Goal: Task Accomplishment & Management: Use online tool/utility

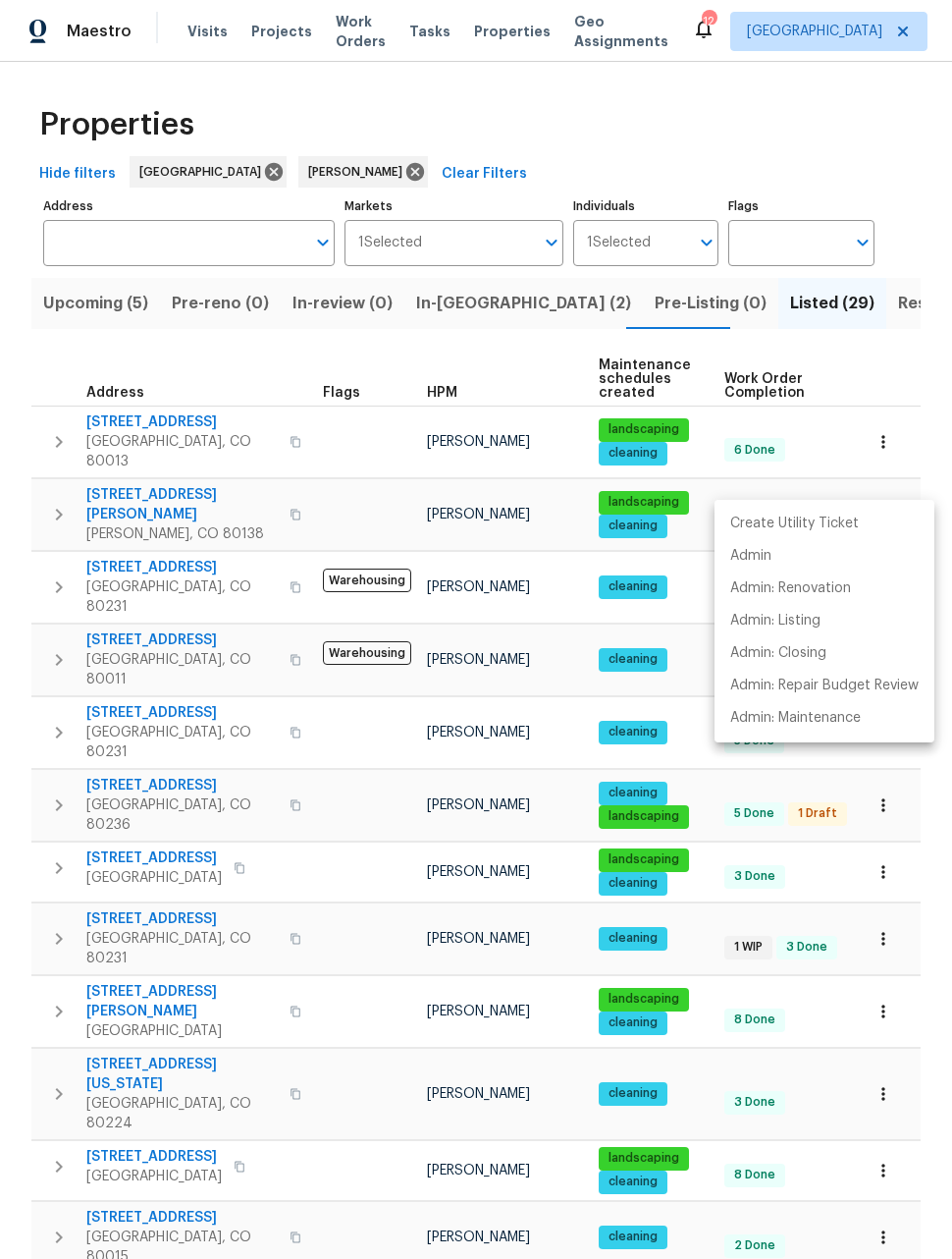
scroll to position [564, 0]
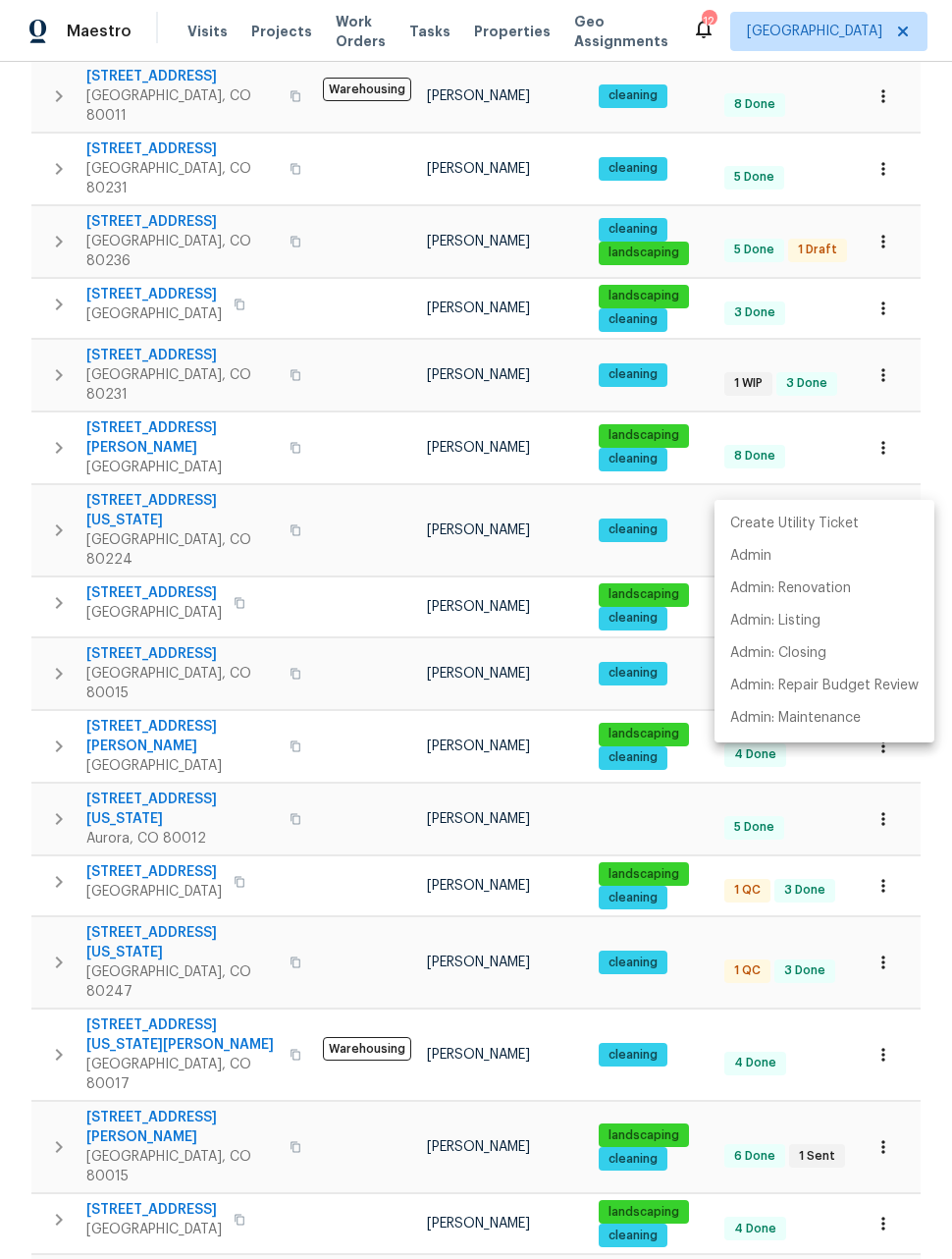
click at [891, 1154] on div at bounding box center [476, 630] width 952 height 1259
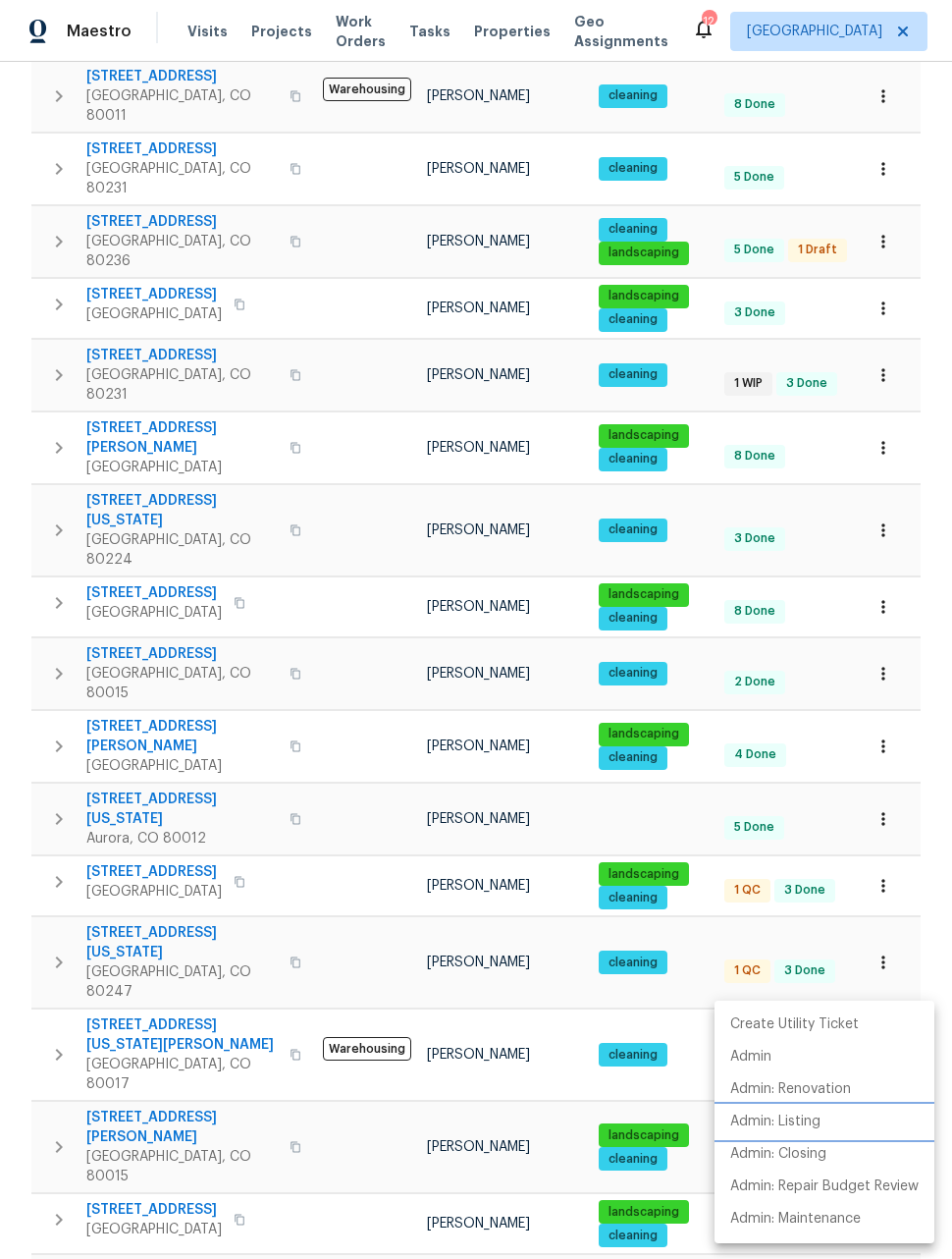
click at [797, 1120] on p "Admin: Listing" at bounding box center [775, 1121] width 90 height 21
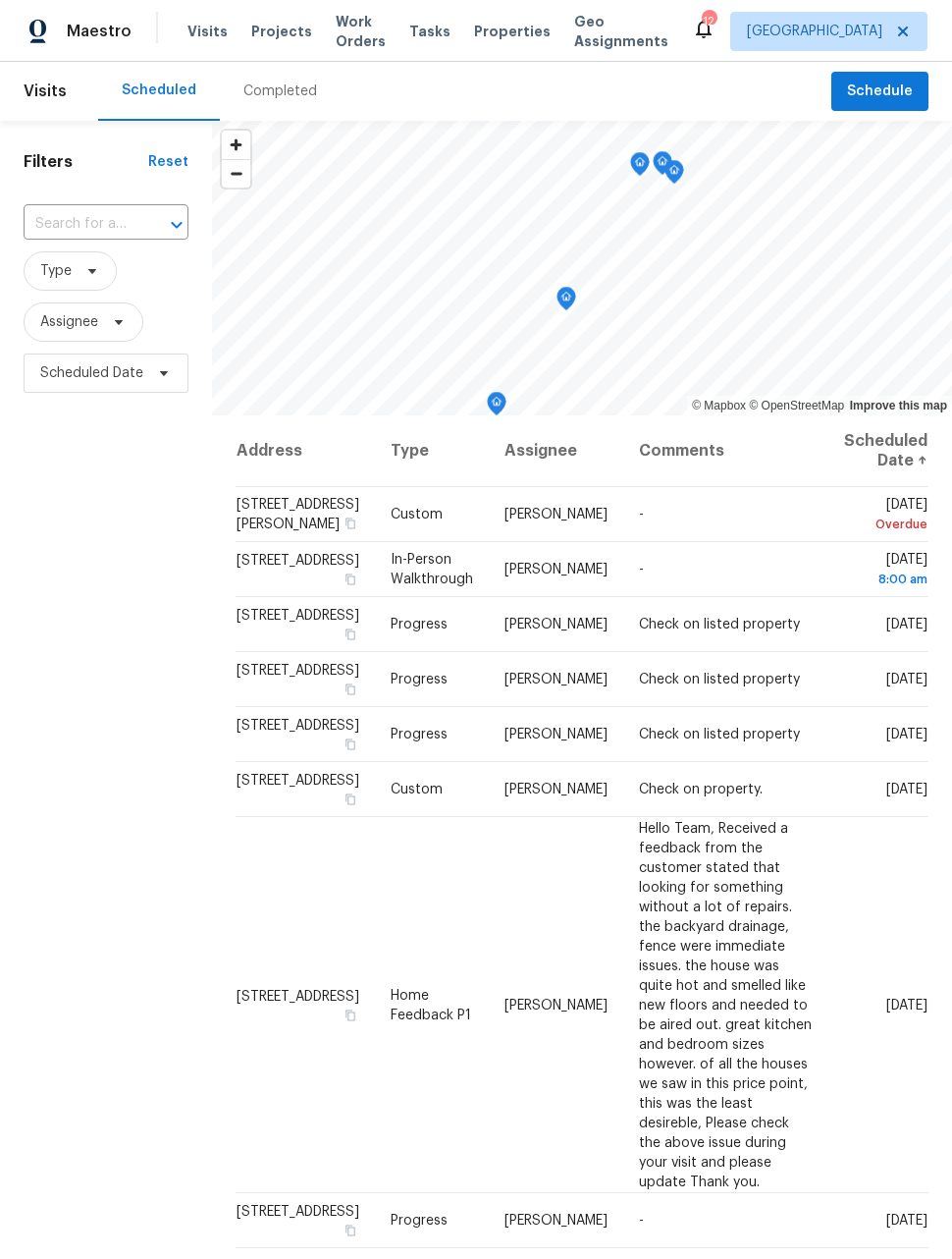
click at [342, 25] on span "Work Orders" at bounding box center [360, 32] width 50 height 40
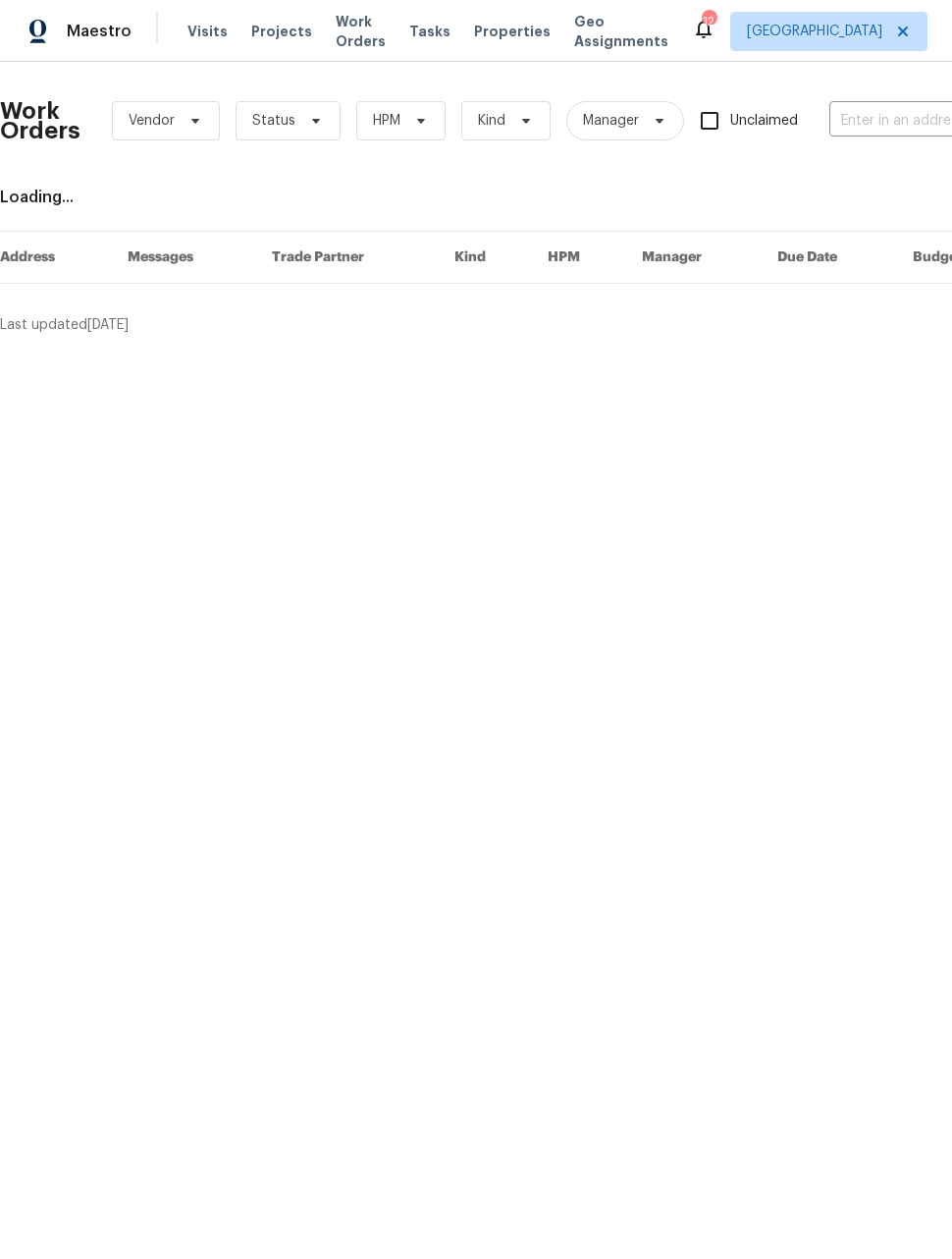
click at [879, 115] on input "text" at bounding box center [927, 121] width 197 height 31
type input "584"
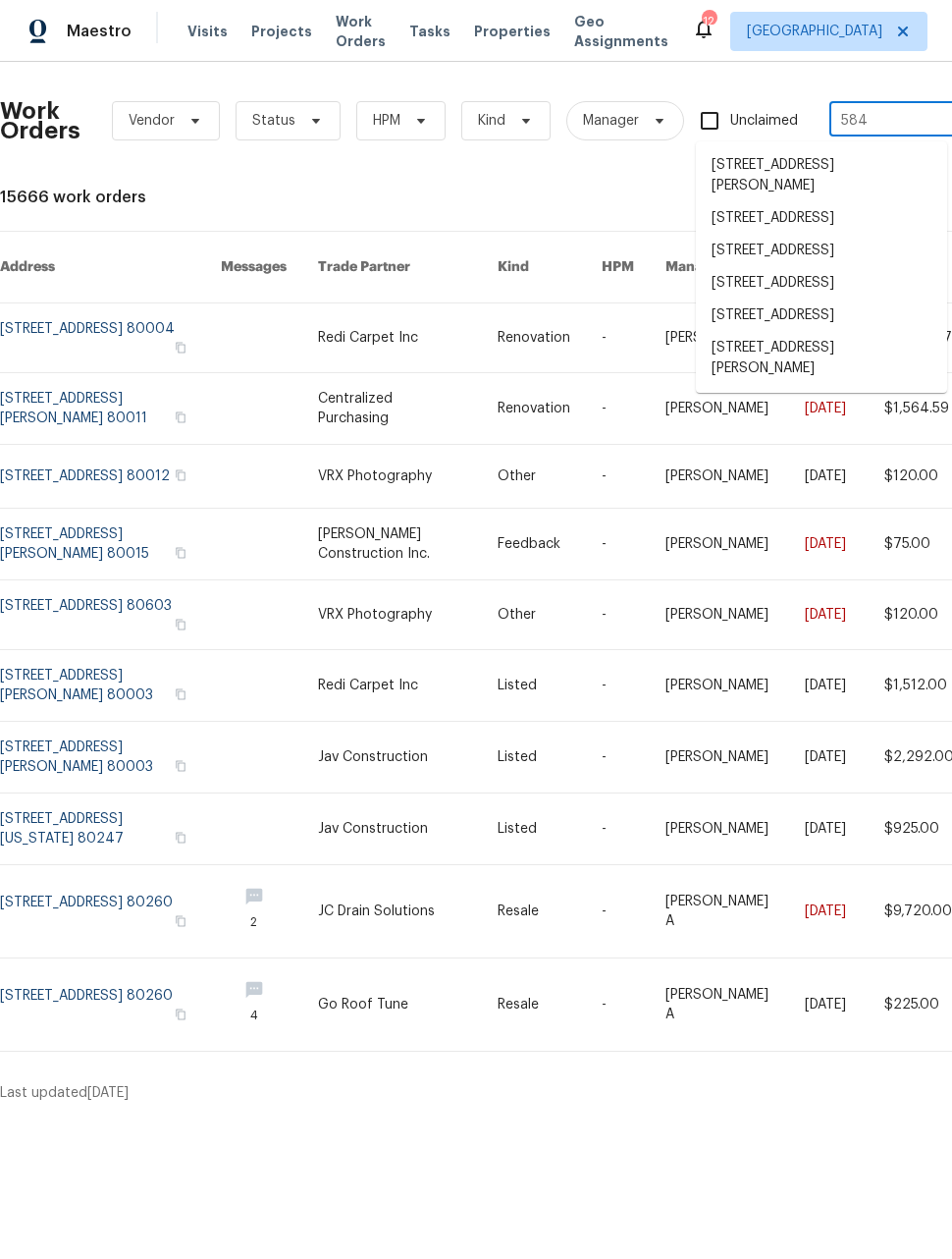
click at [833, 332] on li "[STREET_ADDRESS]" at bounding box center [821, 316] width 251 height 33
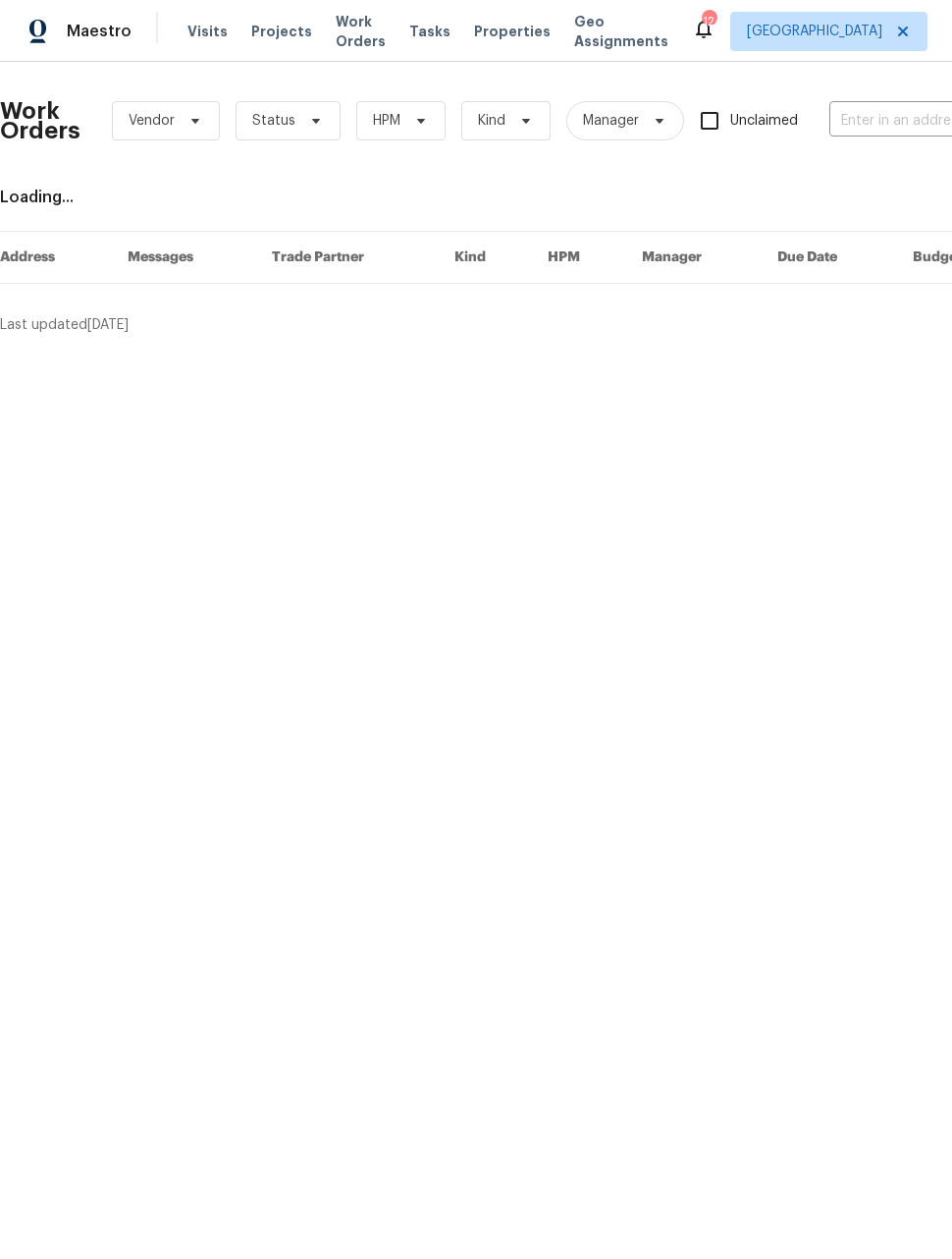
type input "584 W Prestwick Way, Castle Rock, CO 80104"
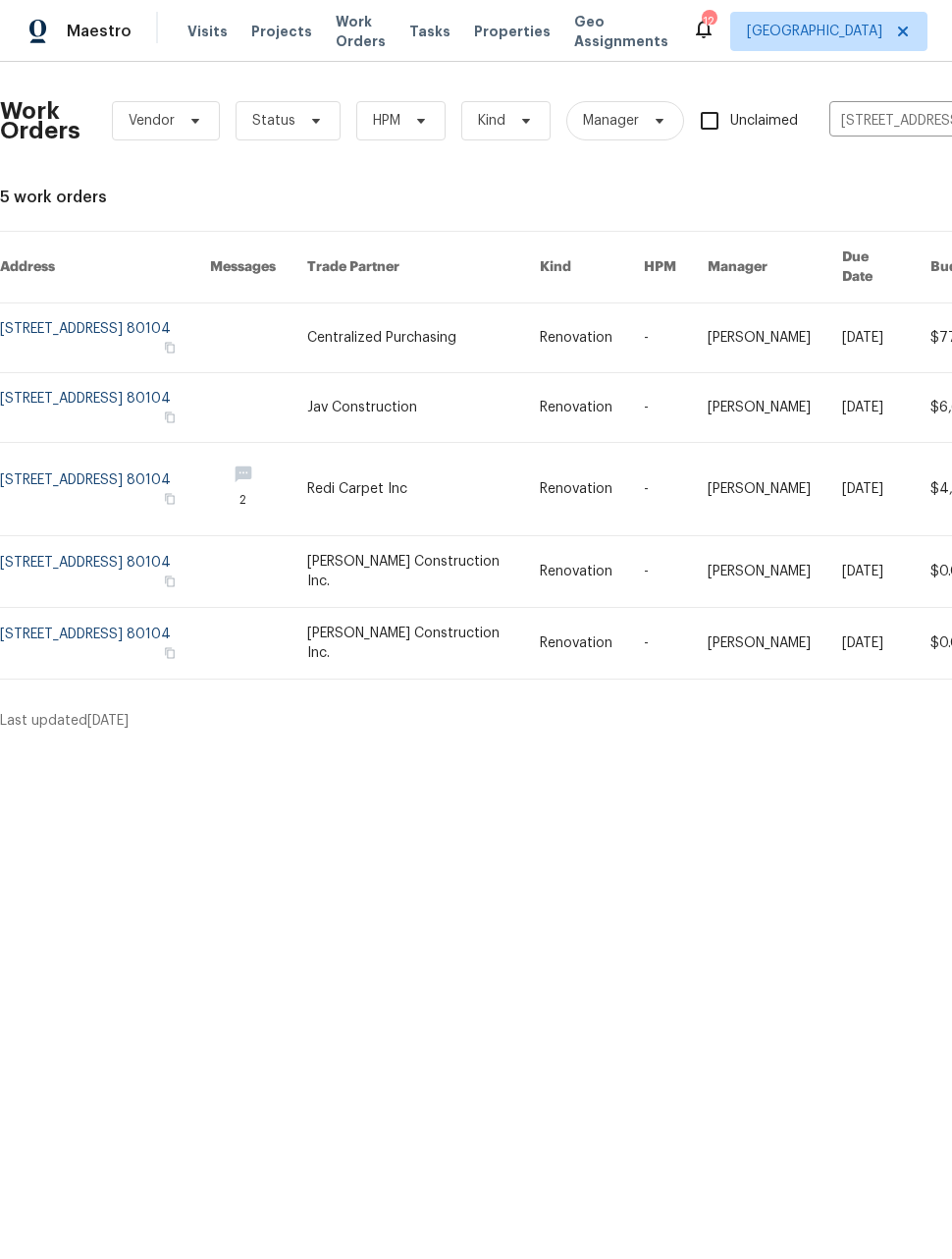
click at [792, 746] on html "Maestro Visits Projects Work Orders Tasks Properties Geo Assignments 12 Denver …" at bounding box center [476, 372] width 952 height 746
click at [96, 304] on link at bounding box center [105, 338] width 210 height 69
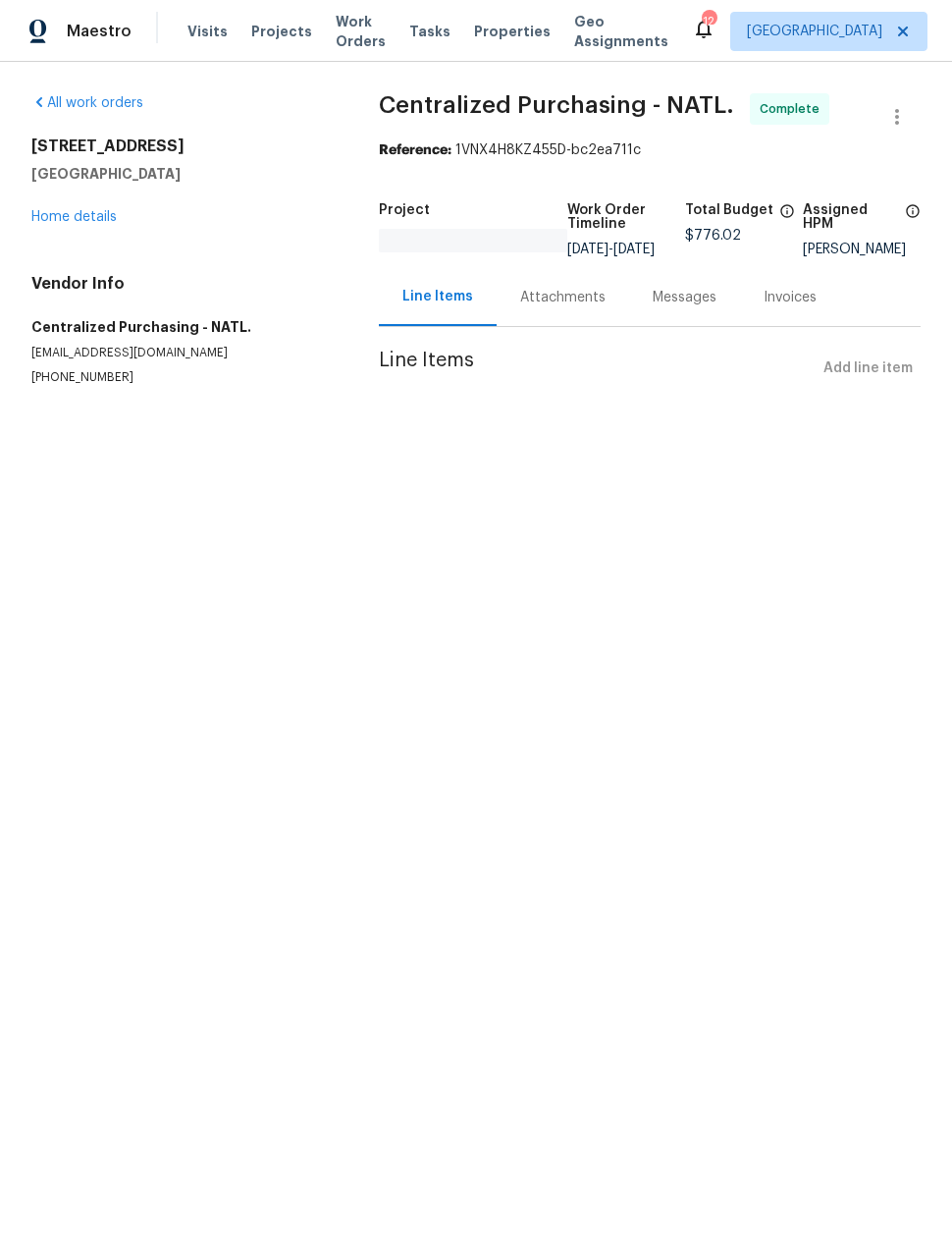
click at [64, 211] on link "Home details" at bounding box center [74, 217] width 85 height 14
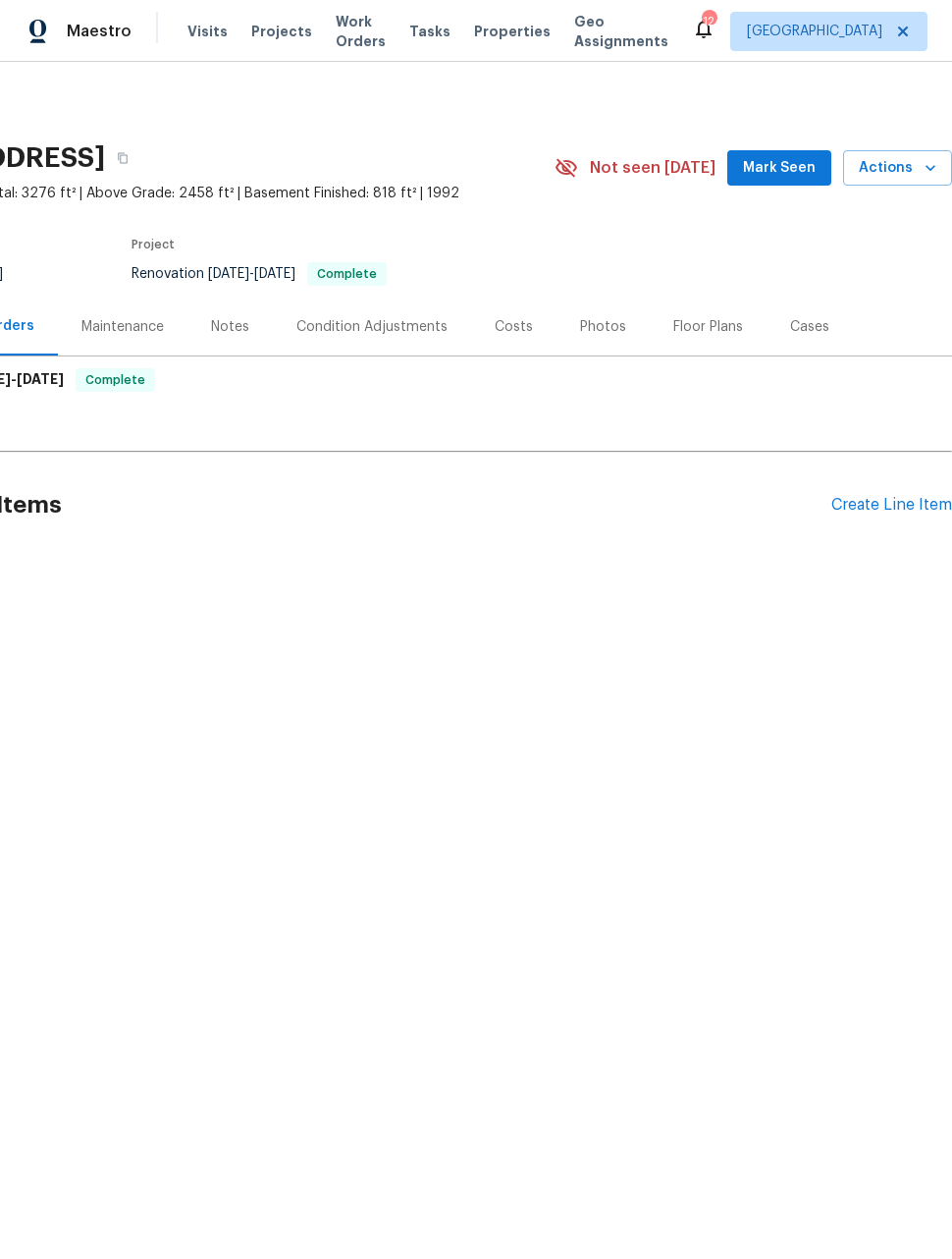
scroll to position [0, 157]
click at [899, 506] on div "Create Line Item" at bounding box center [891, 504] width 121 height 19
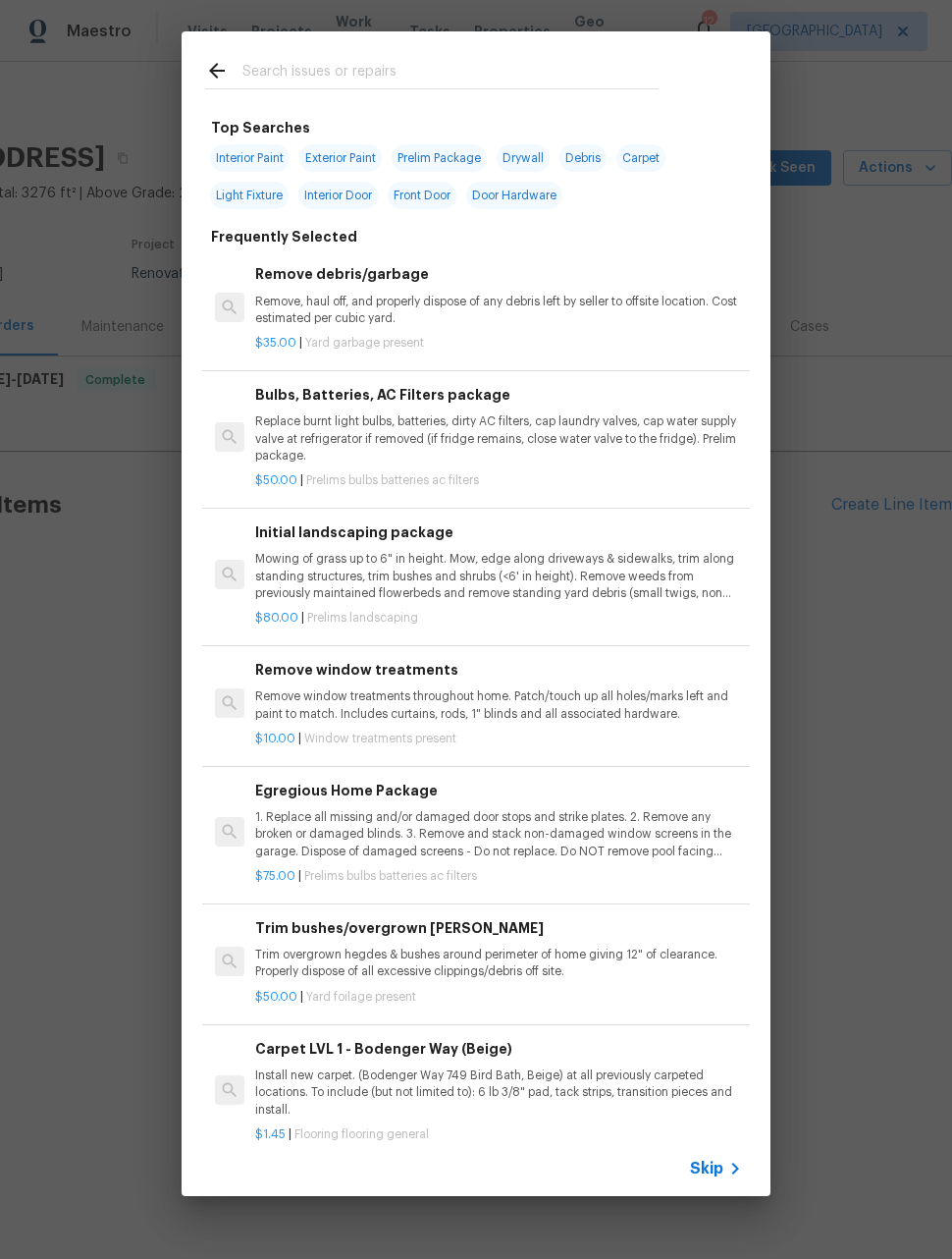
click at [543, 84] on input "text" at bounding box center [450, 73] width 416 height 30
type input "Irri"
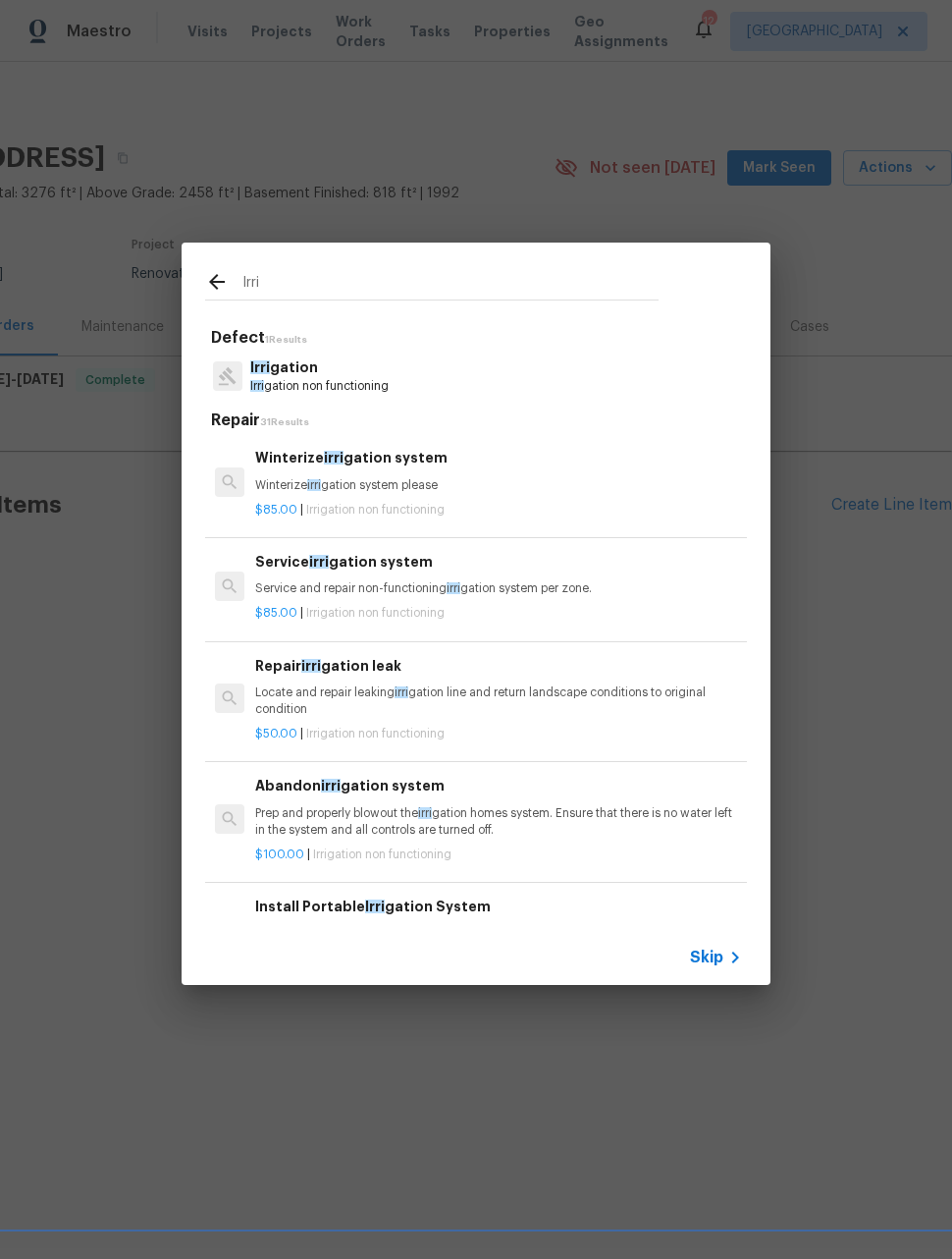
click at [659, 588] on p "Service and repair non-functioning irri gation system per zone." at bounding box center [498, 588] width 486 height 17
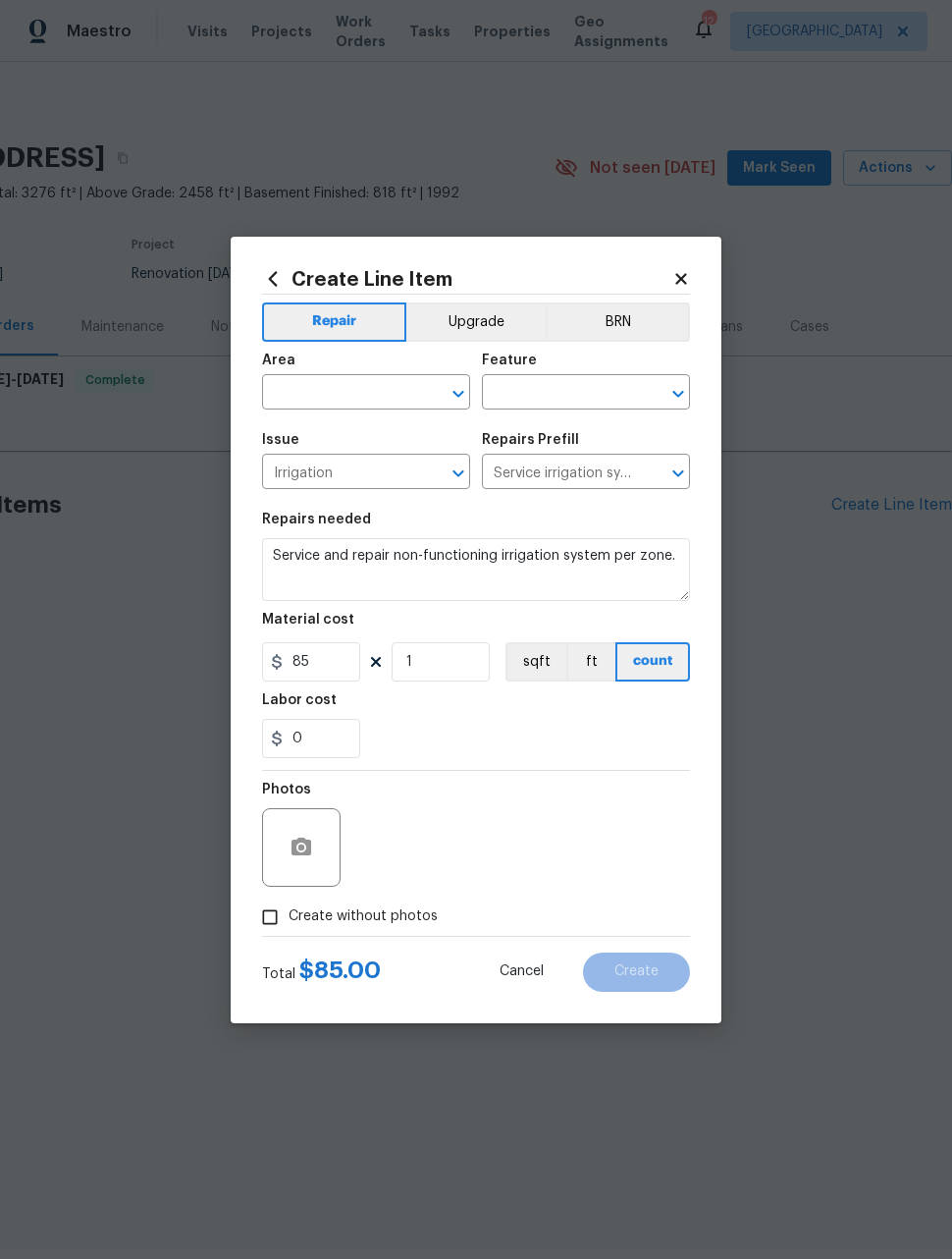
click at [378, 393] on input "text" at bounding box center [339, 394] width 153 height 31
click at [392, 480] on li "Exterior Overall" at bounding box center [366, 470] width 208 height 33
type input "Exterior Overall"
click at [564, 392] on input "text" at bounding box center [558, 394] width 153 height 31
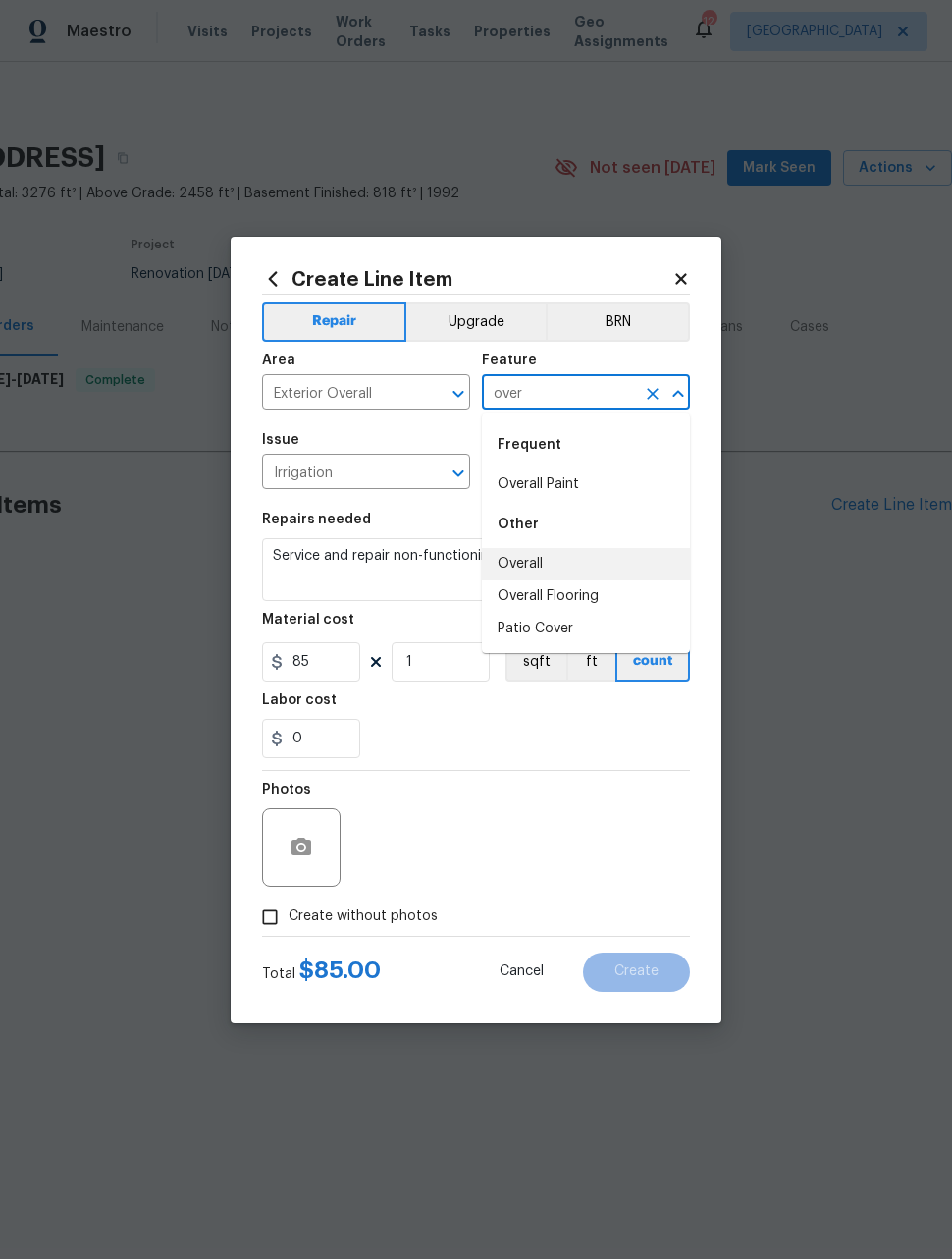
click at [537, 569] on li "Overall" at bounding box center [586, 564] width 208 height 33
type input "Overall"
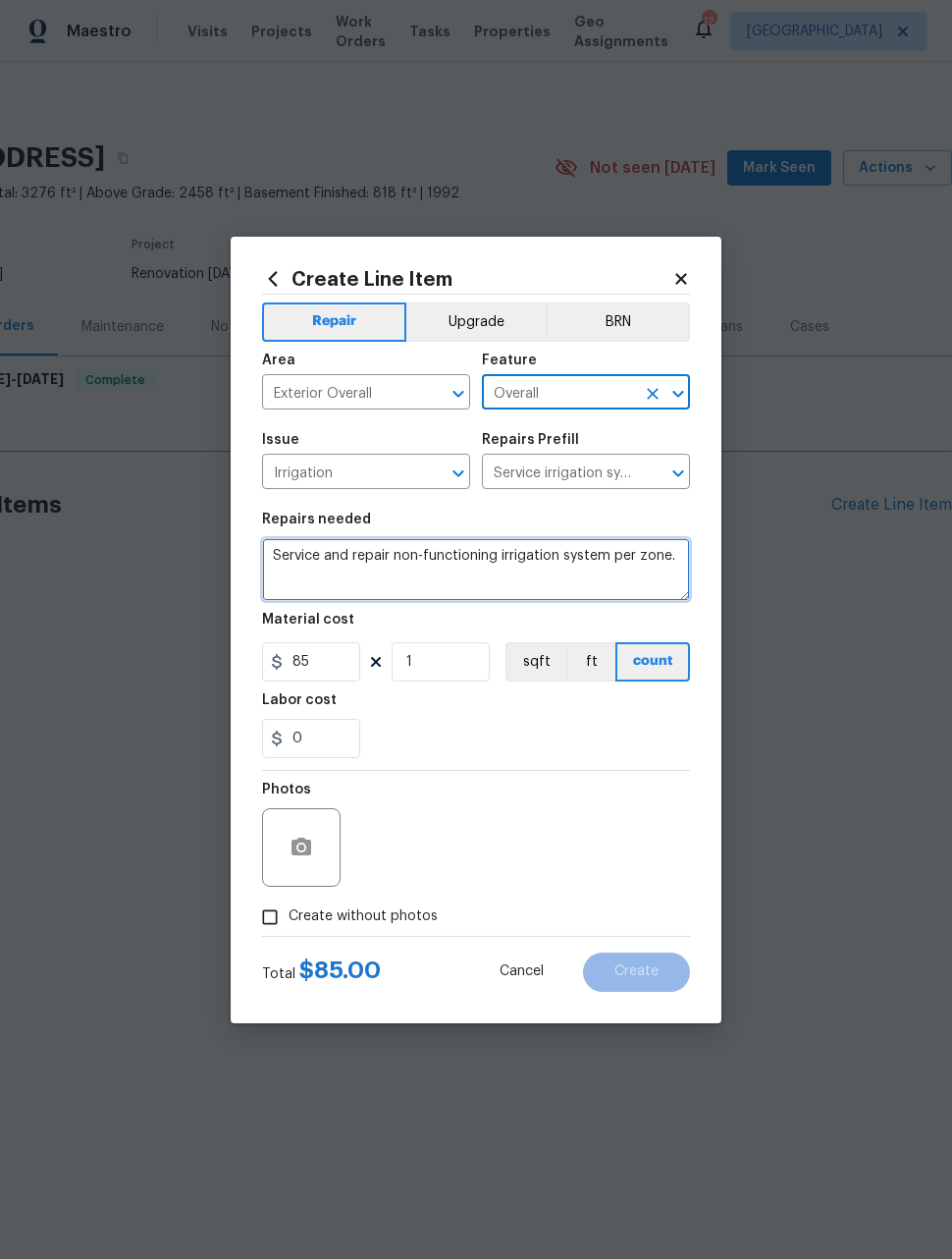
click at [537, 568] on textarea "Service and repair non-functioning irrigation system per zone." at bounding box center [476, 569] width 428 height 63
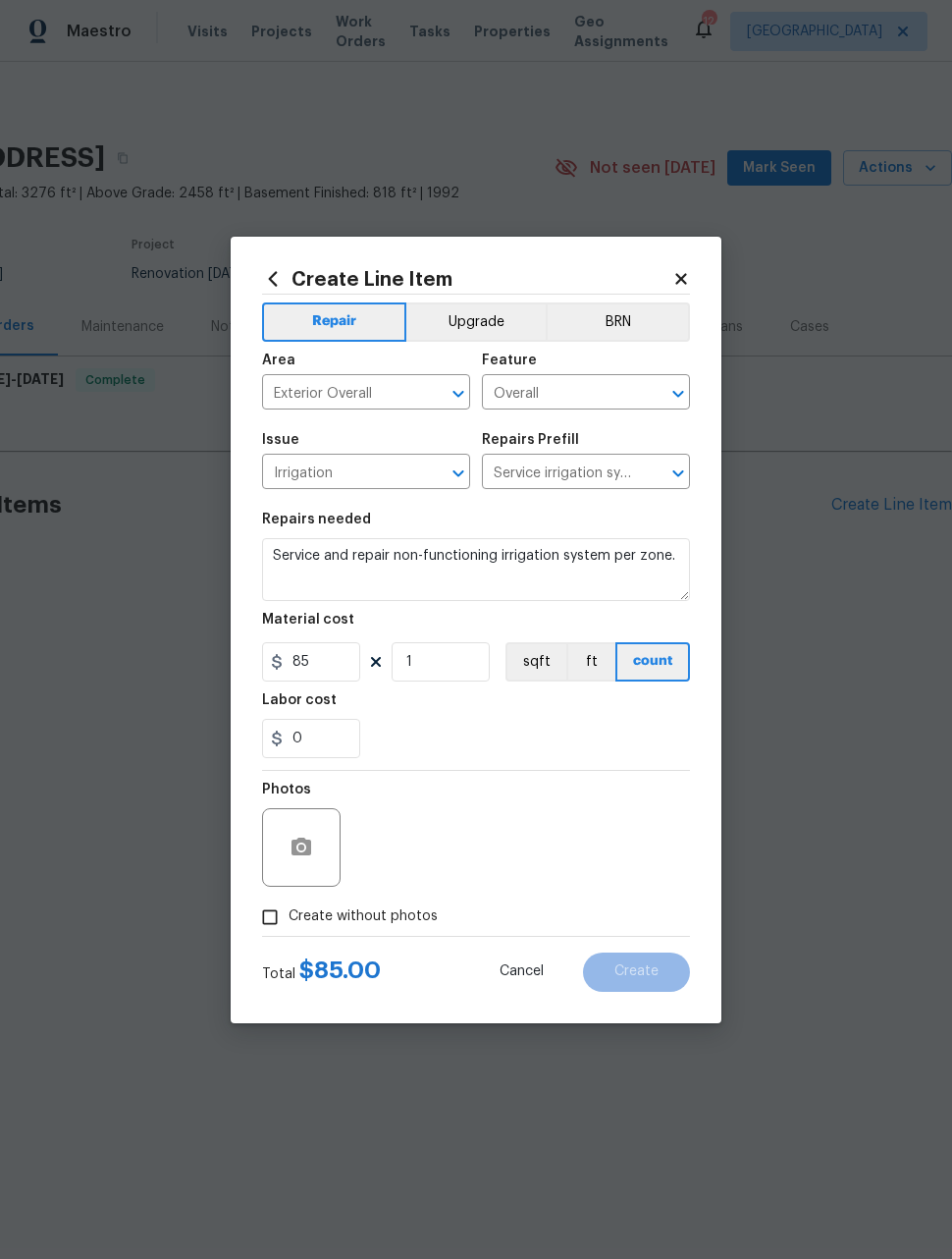
click at [581, 742] on div "0" at bounding box center [476, 739] width 428 height 40
click at [271, 916] on input "Create without photos" at bounding box center [270, 917] width 38 height 38
click at [268, 915] on input "Create without photos" at bounding box center [270, 917] width 38 height 38
click at [272, 920] on input "Create without photos" at bounding box center [270, 917] width 38 height 38
click at [254, 909] on input "Create without photos" at bounding box center [270, 917] width 38 height 38
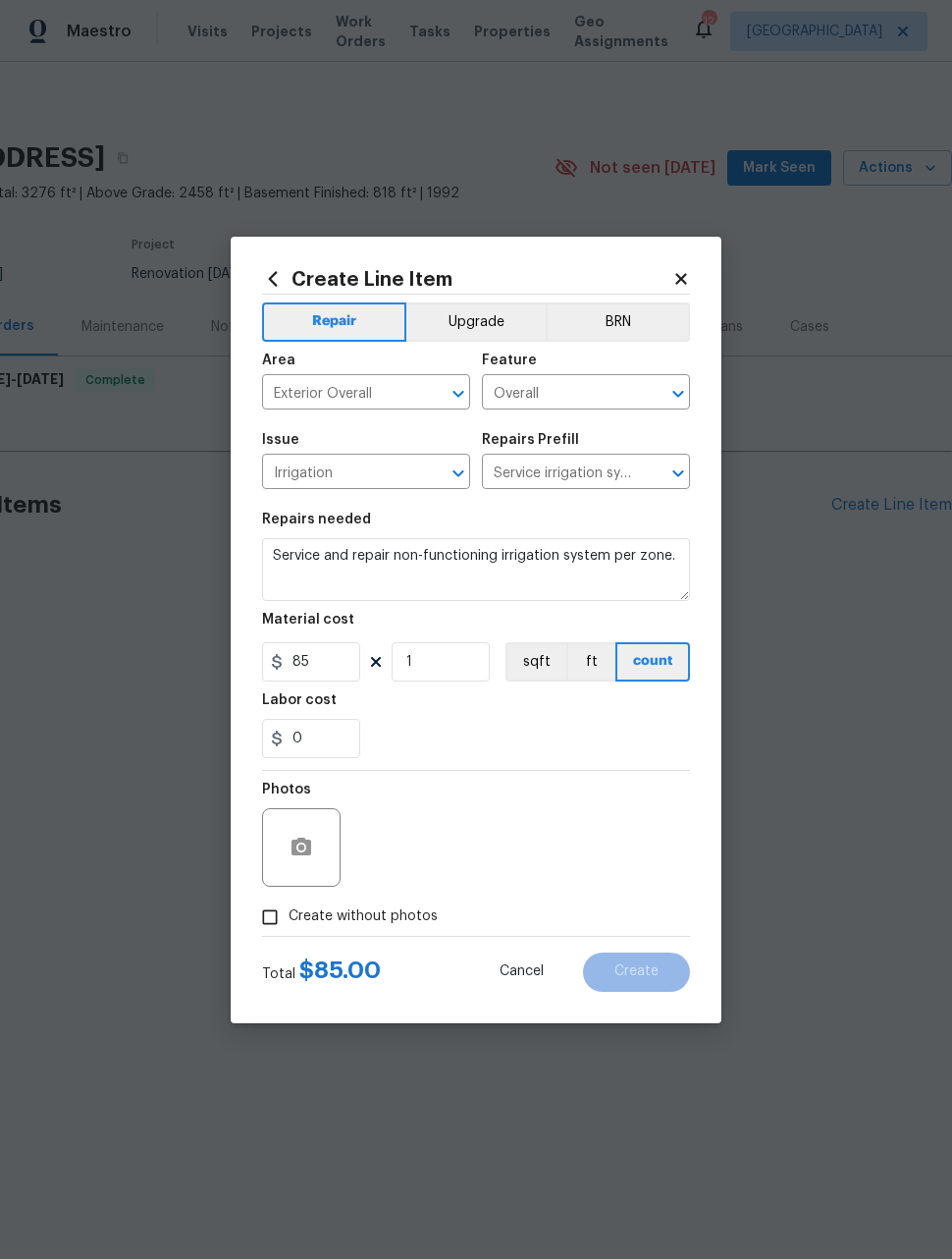
click at [269, 928] on input "Create without photos" at bounding box center [270, 917] width 38 height 38
checkbox input "true"
click at [588, 847] on textarea at bounding box center [523, 847] width 334 height 78
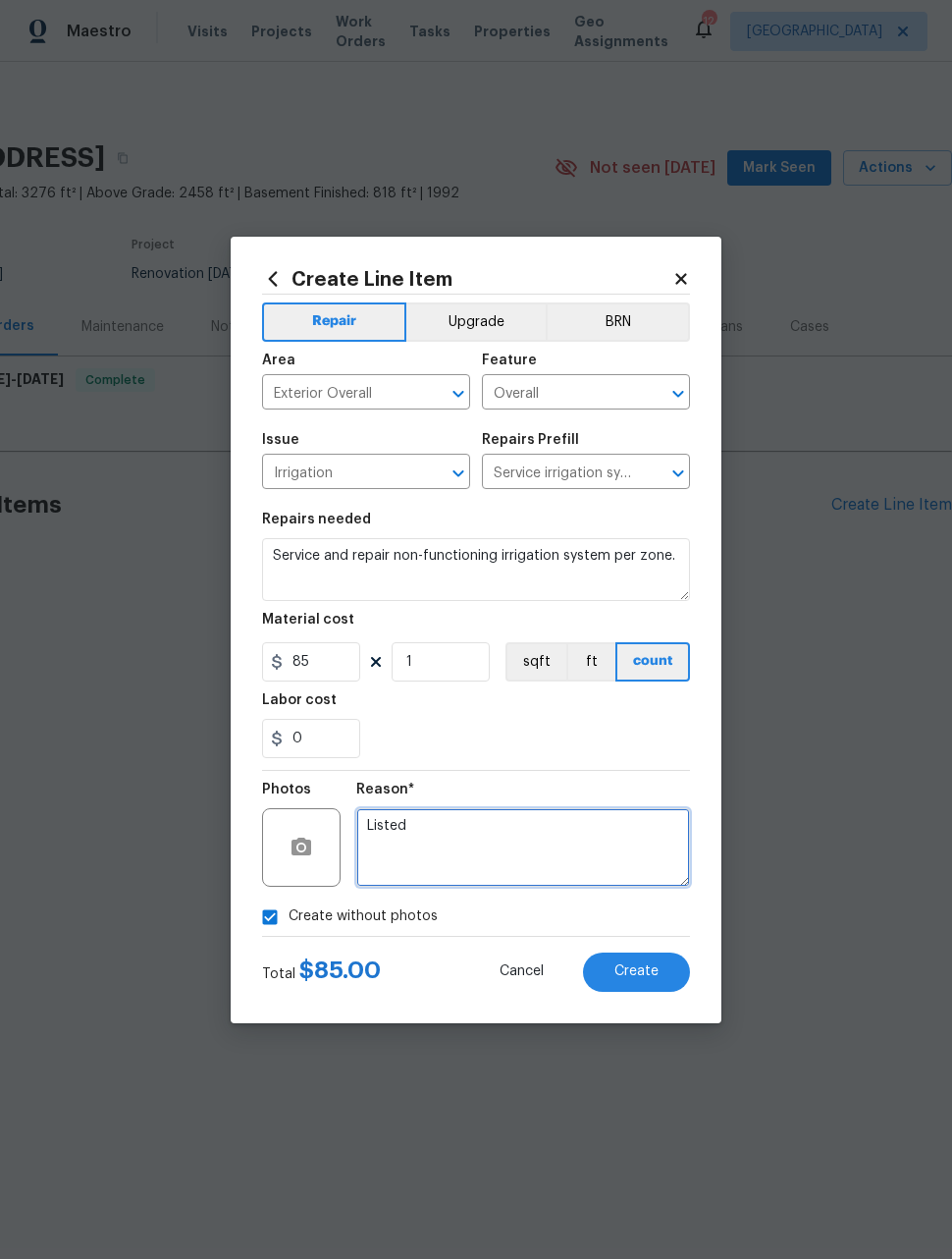
type textarea "Listed"
click at [603, 740] on div "0" at bounding box center [476, 739] width 428 height 40
click at [663, 981] on button "Create" at bounding box center [636, 972] width 107 height 40
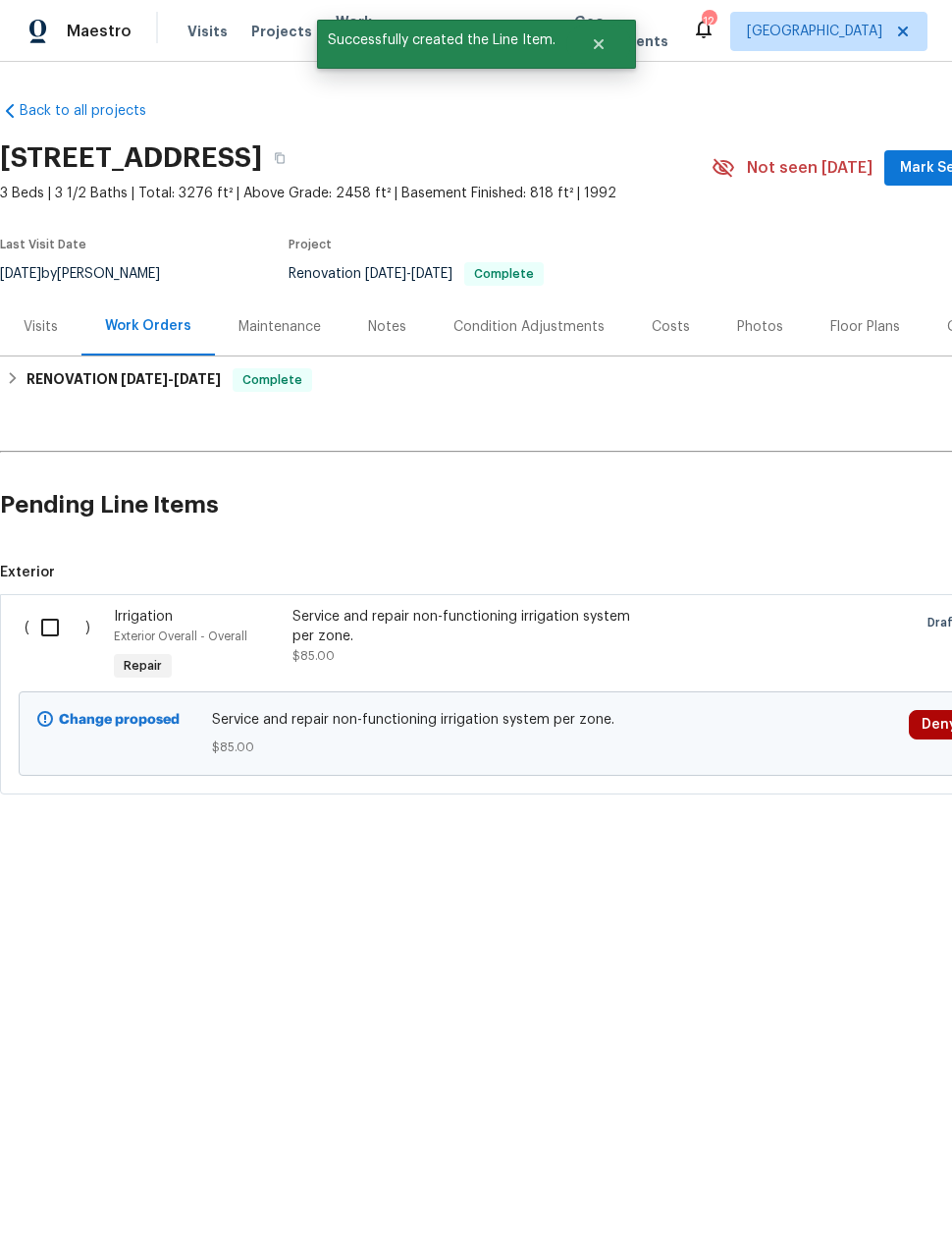
scroll to position [0, 0]
click at [70, 628] on input "checkbox" at bounding box center [58, 628] width 56 height 42
checkbox input "true"
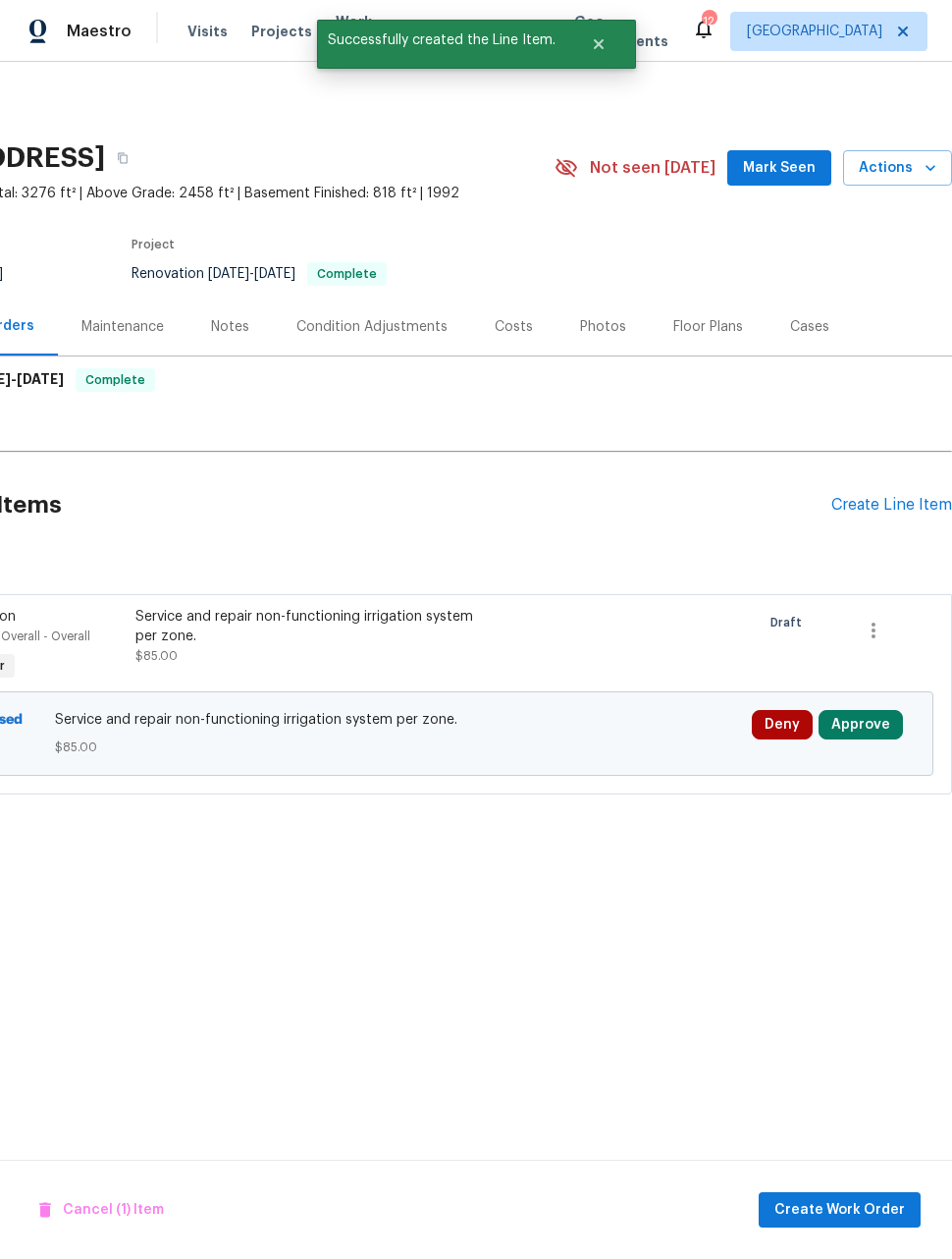
scroll to position [0, 157]
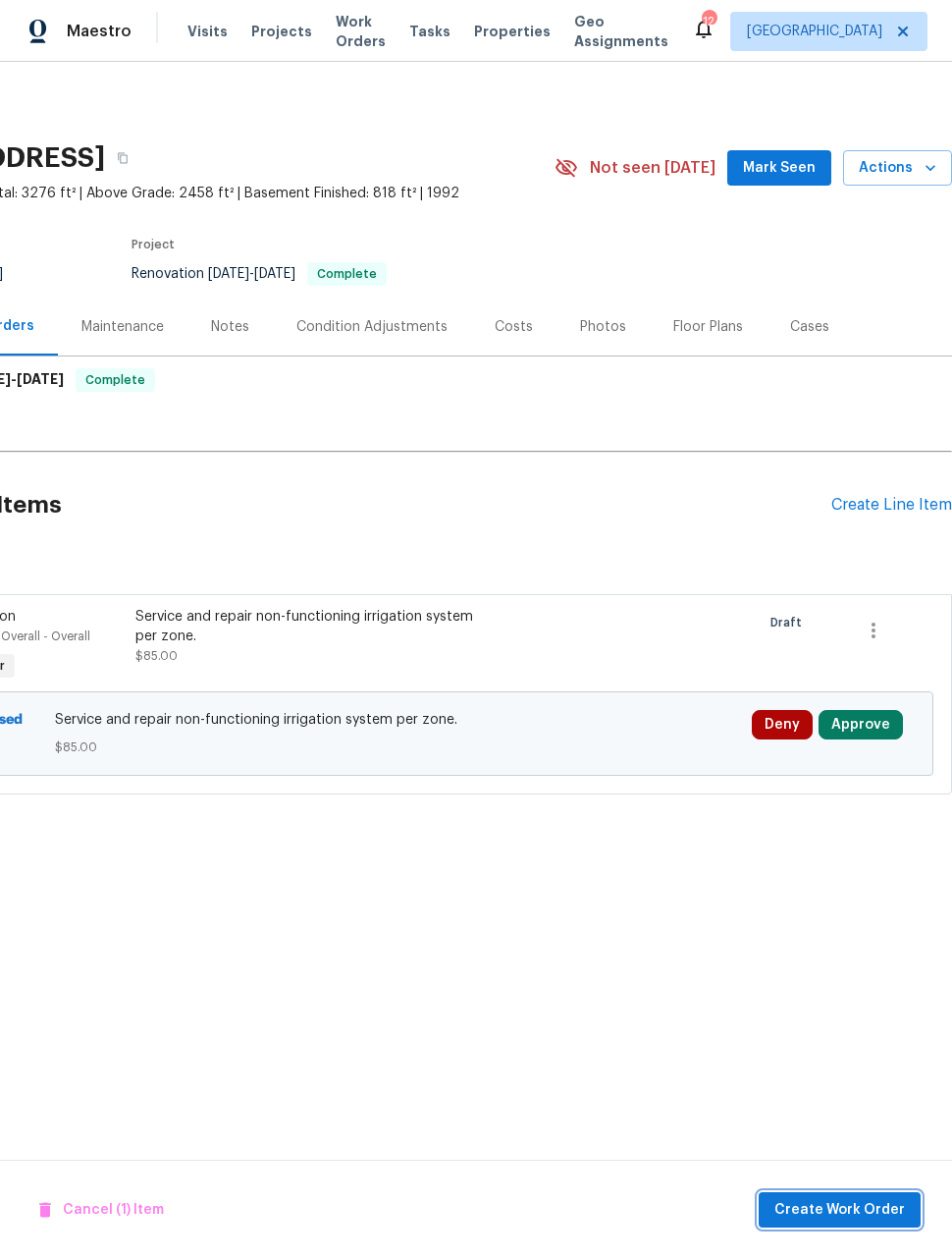
click at [862, 1206] on span "Create Work Order" at bounding box center [840, 1209] width 131 height 25
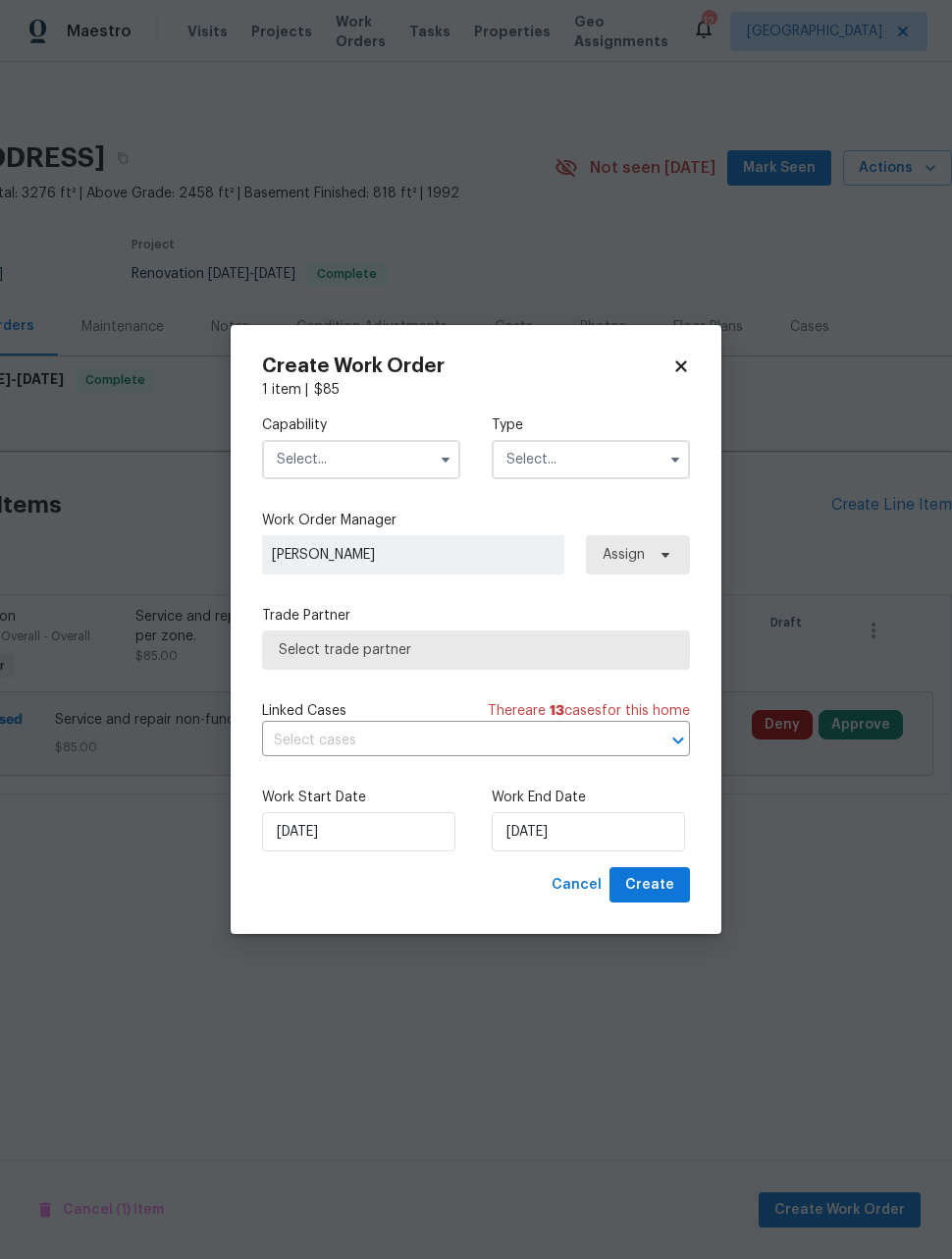
click at [378, 464] on input "text" at bounding box center [361, 460] width 199 height 40
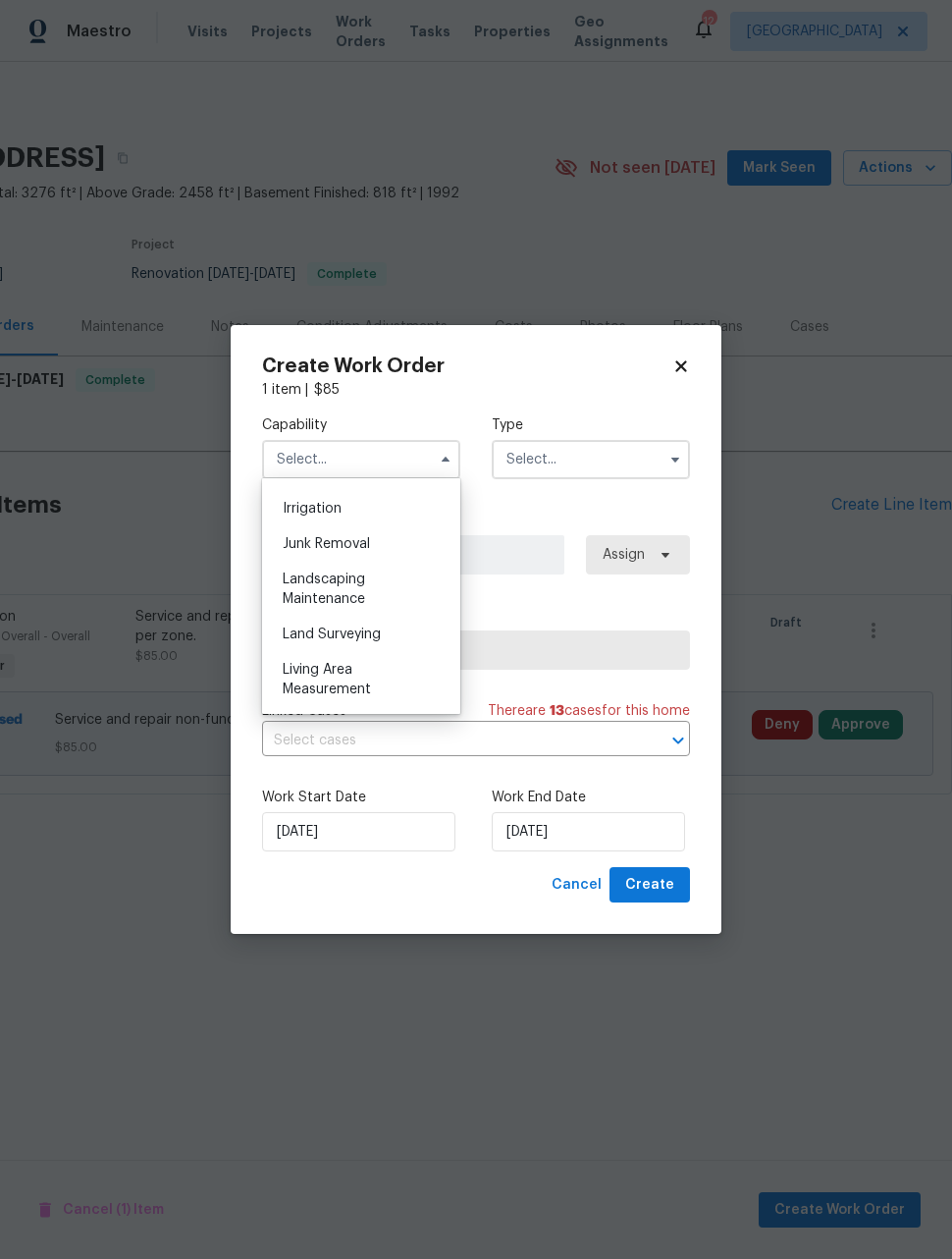
scroll to position [1214, 0]
click at [393, 585] on div "Landscaping Maintenance" at bounding box center [361, 588] width 189 height 55
type input "Landscaping Maintenance"
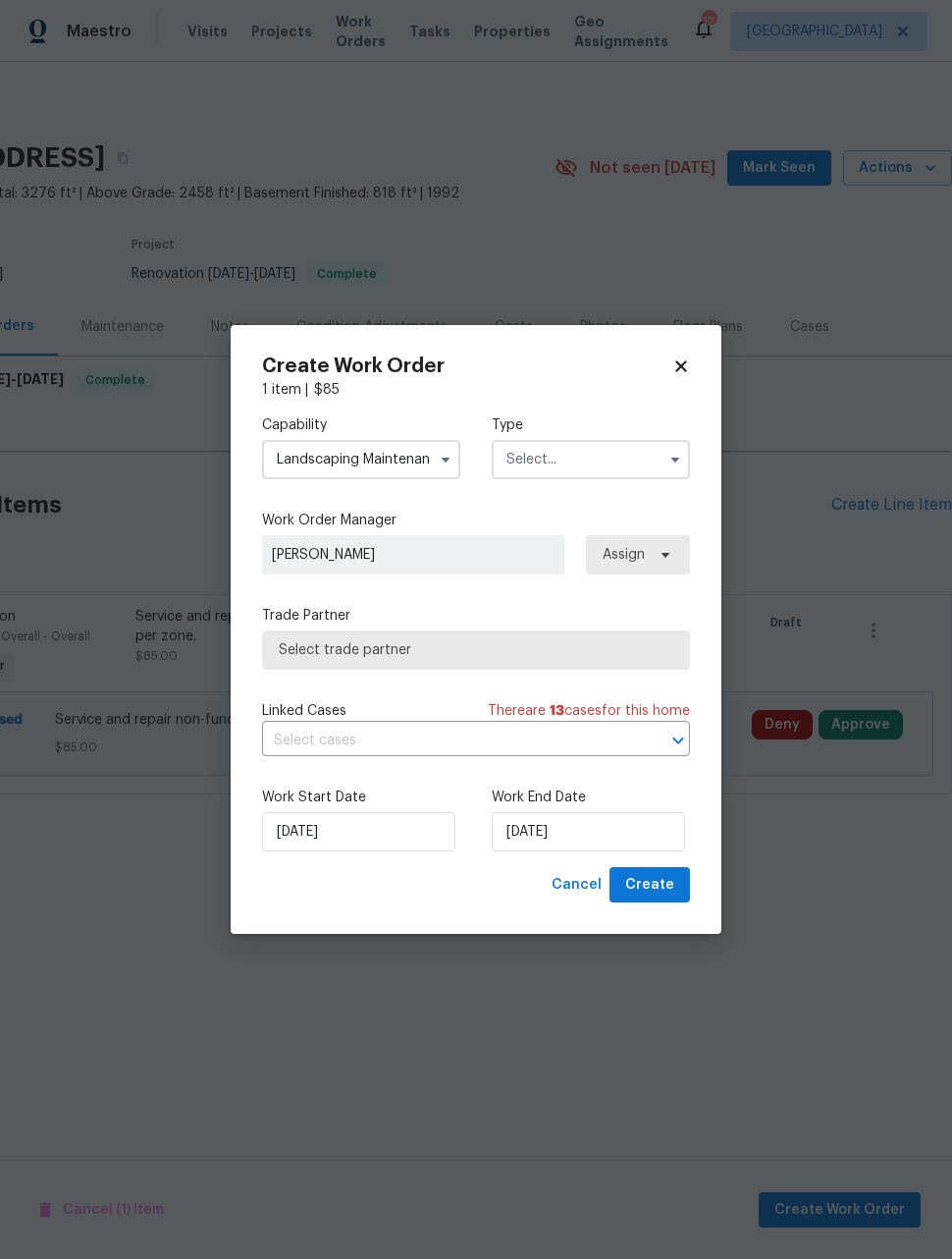
click at [592, 465] on input "text" at bounding box center [591, 460] width 199 height 40
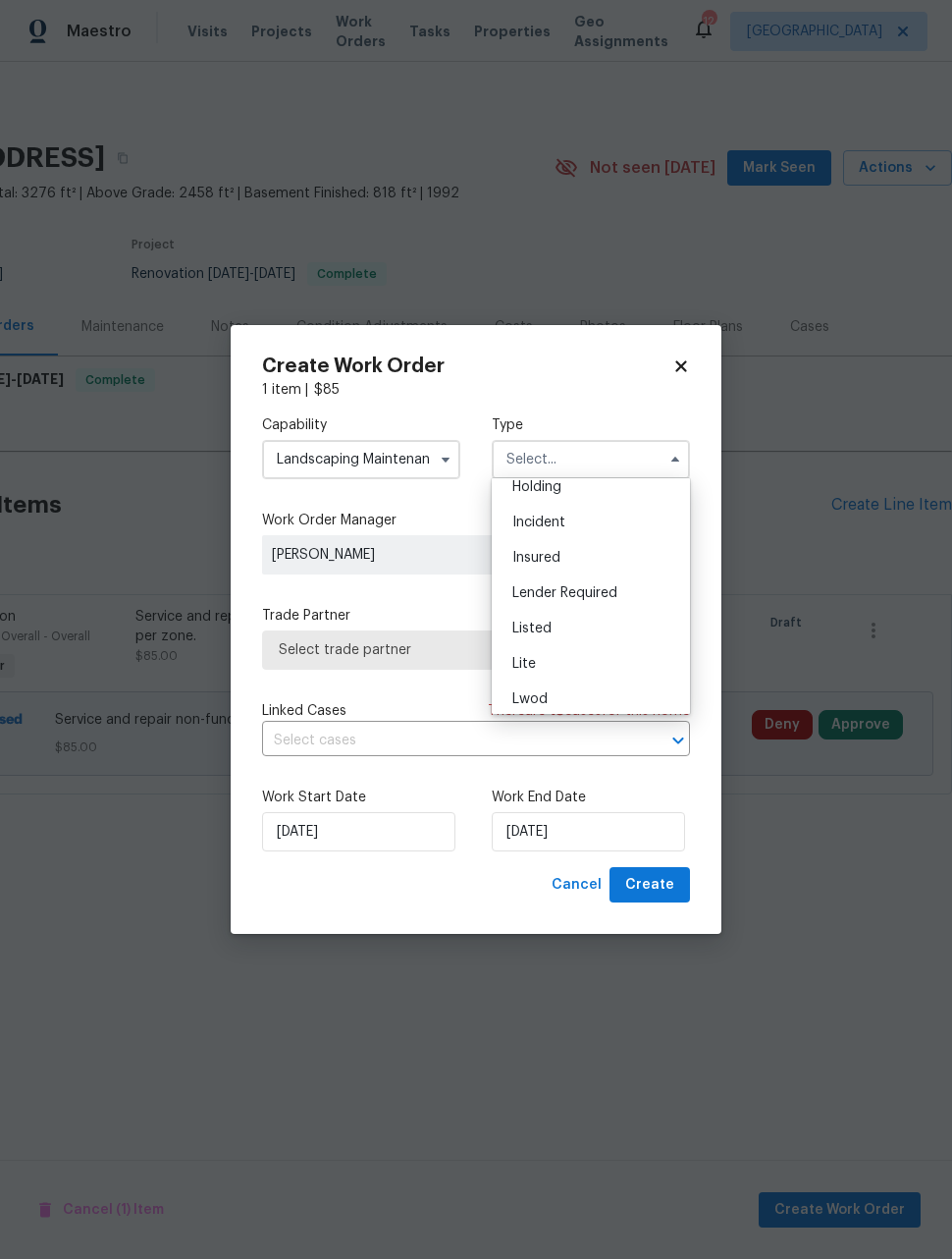
scroll to position [88, 0]
click at [572, 629] on div "Listed" at bounding box center [591, 625] width 189 height 36
type input "Listed"
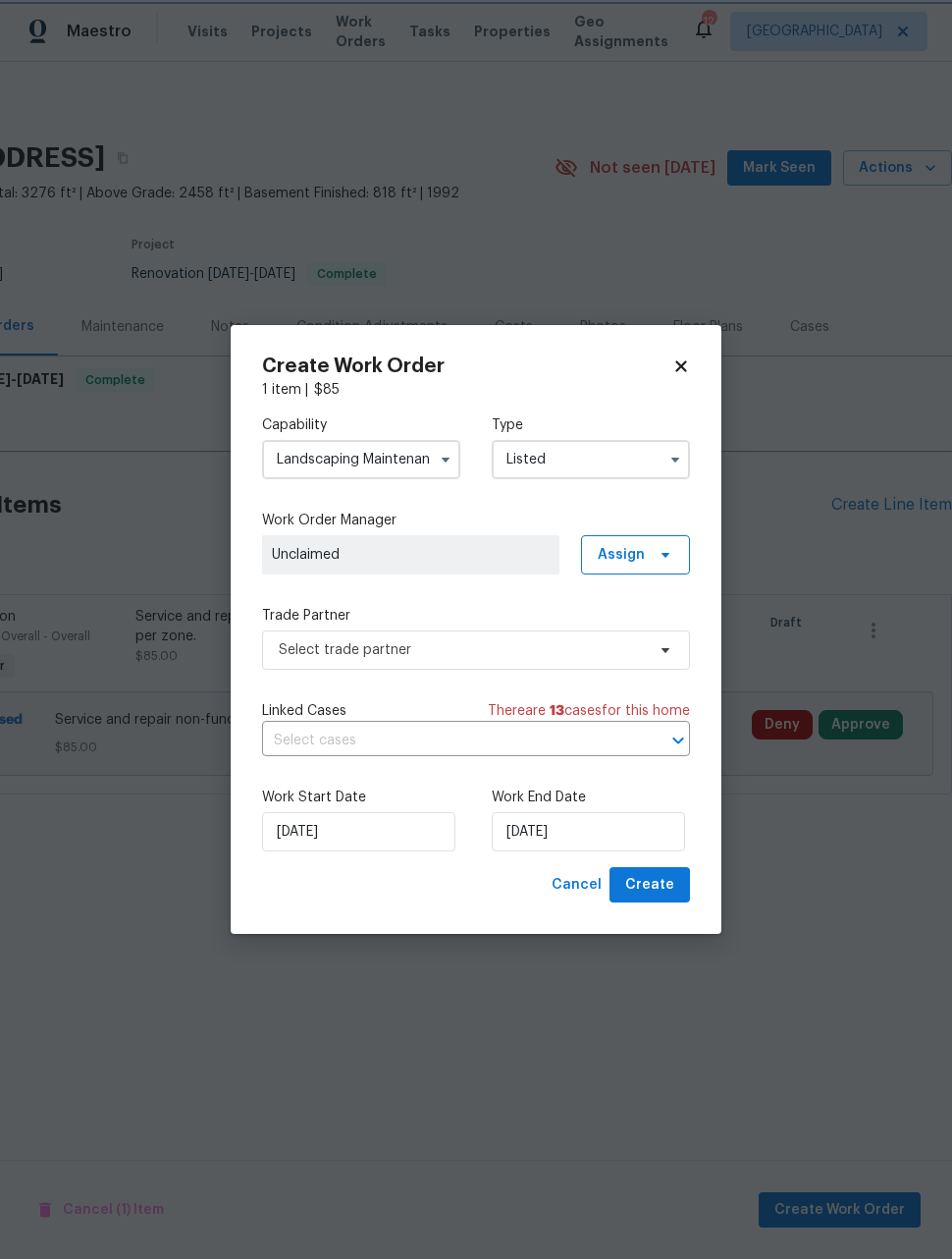
scroll to position [0, 0]
click at [643, 549] on span "Assign" at bounding box center [620, 555] width 47 height 20
click at [643, 614] on div "Assign to HPM" at bounding box center [641, 610] width 92 height 20
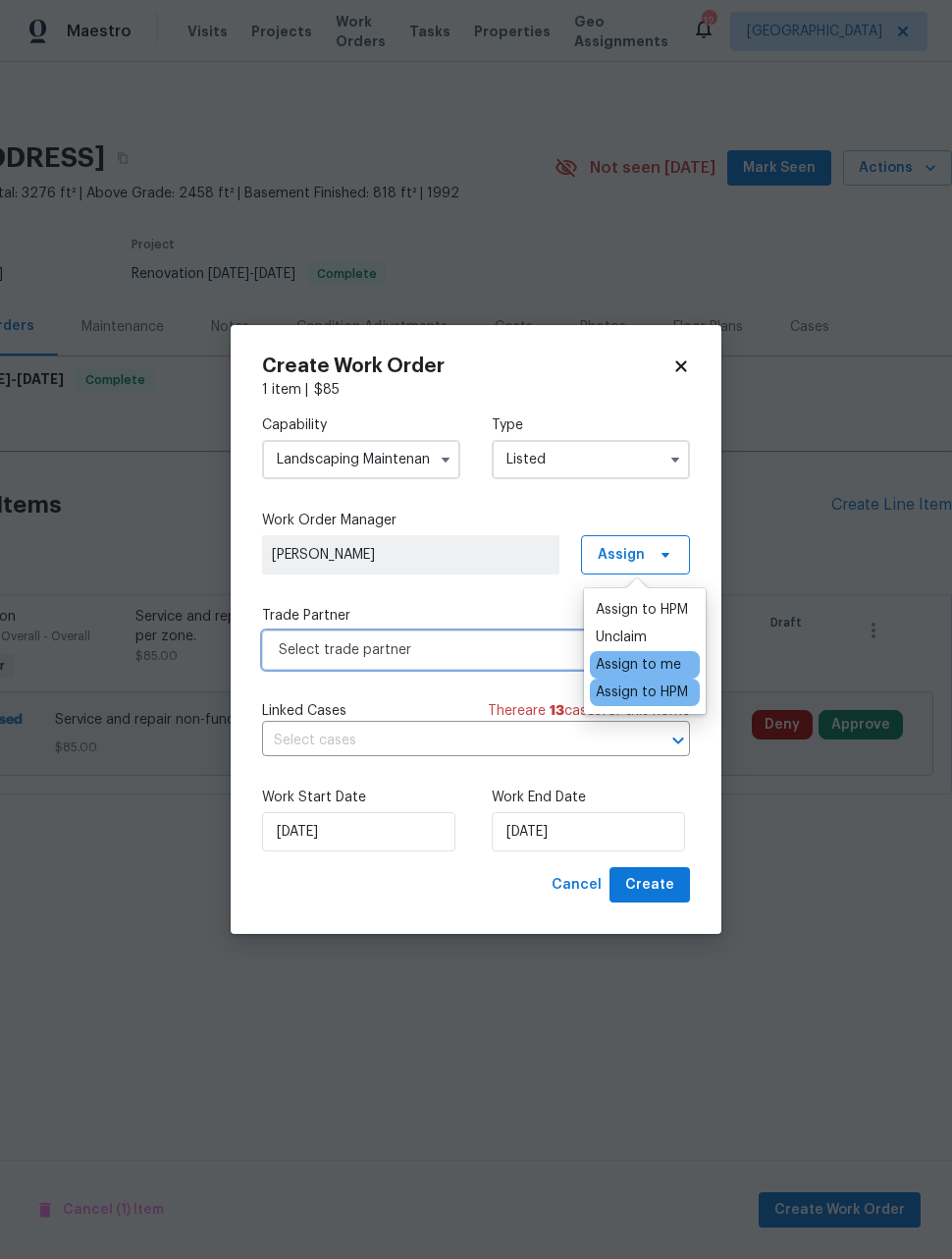
click at [488, 644] on span "Select trade partner" at bounding box center [462, 650] width 366 height 20
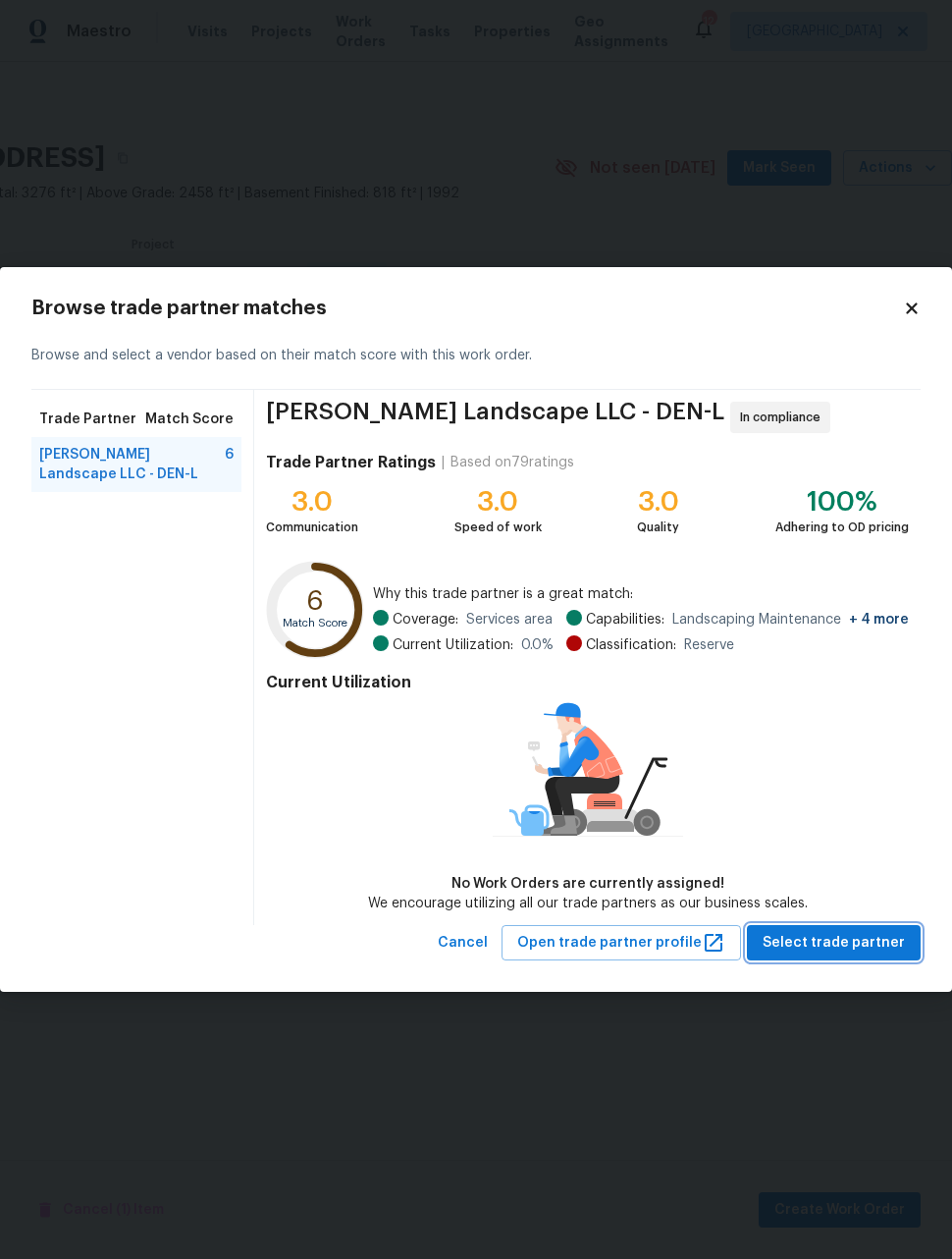
click at [864, 949] on span "Select trade partner" at bounding box center [833, 942] width 142 height 25
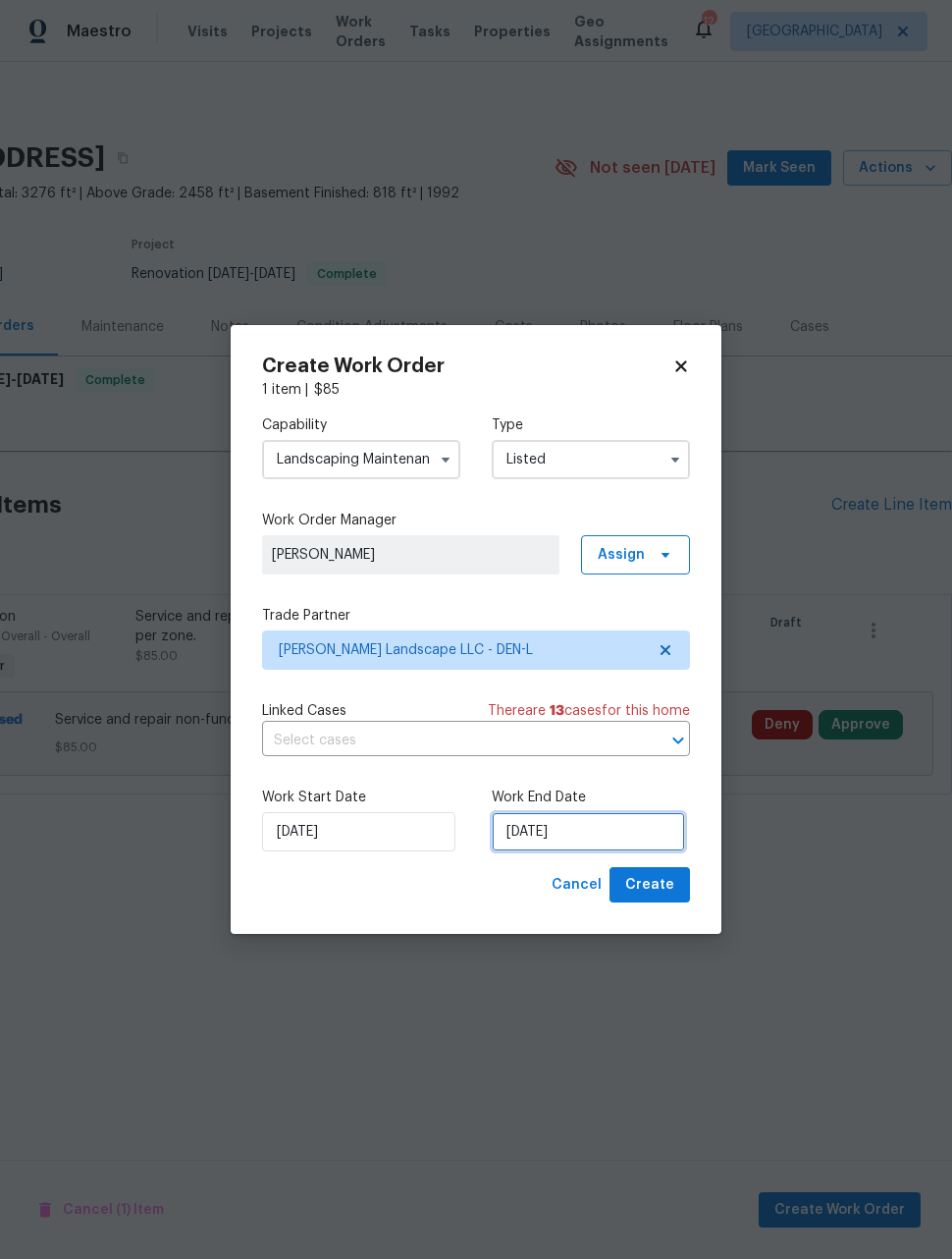
click at [624, 834] on input "8/21/2025" at bounding box center [588, 832] width 194 height 40
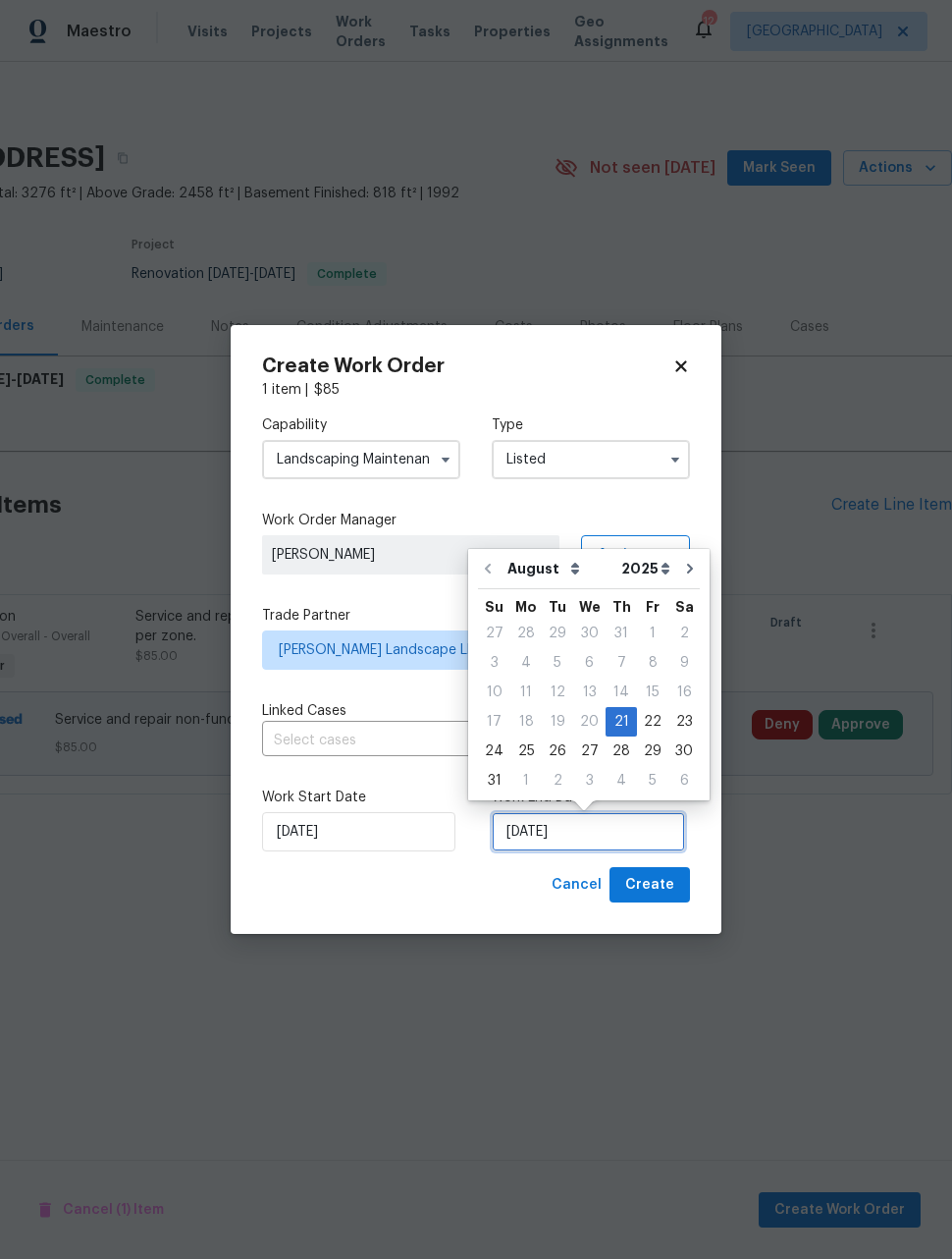
scroll to position [1, 0]
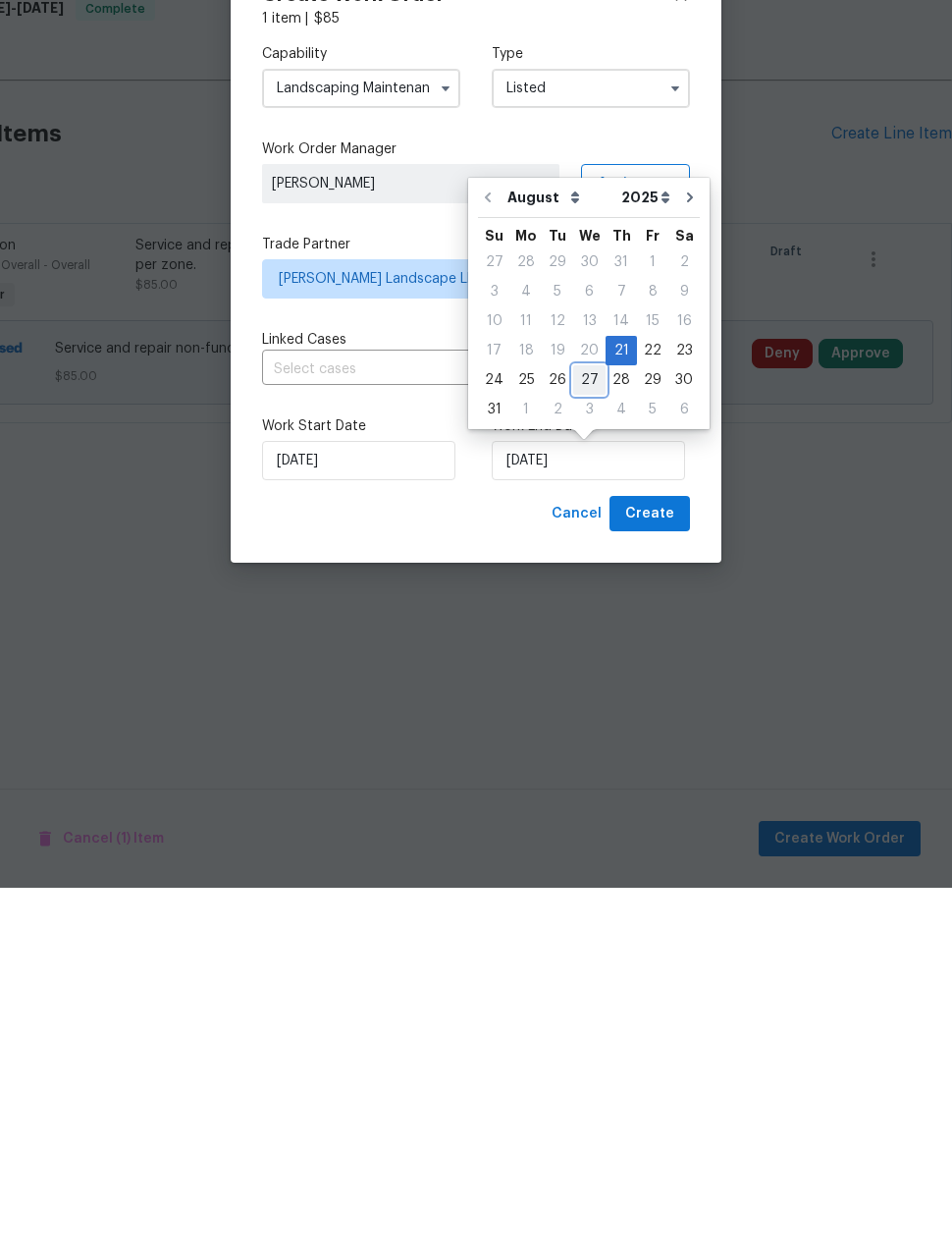
click at [581, 738] on div "27" at bounding box center [589, 752] width 33 height 28
type input "8/27/2025"
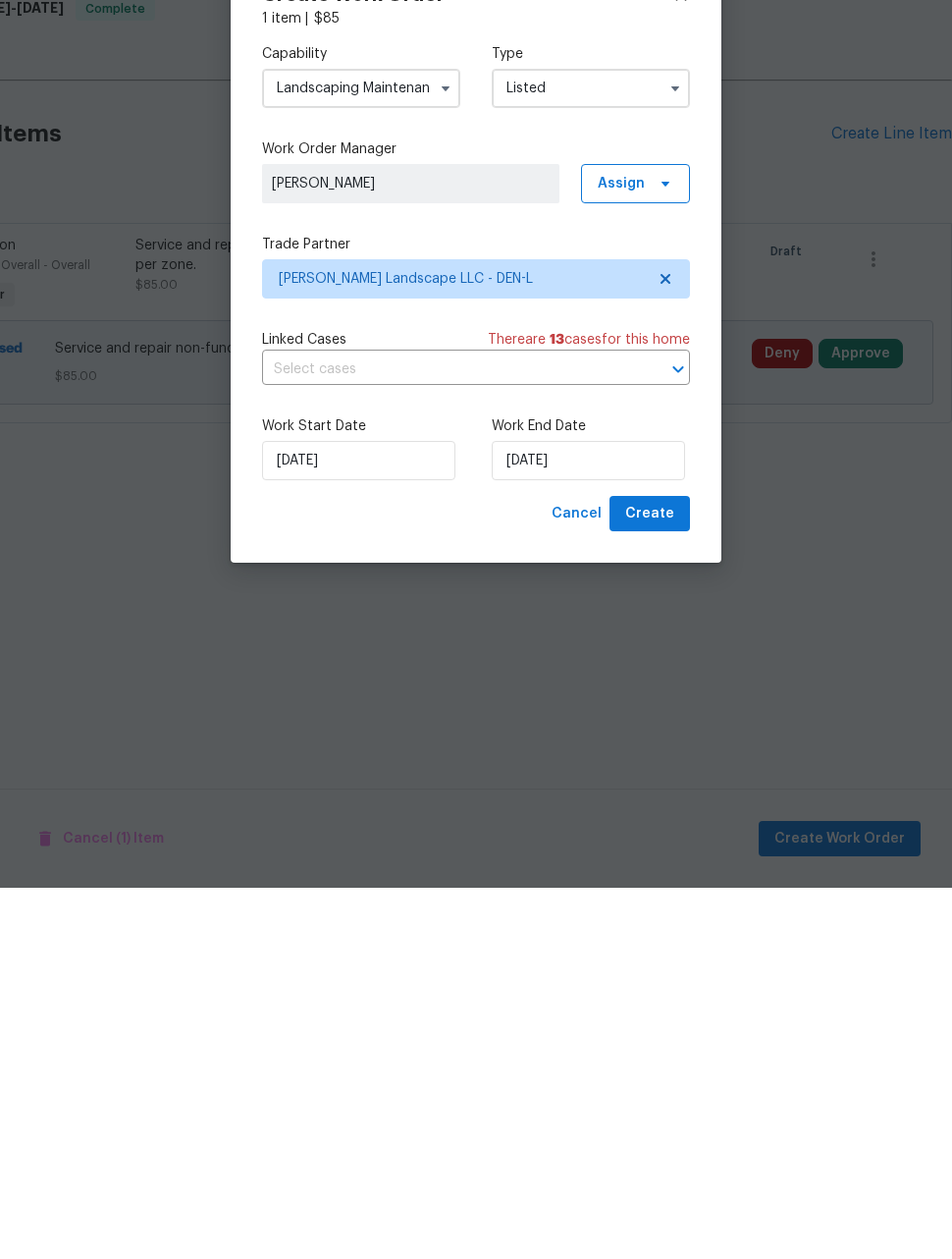
scroll to position [0, 0]
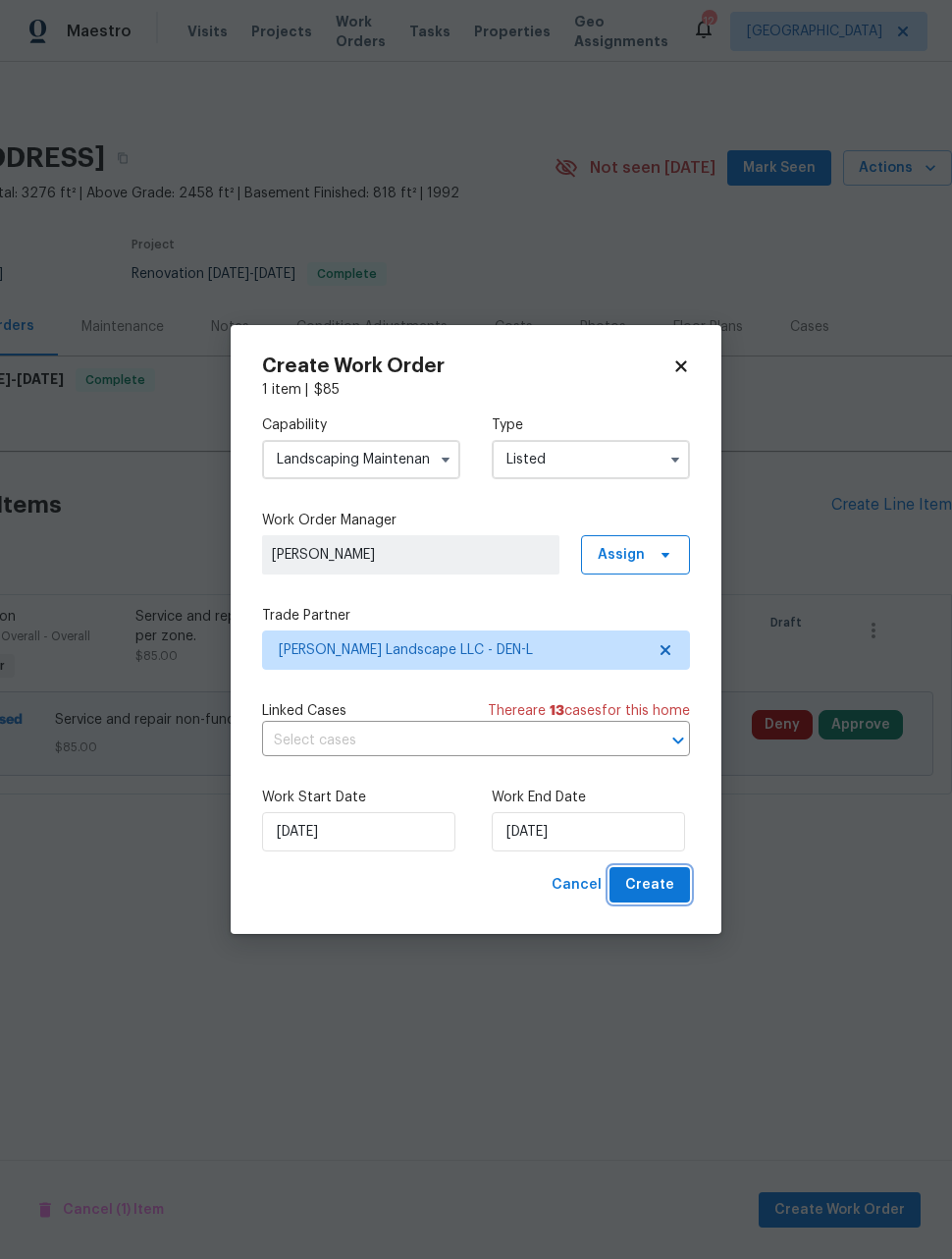
click at [663, 889] on span "Create" at bounding box center [649, 885] width 49 height 25
checkbox input "false"
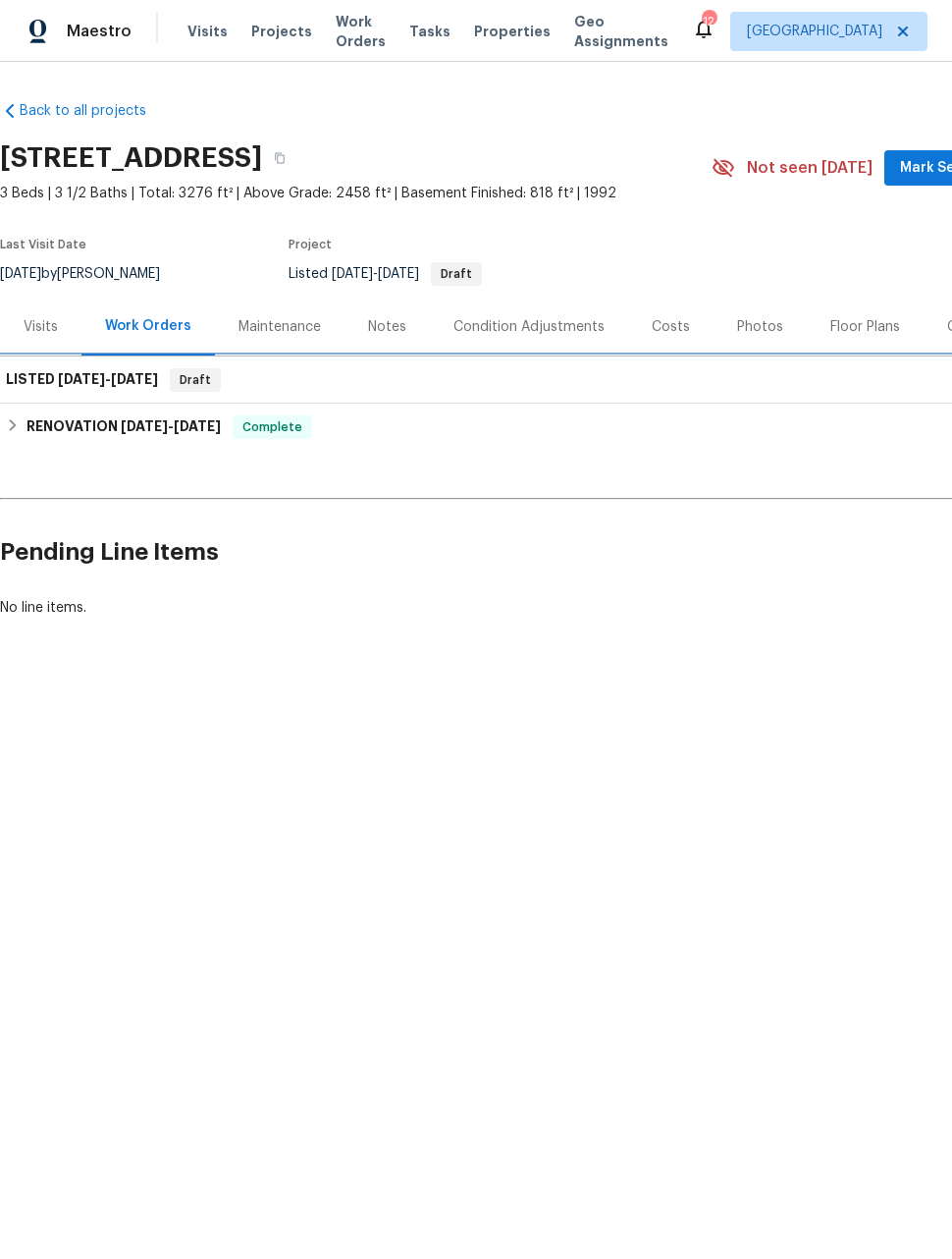
click at [100, 372] on span "8/21/25" at bounding box center [80, 379] width 47 height 14
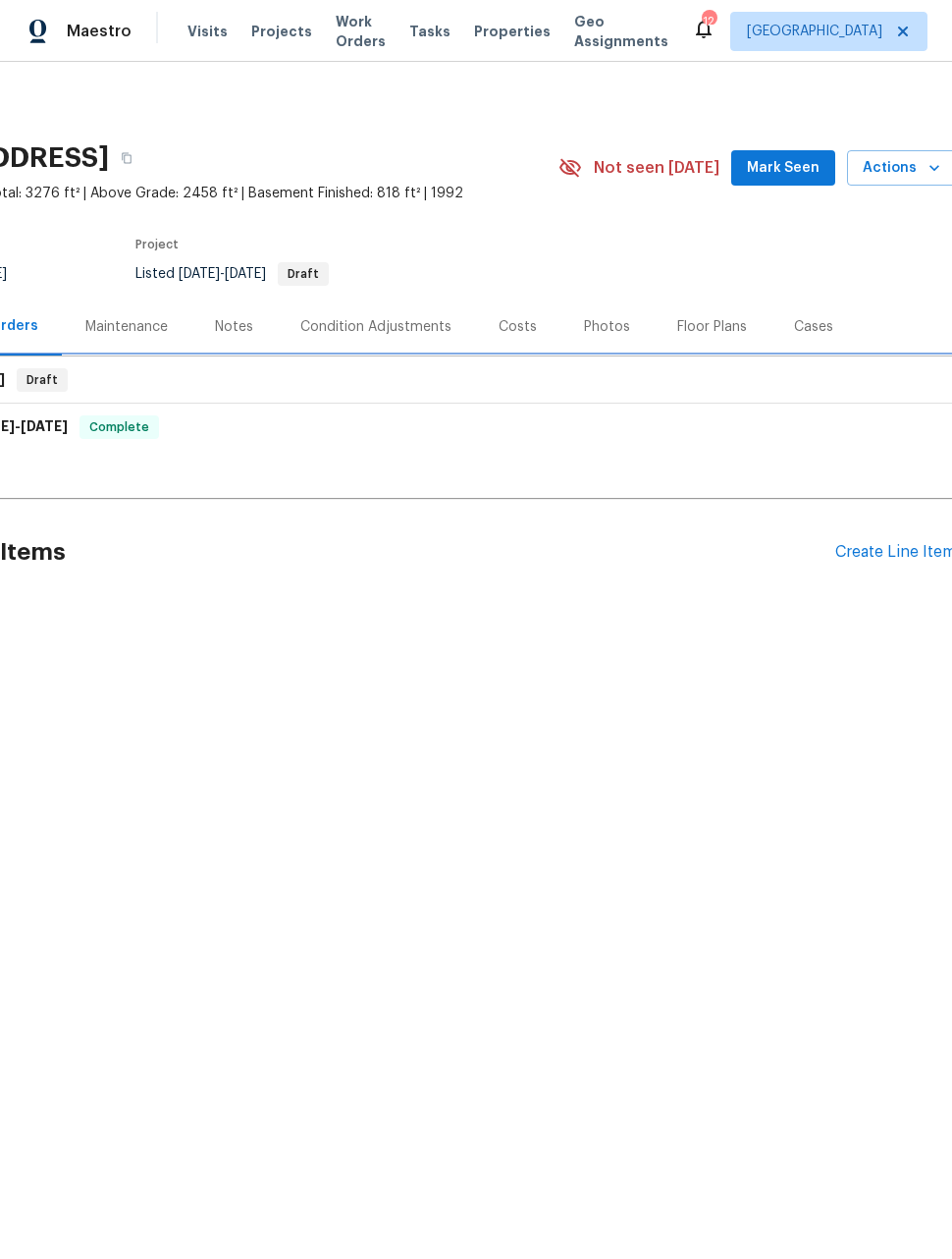
scroll to position [0, 102]
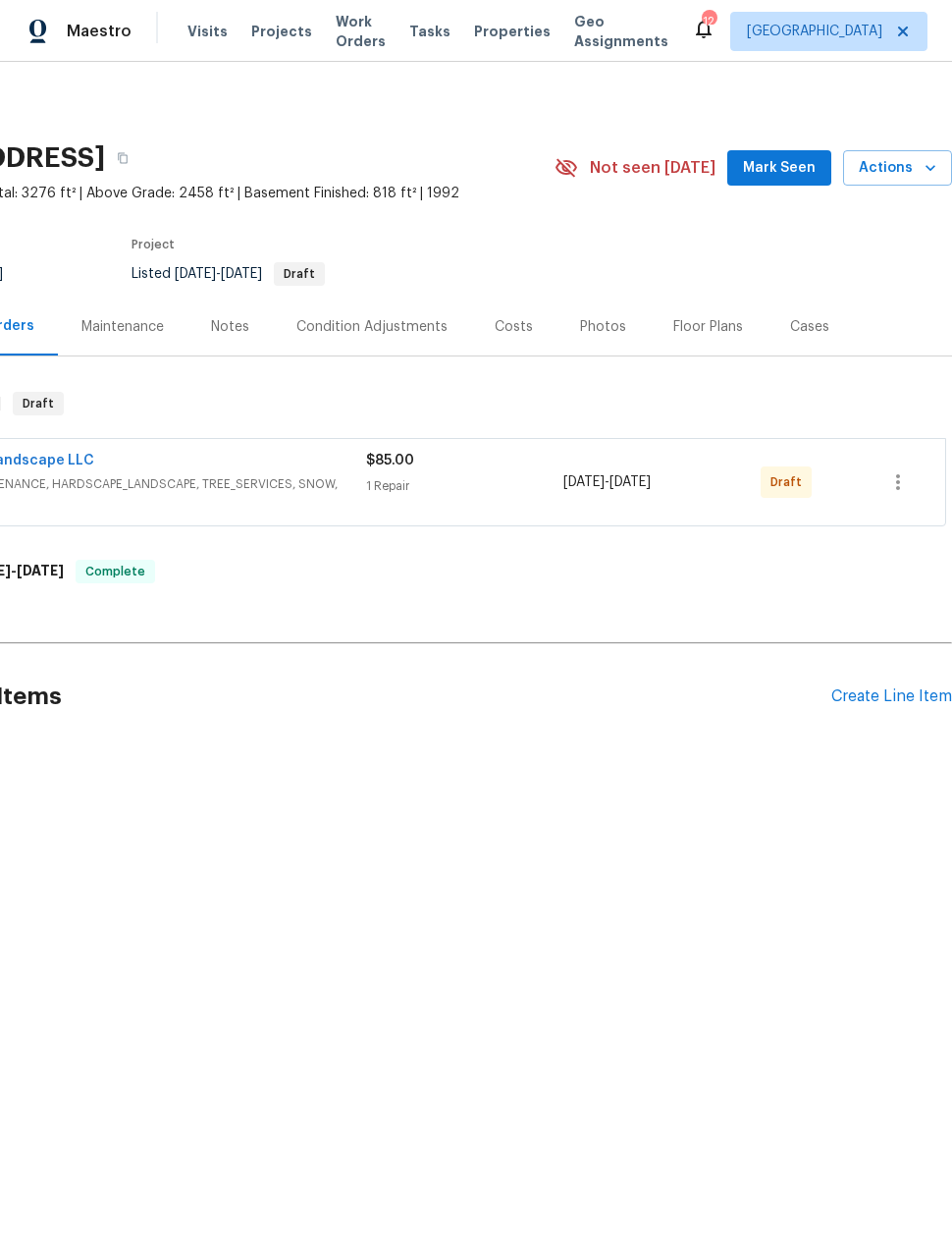
scroll to position [0, 157]
click at [900, 488] on icon "button" at bounding box center [898, 483] width 4 height 16
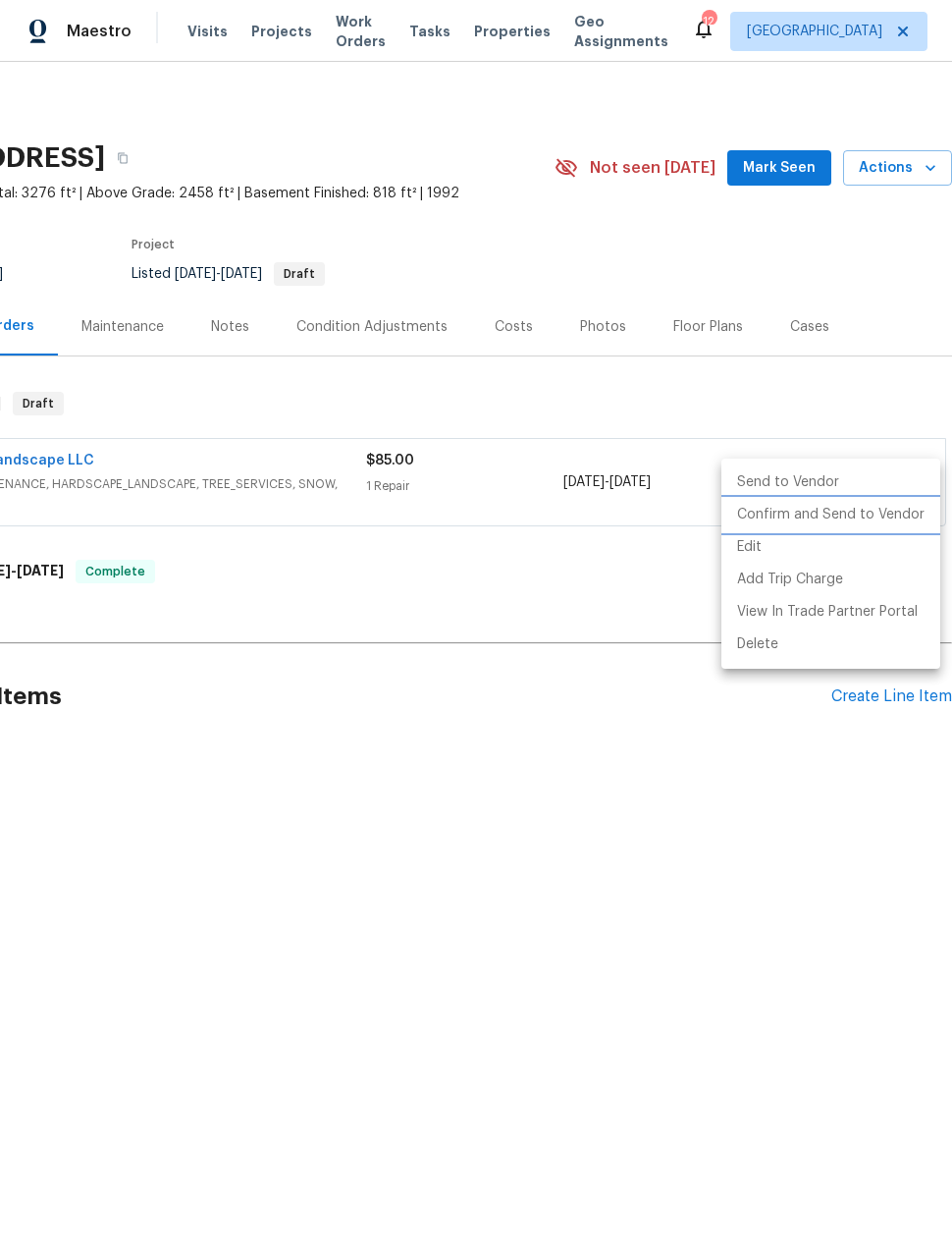
click at [867, 520] on li "Confirm and Send to Vendor" at bounding box center [831, 514] width 218 height 33
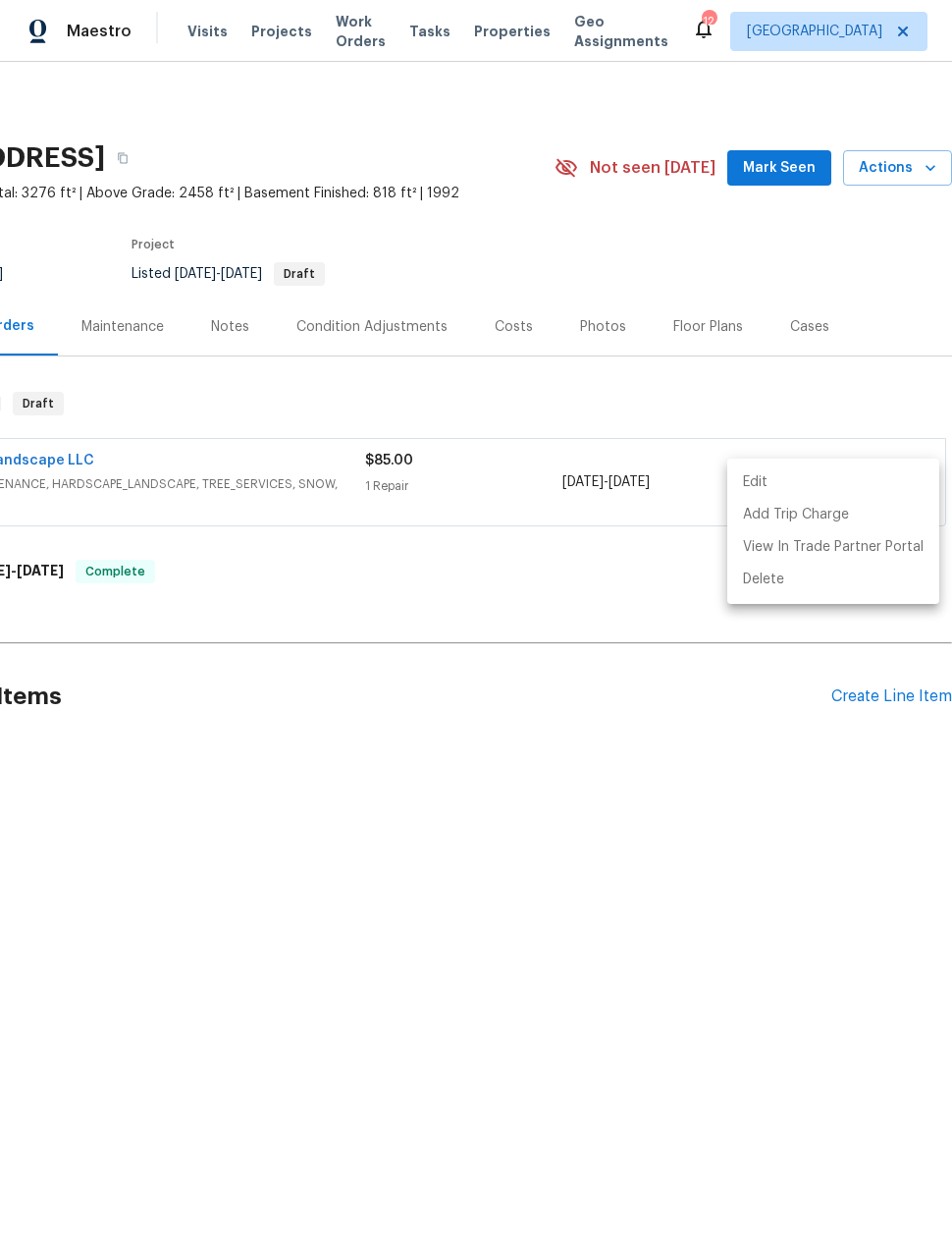
click at [163, 480] on div at bounding box center [476, 630] width 952 height 1259
click at [209, 506] on span "LANDSCAPING_MAINTENANCE, HARDSCAPE_LANDSCAPE, TREE_SERVICES, SNOW, BRN_AND_LRR" at bounding box center [118, 494] width 491 height 40
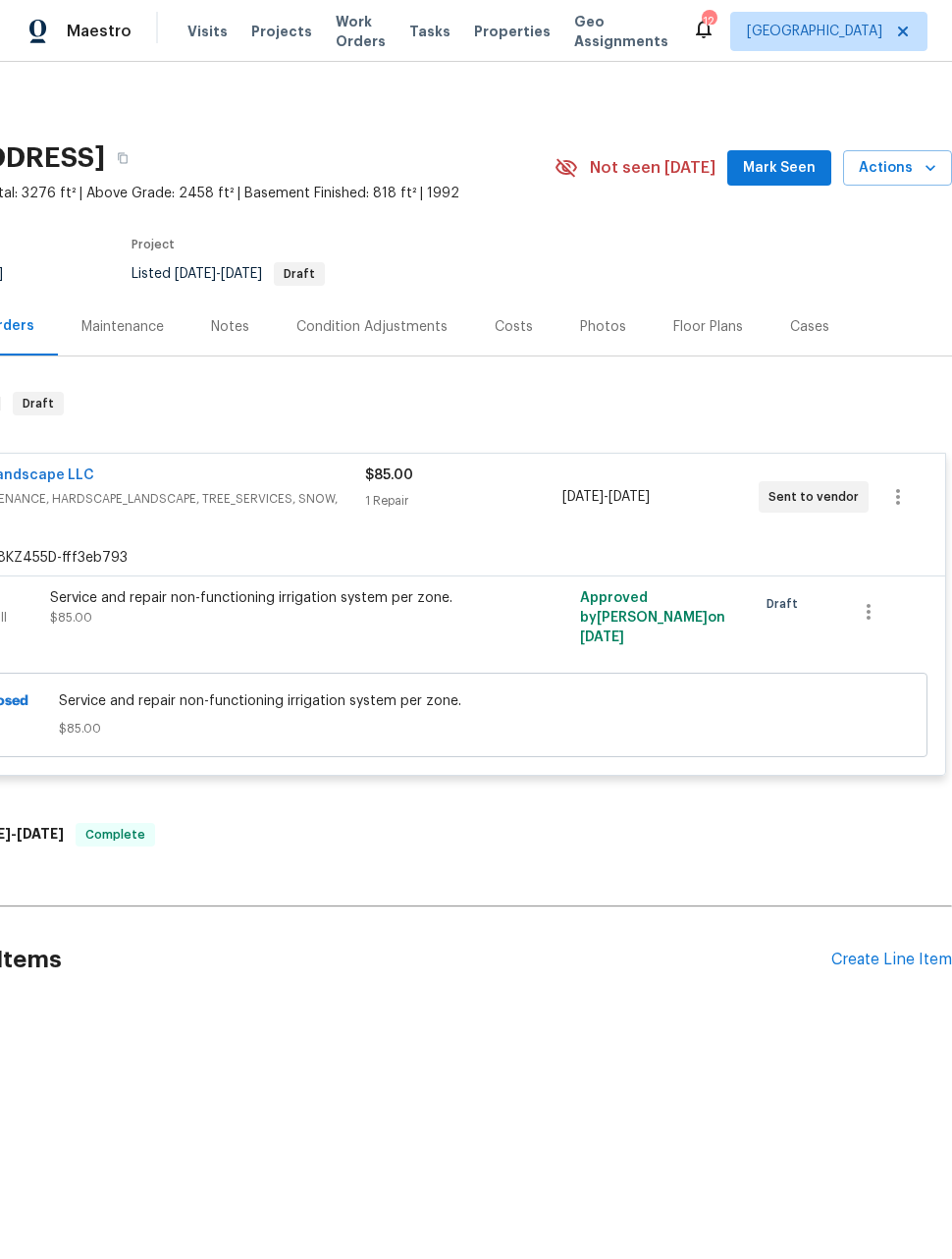
click at [211, 499] on span "LANDSCAPING_MAINTENANCE, HARDSCAPE_LANDSCAPE, TREE_SERVICES, SNOW, BRN_AND_LRR" at bounding box center [118, 508] width 491 height 40
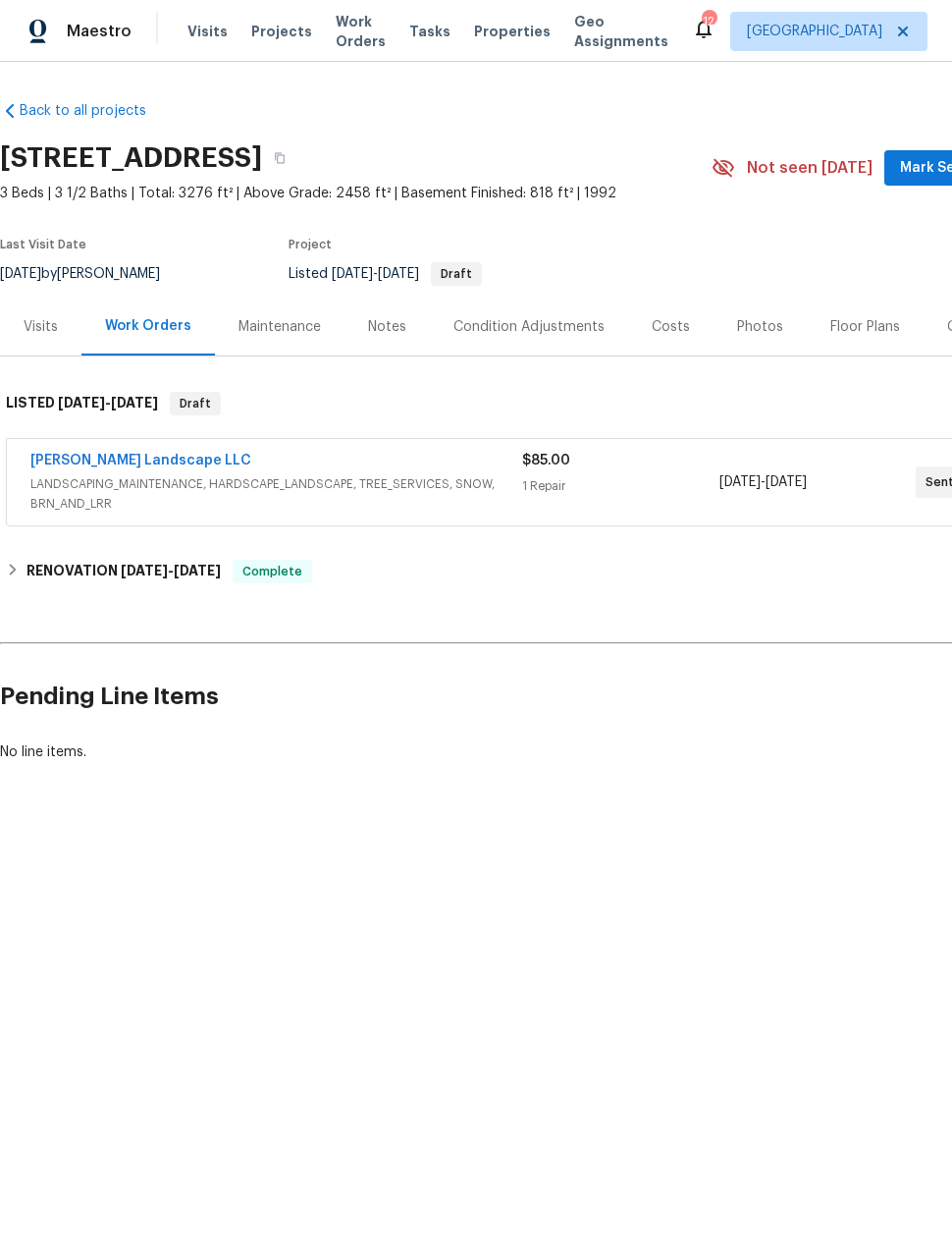
scroll to position [0, 0]
click at [197, 480] on span "LANDSCAPING_MAINTENANCE, HARDSCAPE_LANDSCAPE, TREE_SERVICES, SNOW, BRN_AND_LRR" at bounding box center [276, 494] width 491 height 40
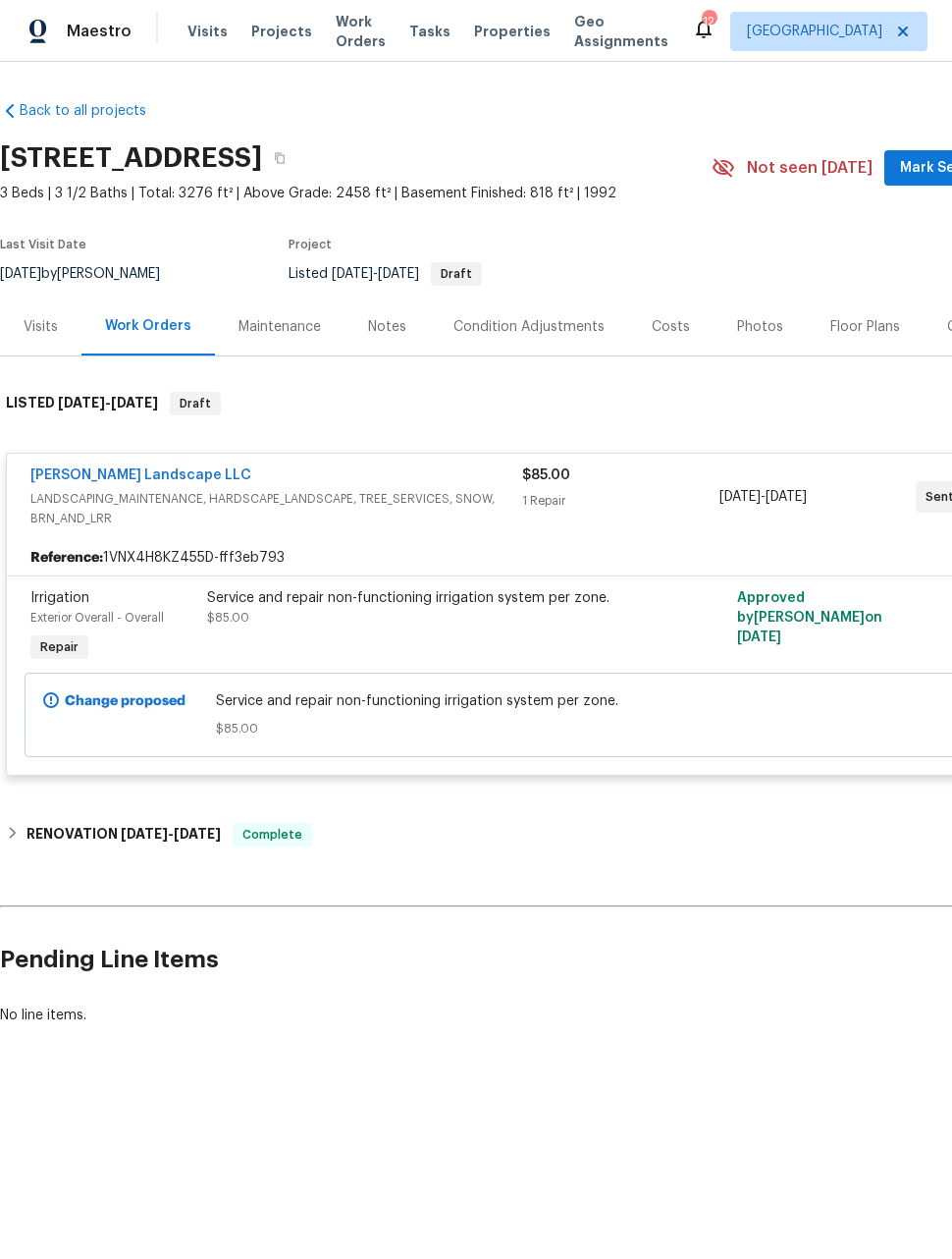
click at [79, 480] on link "[PERSON_NAME] Landscape LLC" at bounding box center [141, 476] width 220 height 14
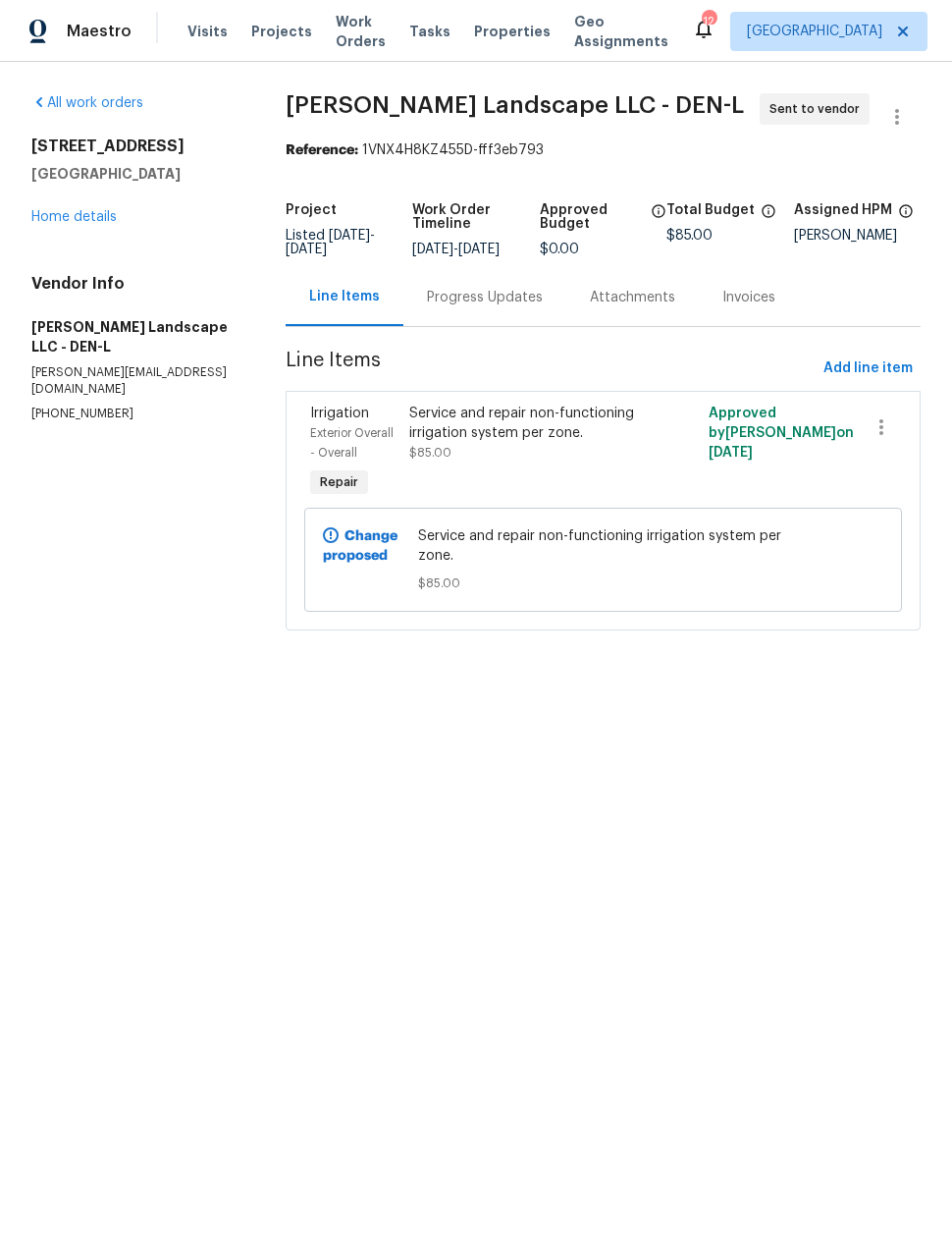
click at [488, 326] on div "Progress Updates" at bounding box center [484, 297] width 163 height 58
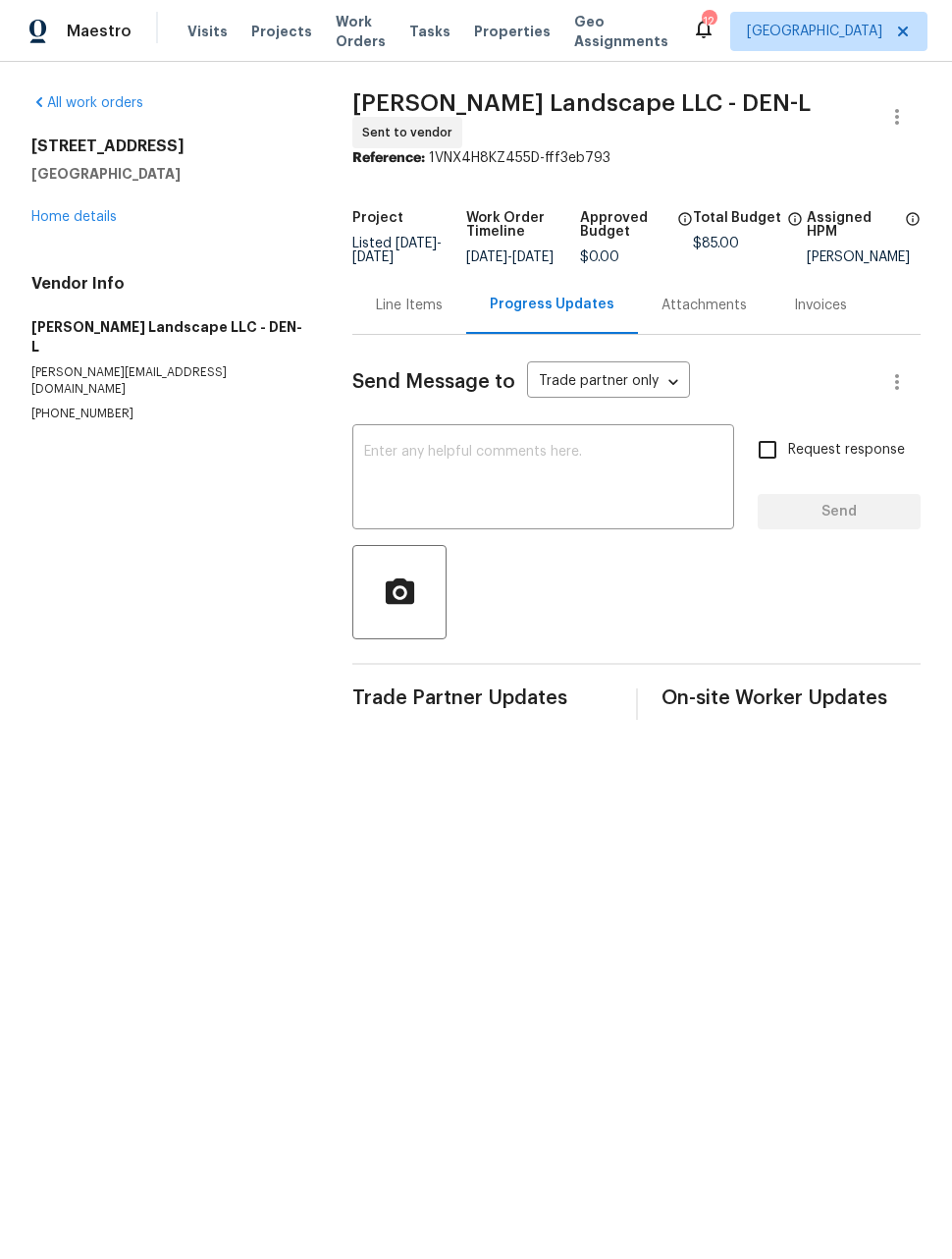
click at [501, 468] on textarea at bounding box center [543, 479] width 358 height 69
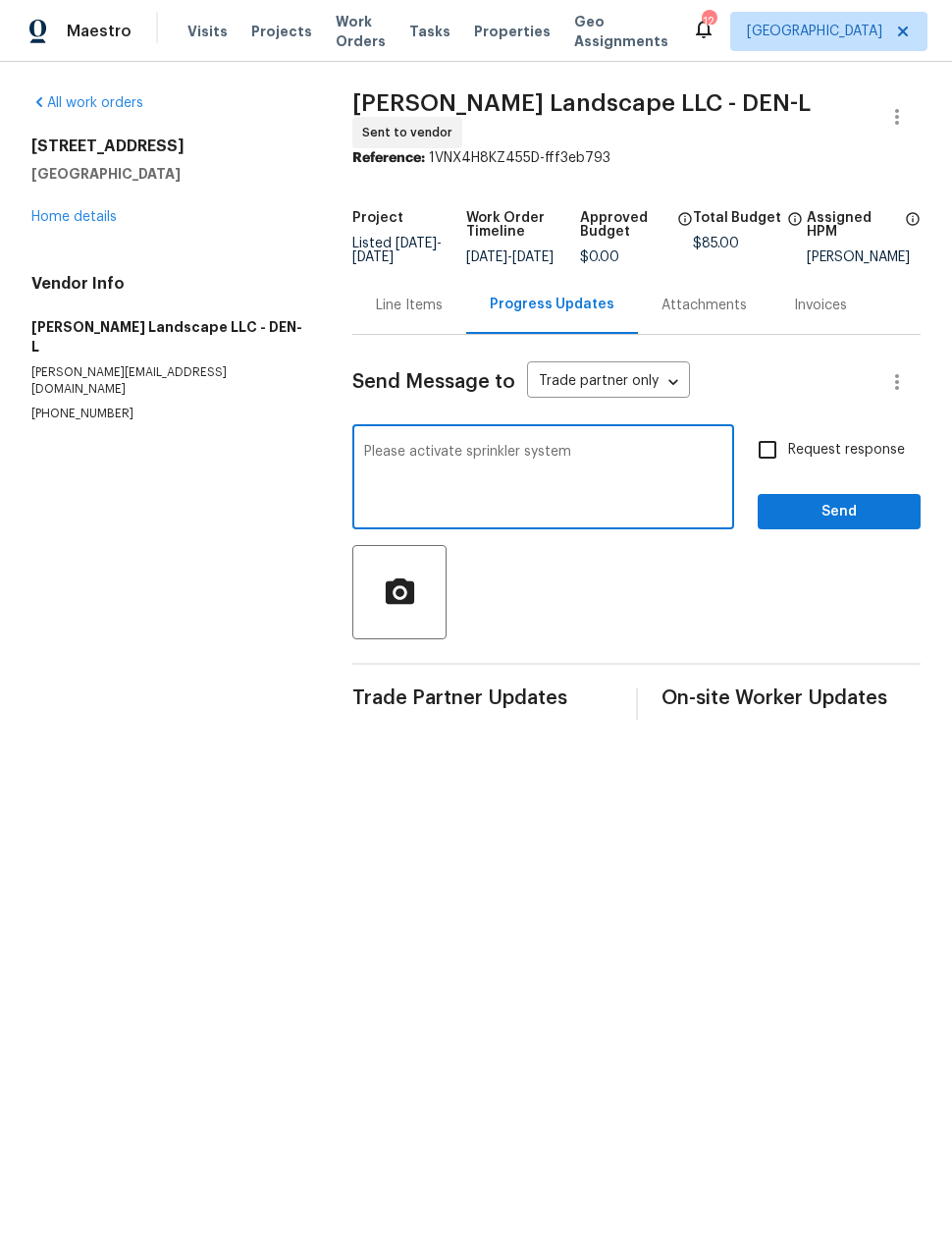
type textarea "Please activate sprinkler system"
click at [872, 523] on span "Send" at bounding box center [839, 511] width 131 height 25
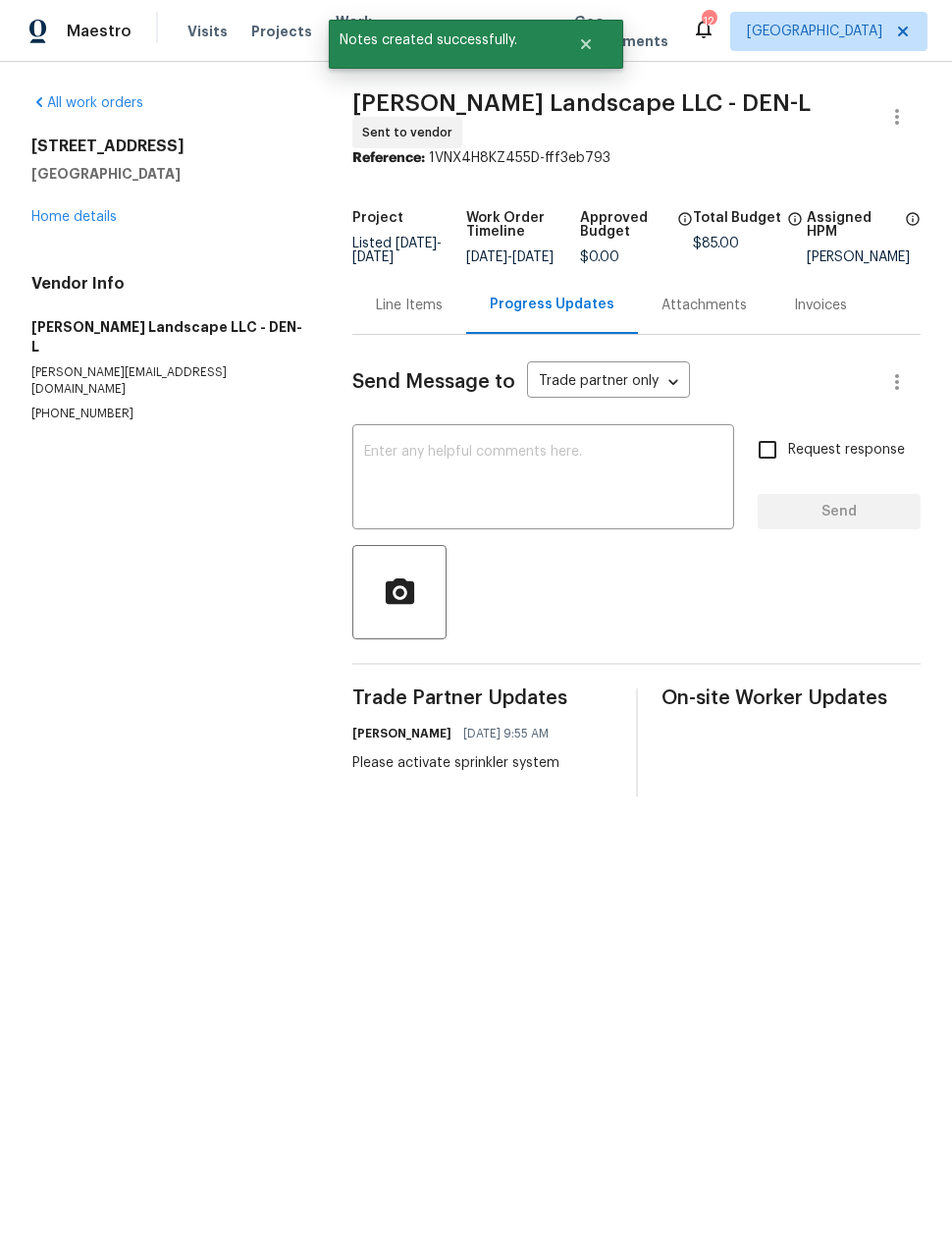
click at [81, 222] on link "Home details" at bounding box center [74, 217] width 85 height 14
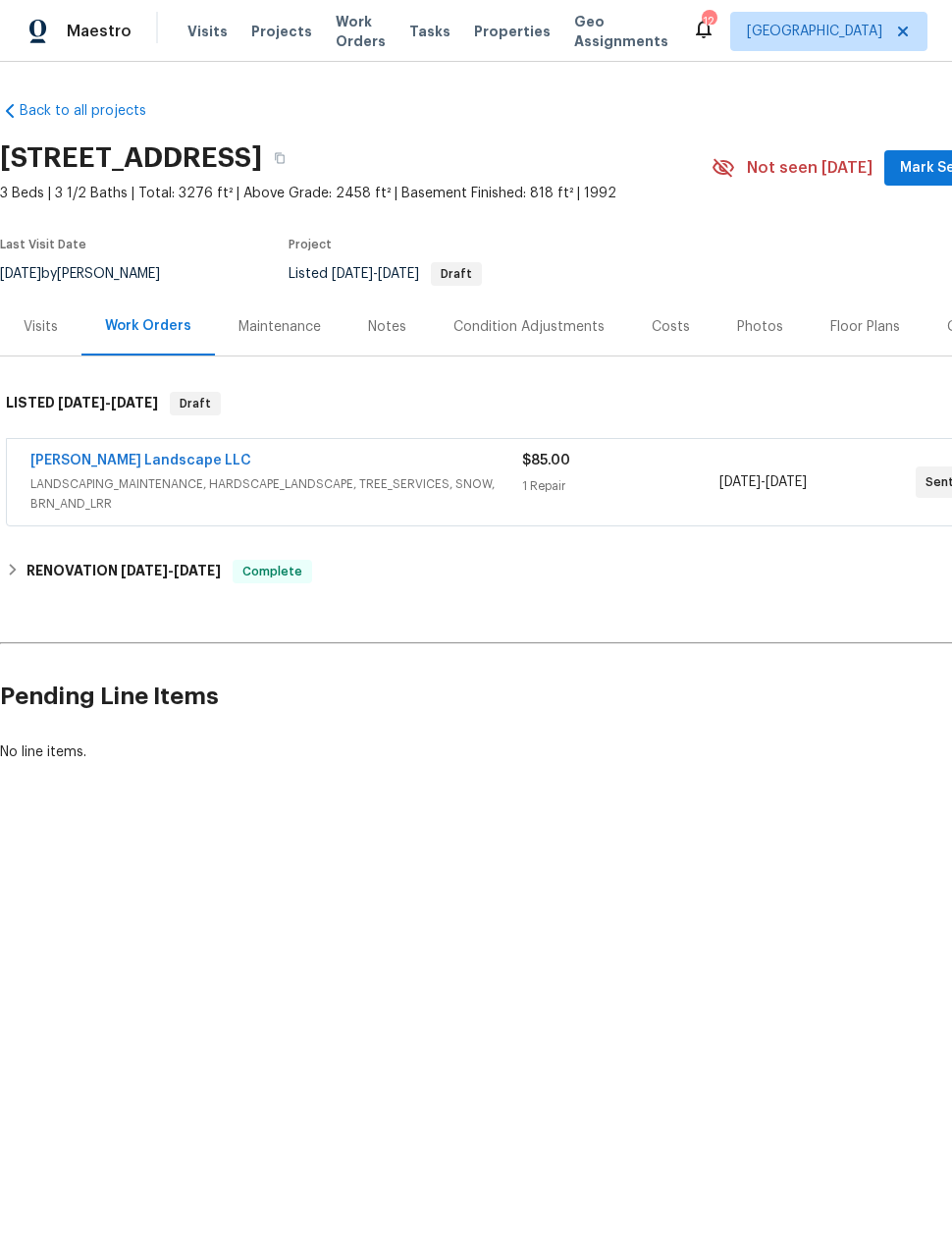
click at [92, 42] on div "Maestro" at bounding box center [66, 32] width 131 height 40
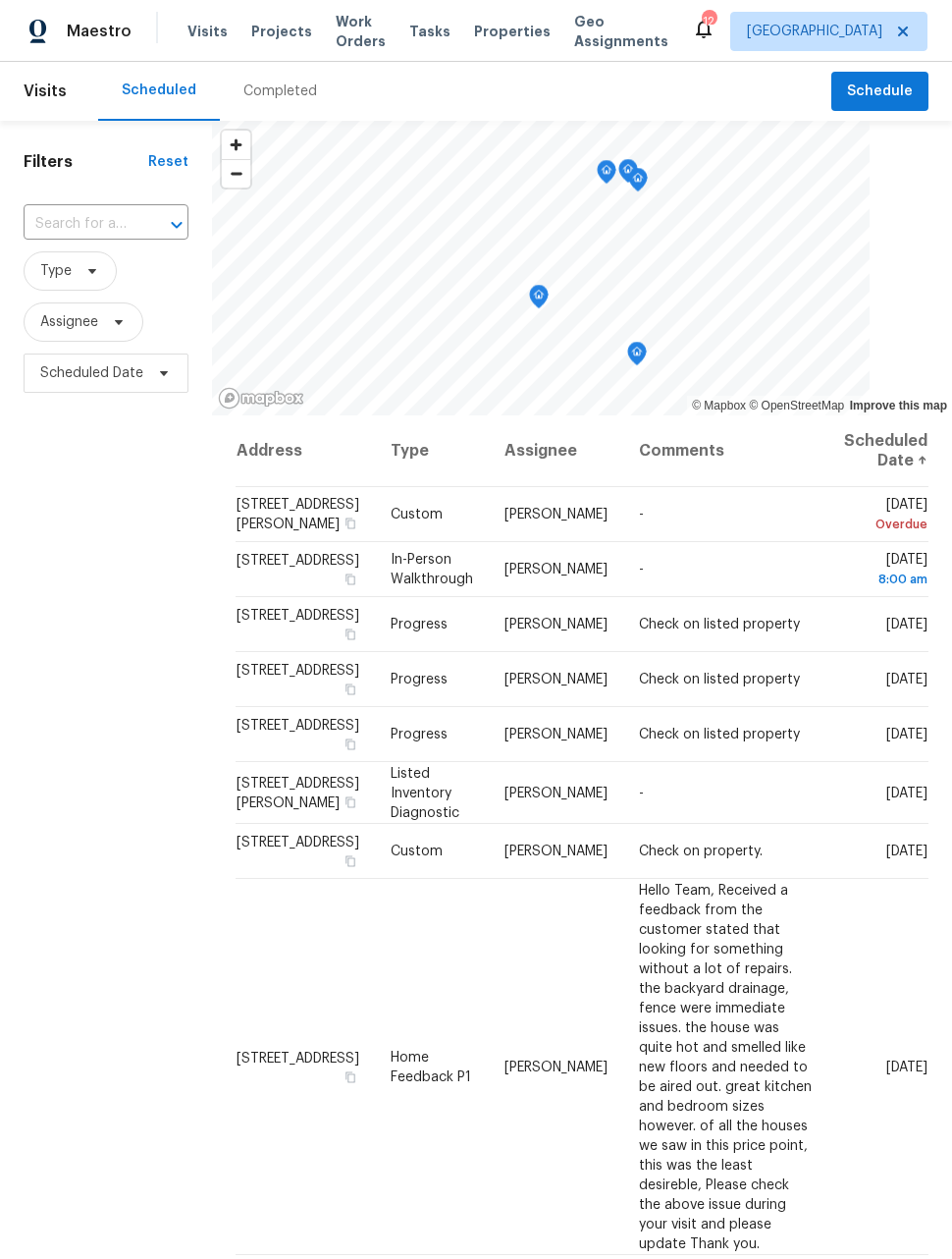
click at [338, 13] on span "Work Orders" at bounding box center [360, 32] width 50 height 40
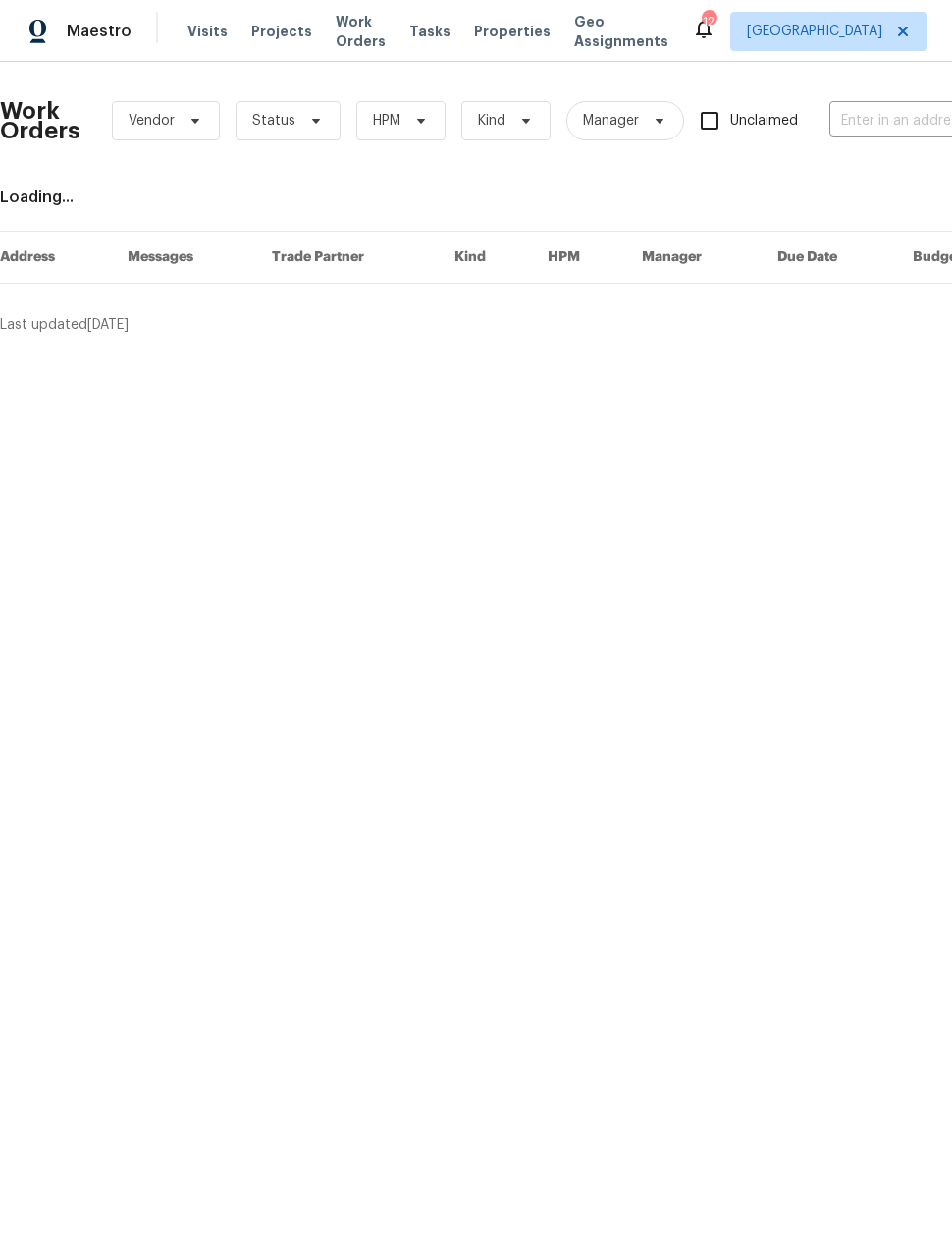
click at [892, 130] on input "text" at bounding box center [927, 121] width 197 height 31
type input "spruce"
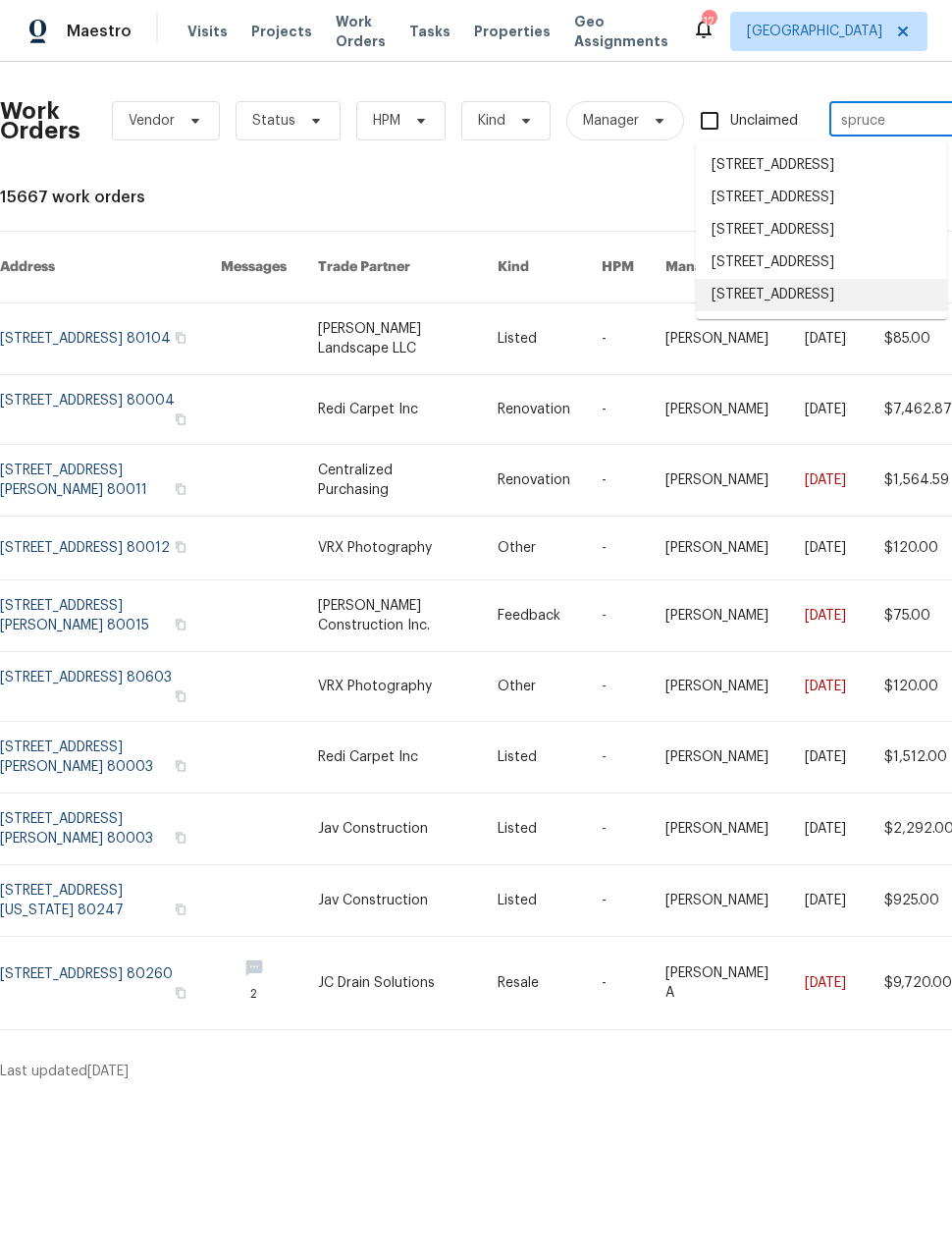
click at [777, 311] on li "[STREET_ADDRESS]" at bounding box center [821, 295] width 251 height 33
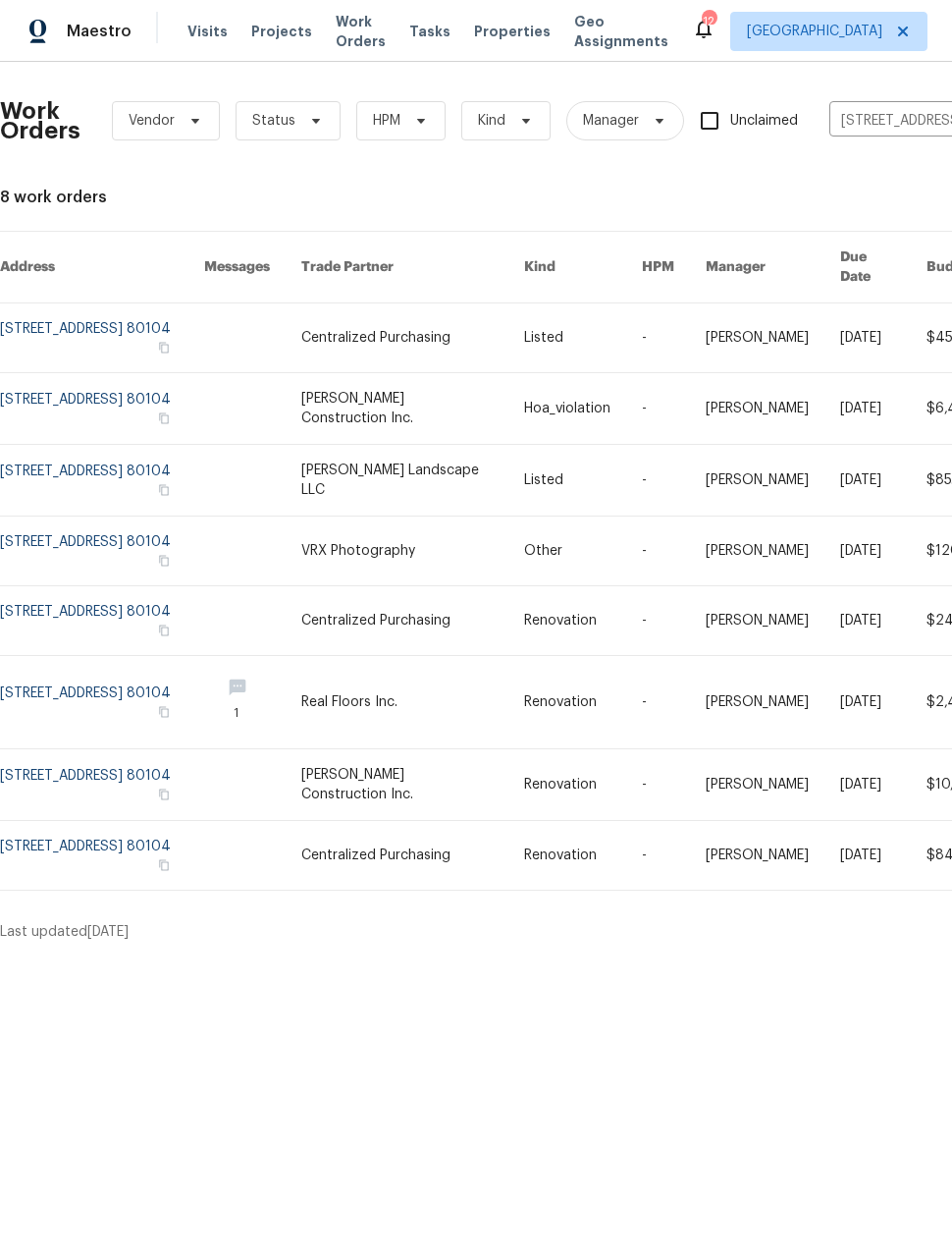
click at [82, 311] on link at bounding box center [102, 338] width 204 height 69
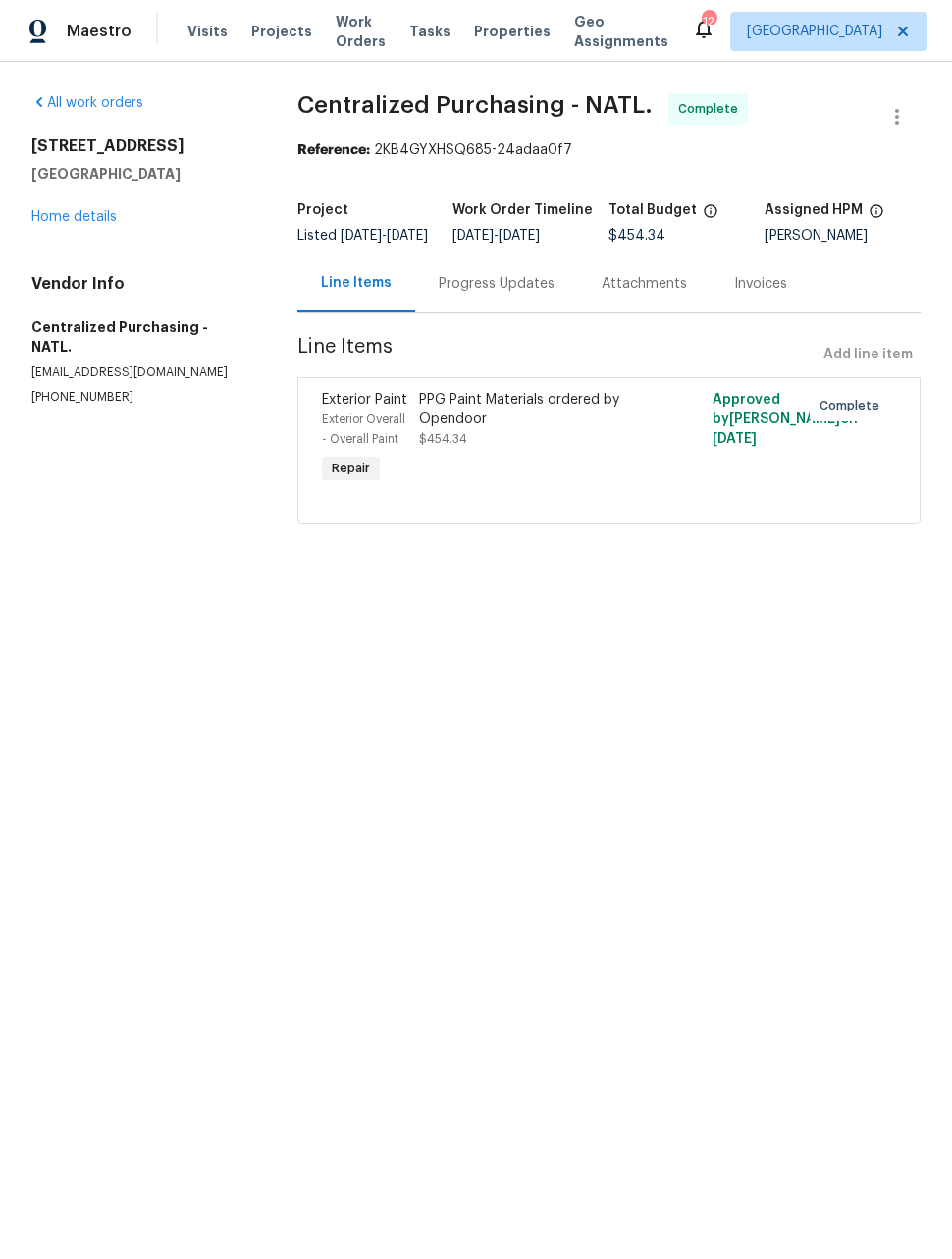
click at [58, 220] on link "Home details" at bounding box center [74, 217] width 85 height 14
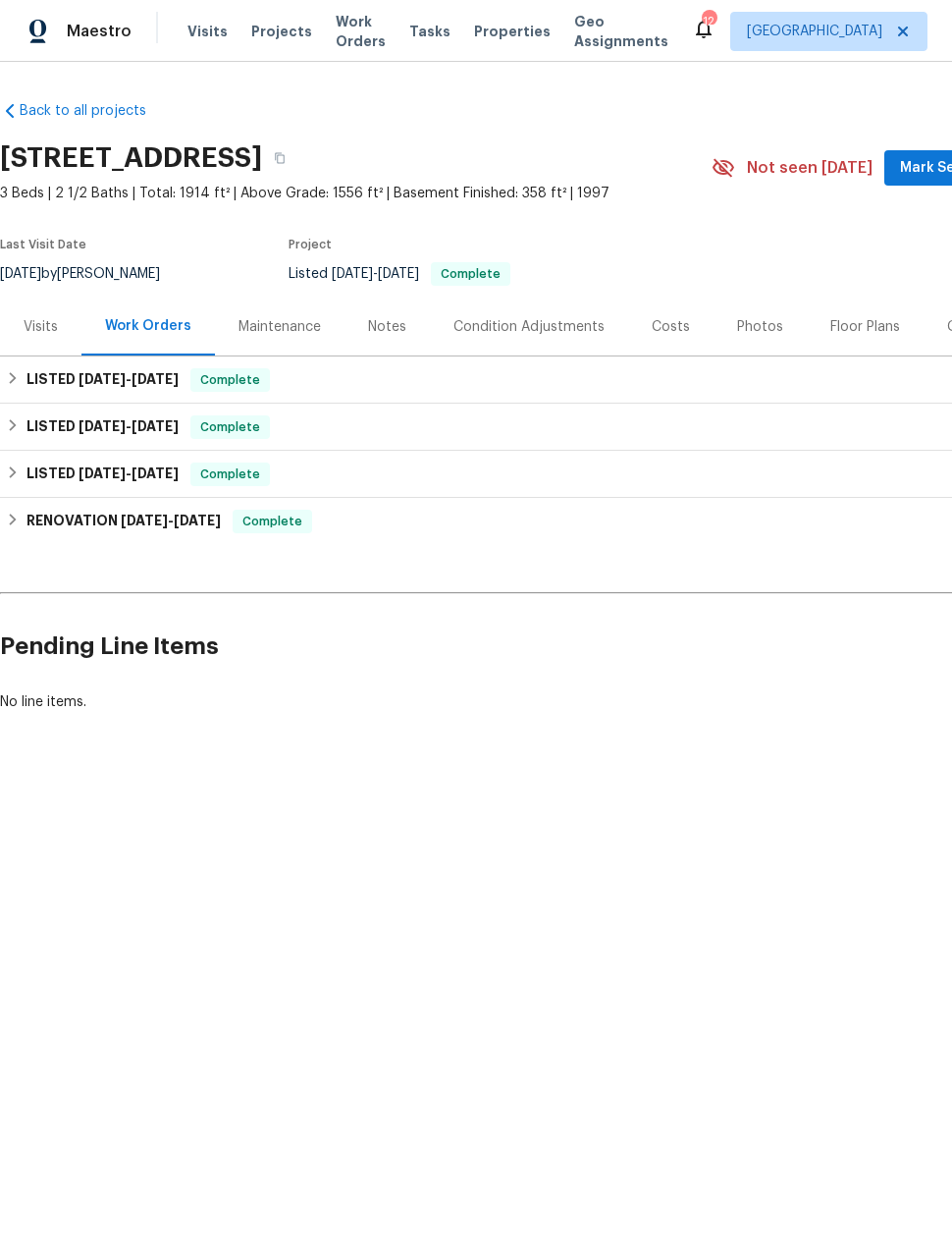
click at [784, 845] on html "Maestro Visits Projects Work Orders Tasks Properties Geo Assignments 12 Denver …" at bounding box center [476, 422] width 952 height 845
click at [350, 842] on div "Back to all projects 5521 Spruce Ave, Castle Rock, CO 80104 3 Beds | 2 1/2 Bath…" at bounding box center [476, 453] width 952 height 783
click at [768, 845] on html "Maestro Visits Projects Work Orders Tasks Properties Geo Assignments 12 Denver …" at bounding box center [476, 422] width 952 height 845
click at [802, 832] on div "Back to all projects 5521 Spruce Ave, Castle Rock, CO 80104 3 Beds | 2 1/2 Bath…" at bounding box center [476, 453] width 952 height 783
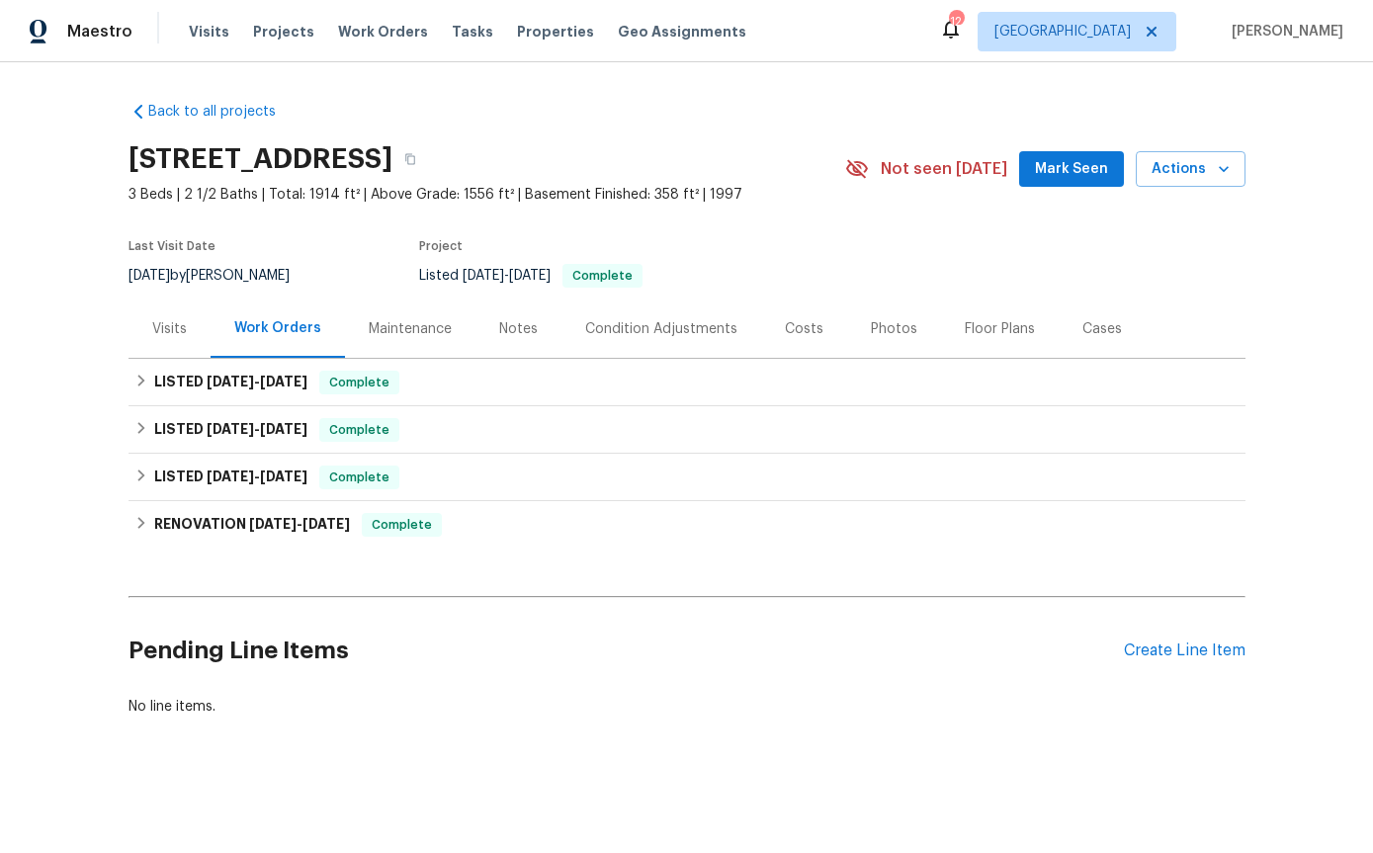
click at [958, 649] on div "Create Line Item" at bounding box center [1185, 651] width 122 height 19
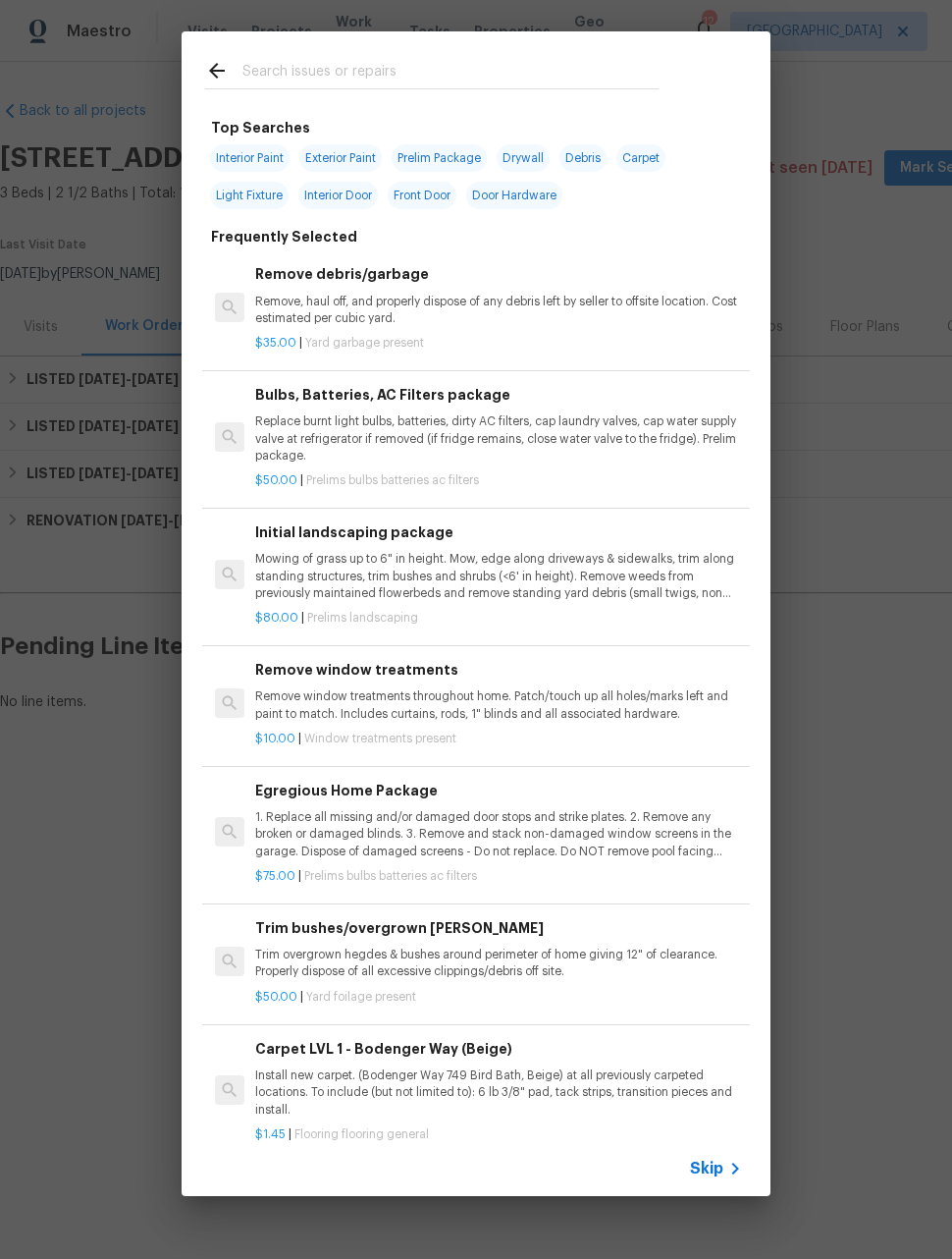
click at [266, 71] on input "text" at bounding box center [450, 73] width 416 height 30
type input "Irr"
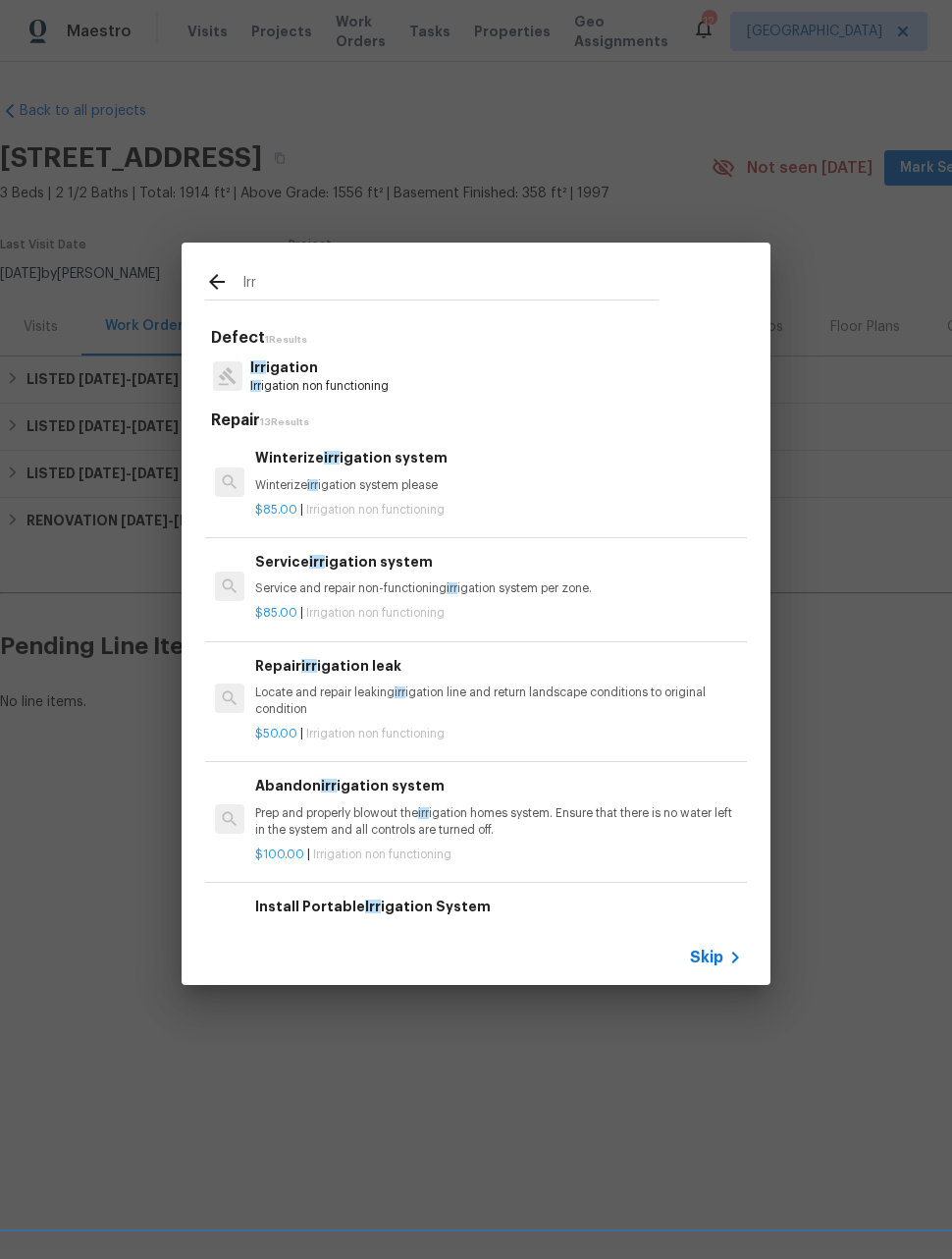
click at [349, 584] on p "Service and repair non-functioning irr igation system per zone." at bounding box center [498, 588] width 486 height 17
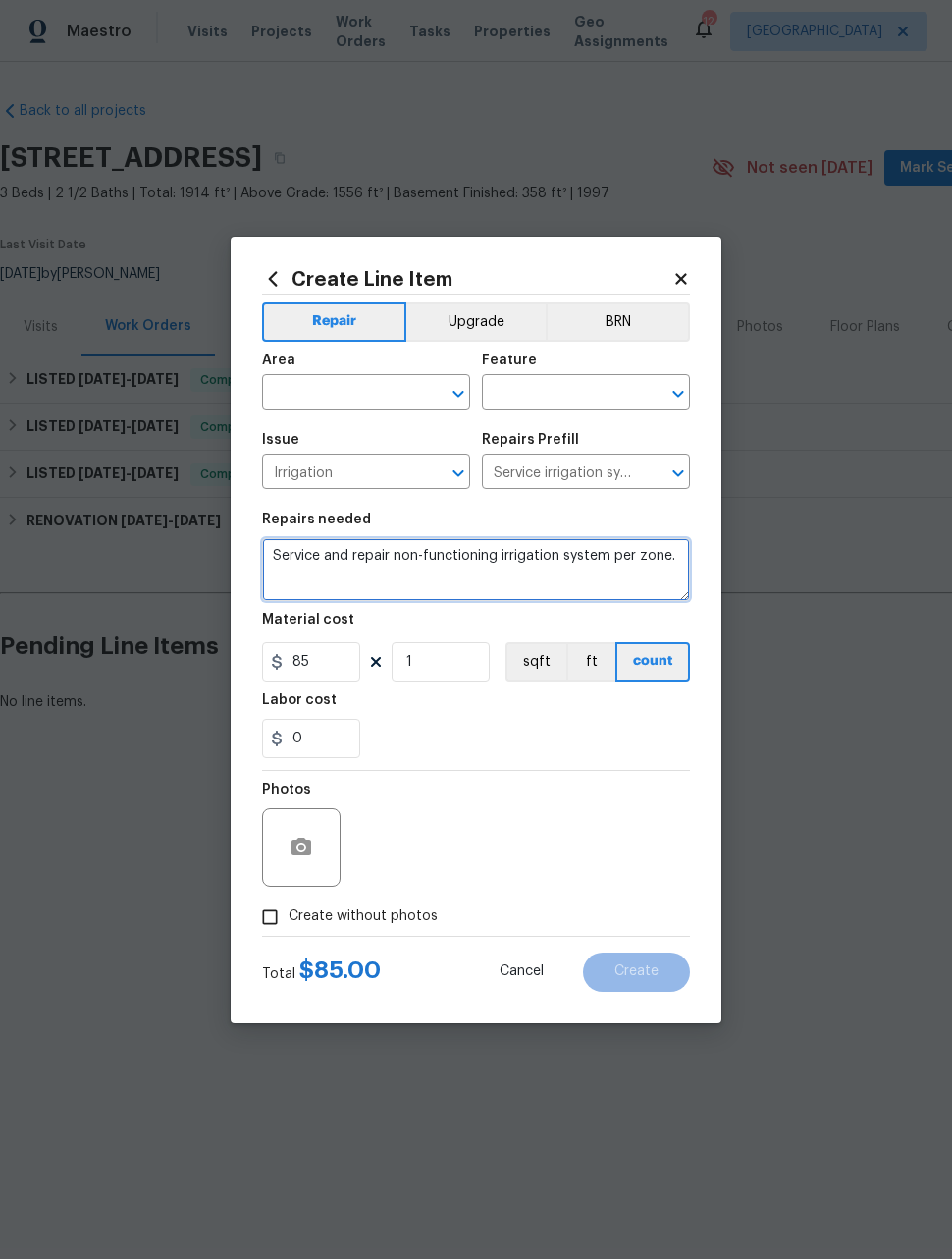
click at [285, 547] on textarea "Service and repair non-functioning irrigation system per zone." at bounding box center [476, 569] width 428 height 63
type textarea "Replace broken sprinkler heads in the front yard Service and repair non-functio…"
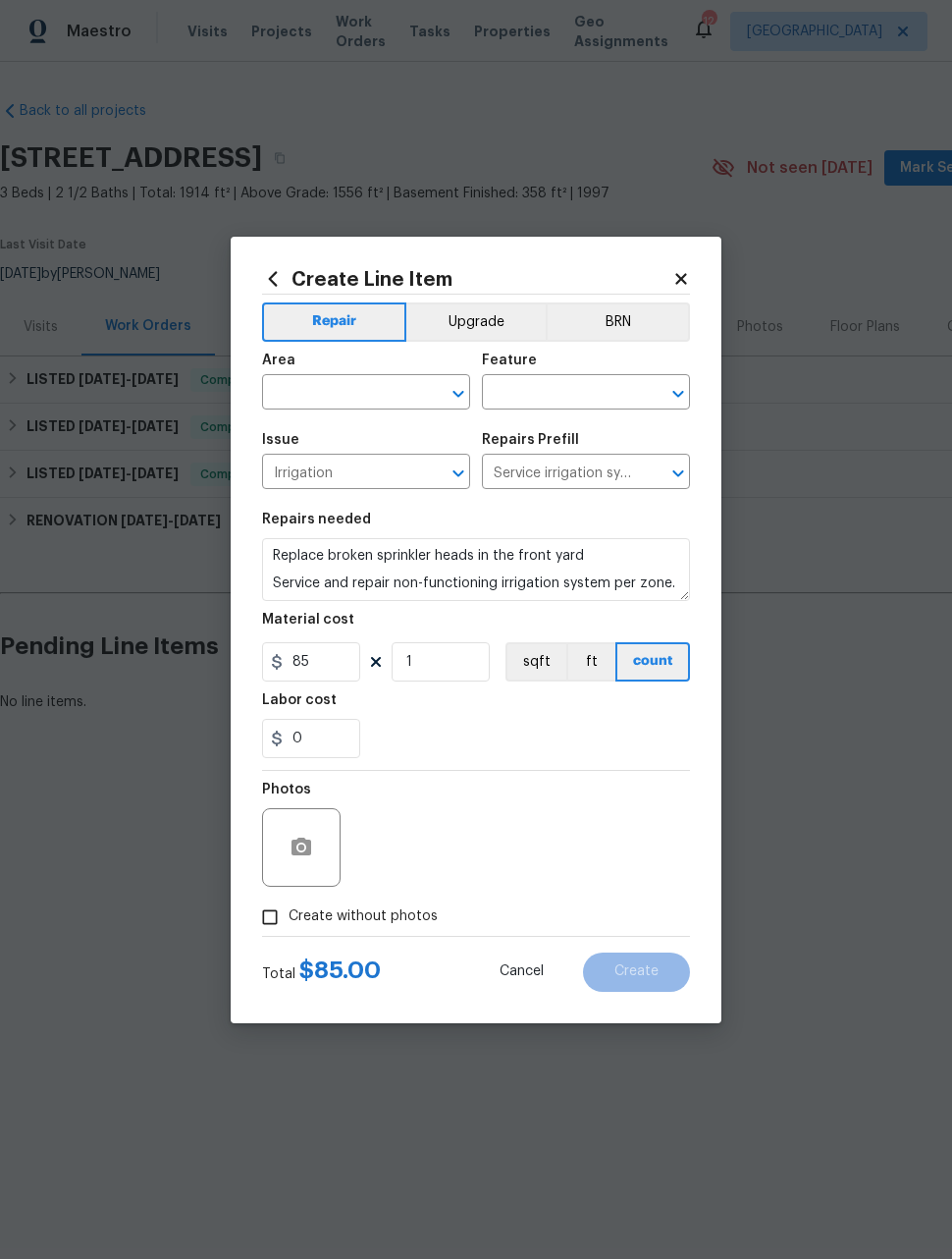
click at [404, 818] on div "Photos" at bounding box center [476, 834] width 428 height 128
click at [285, 834] on button "button" at bounding box center [301, 847] width 47 height 47
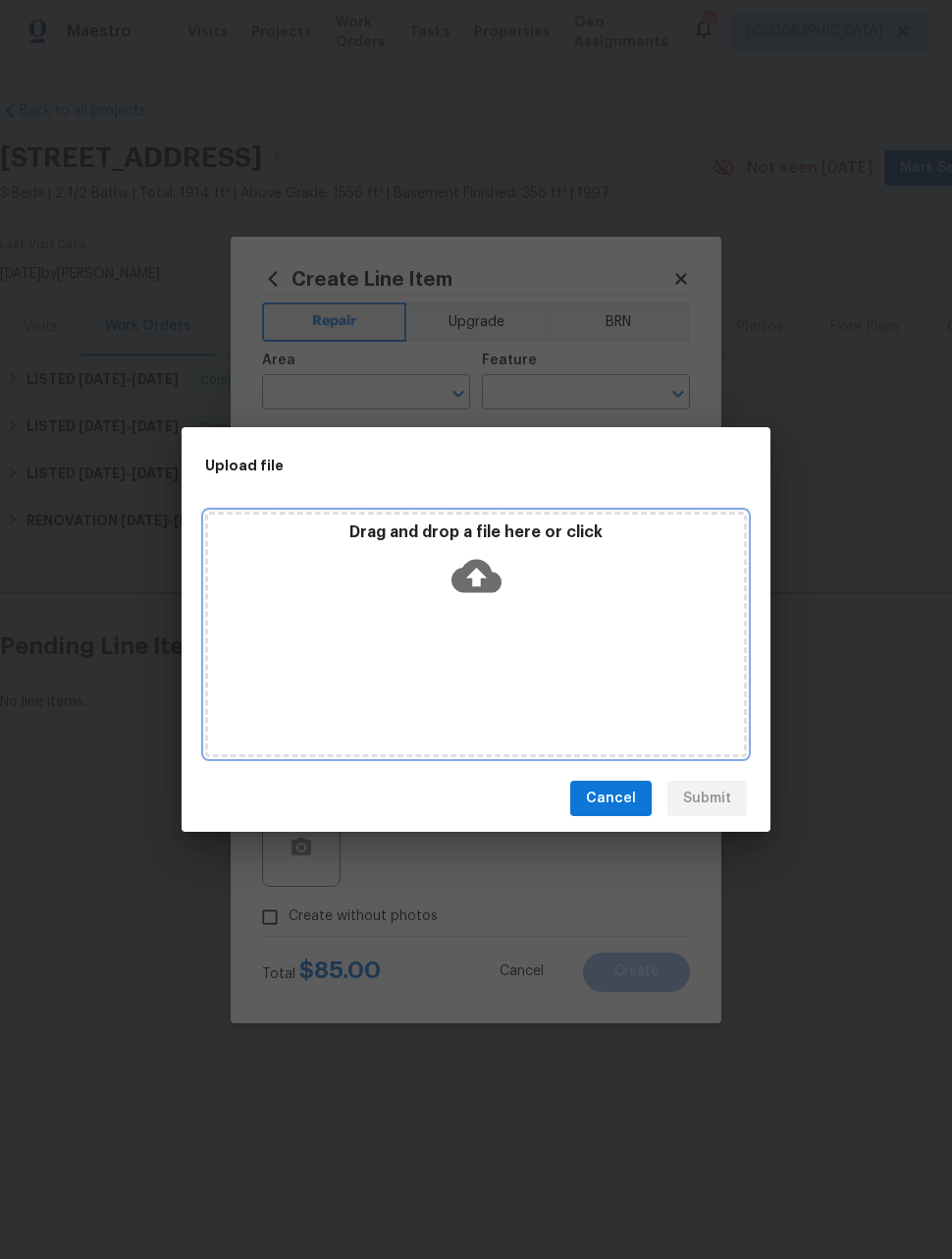
click at [663, 658] on div "Drag and drop a file here or click" at bounding box center [476, 633] width 542 height 245
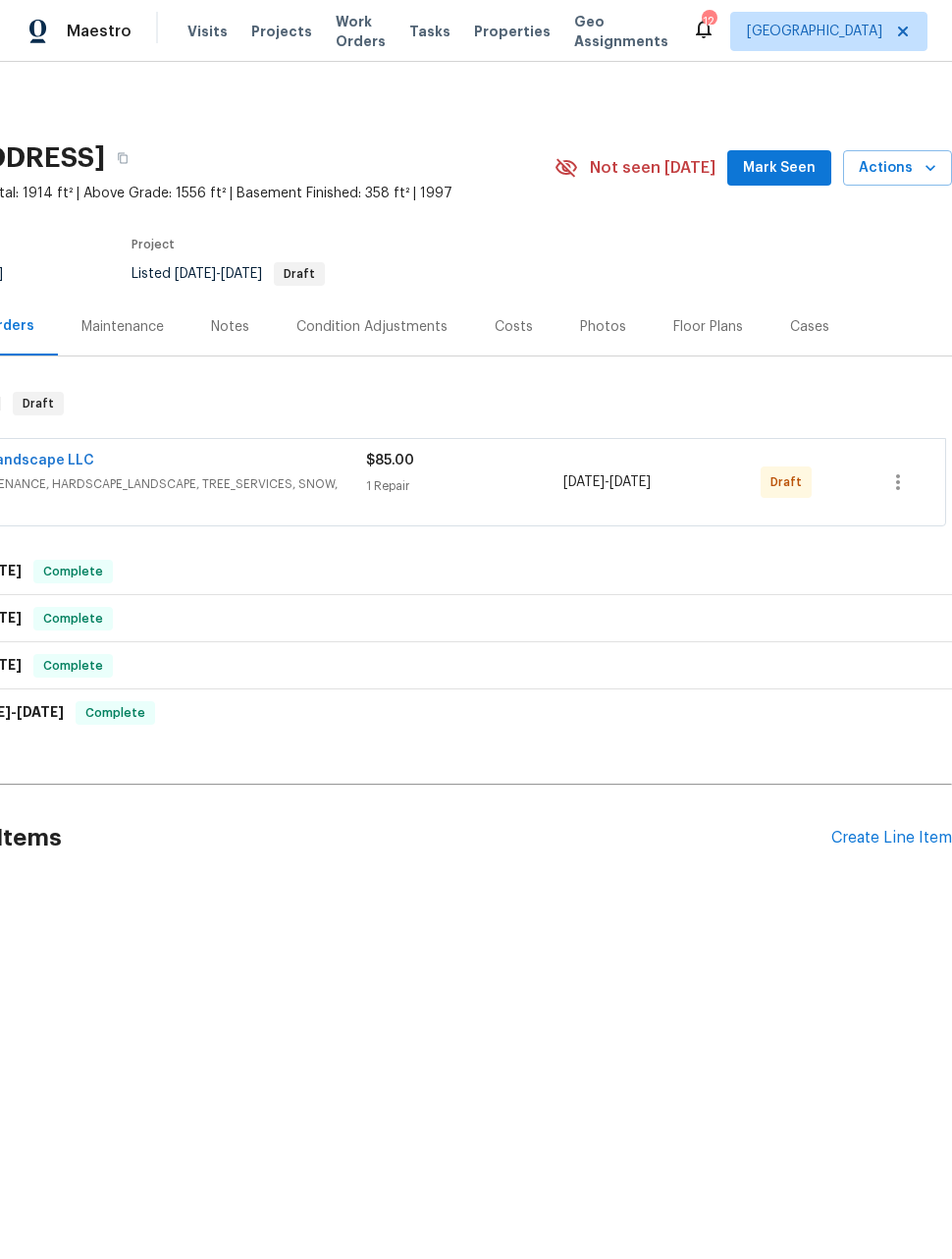
scroll to position [0, 157]
click at [902, 473] on icon "button" at bounding box center [898, 483] width 24 height 24
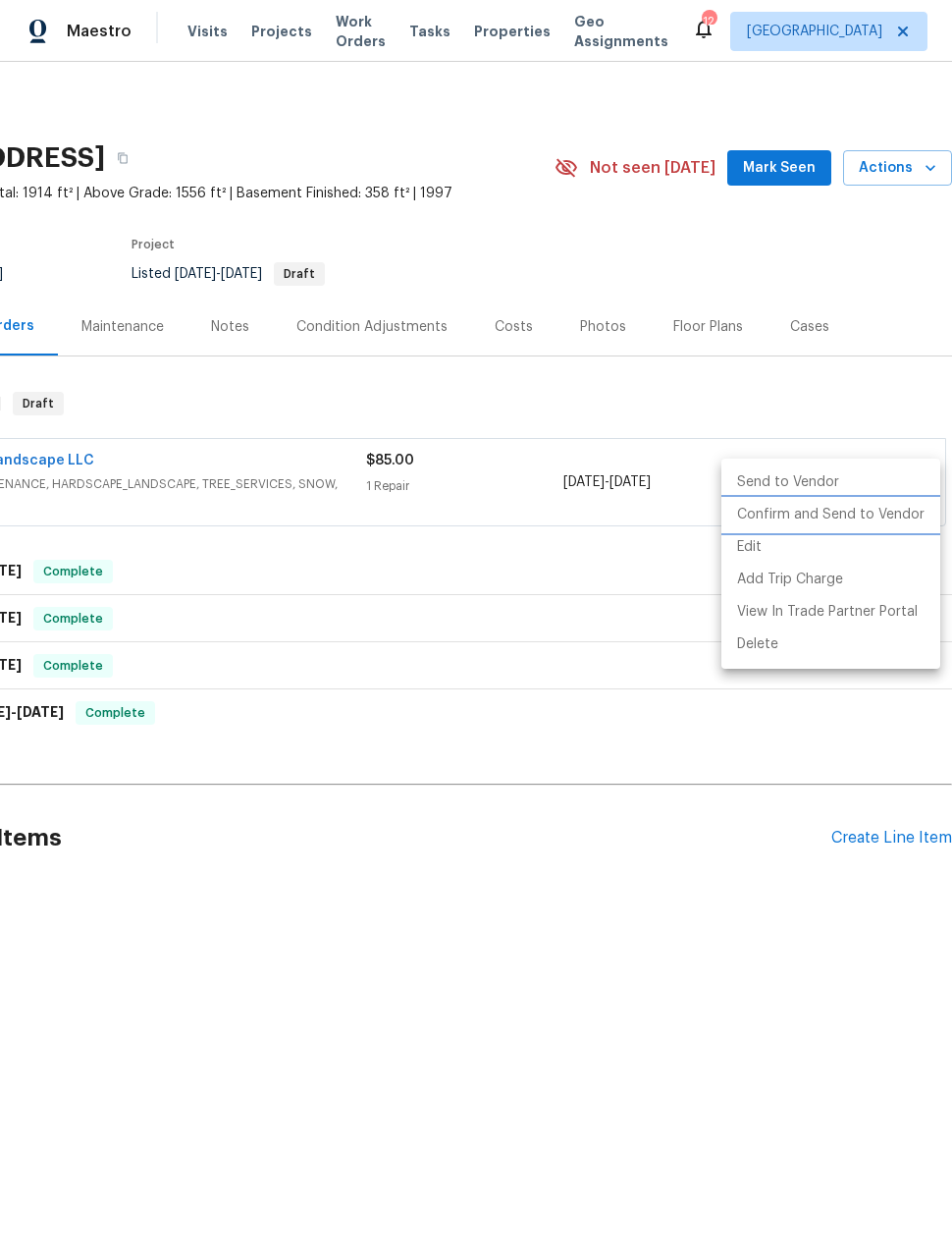
click at [835, 515] on li "Confirm and Send to Vendor" at bounding box center [831, 514] width 218 height 33
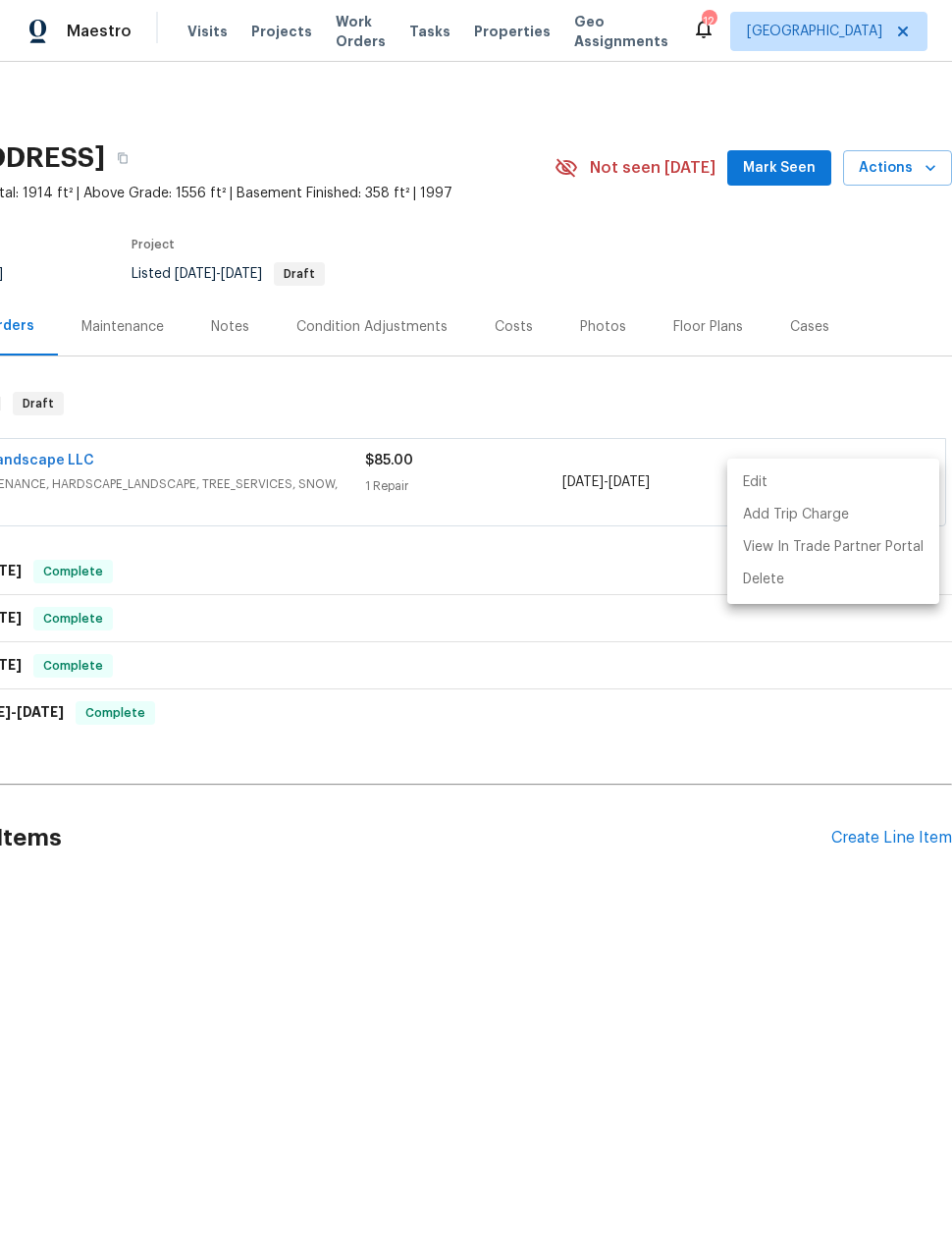
click at [760, 941] on div at bounding box center [476, 630] width 952 height 1259
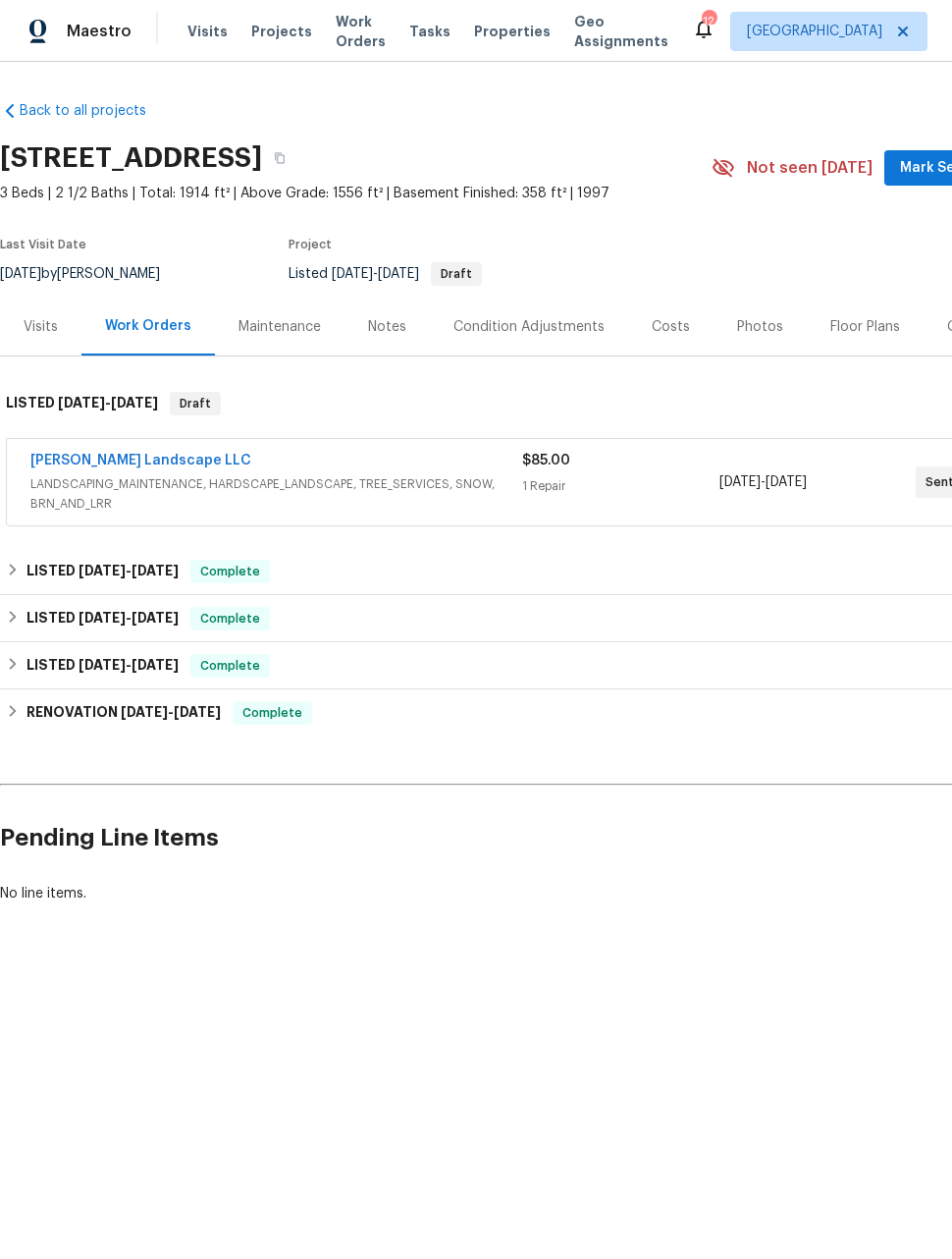
scroll to position [0, 0]
click at [86, 456] on link "[PERSON_NAME] Landscape LLC" at bounding box center [141, 461] width 220 height 14
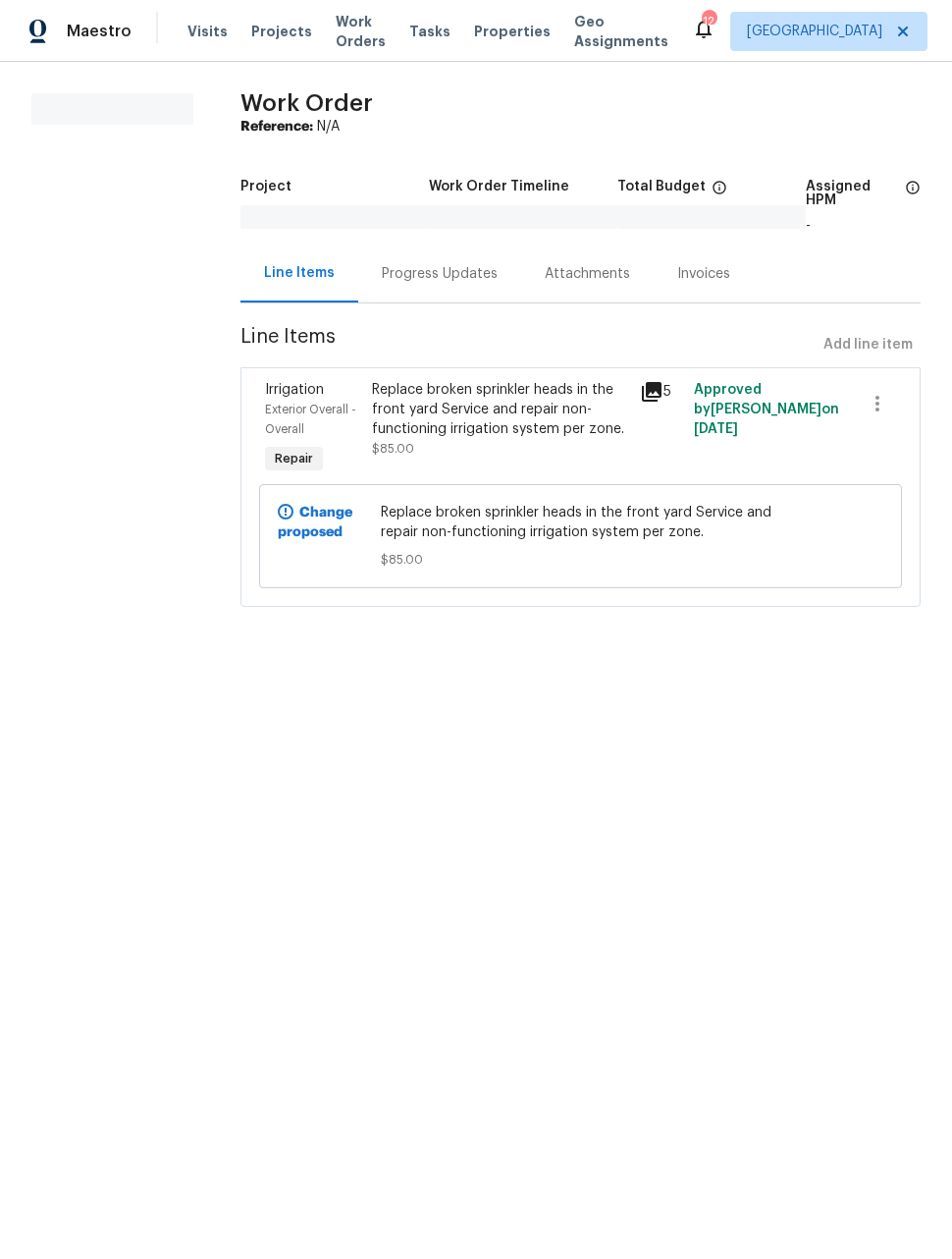
click at [442, 270] on div "Progress Updates" at bounding box center [440, 274] width 116 height 20
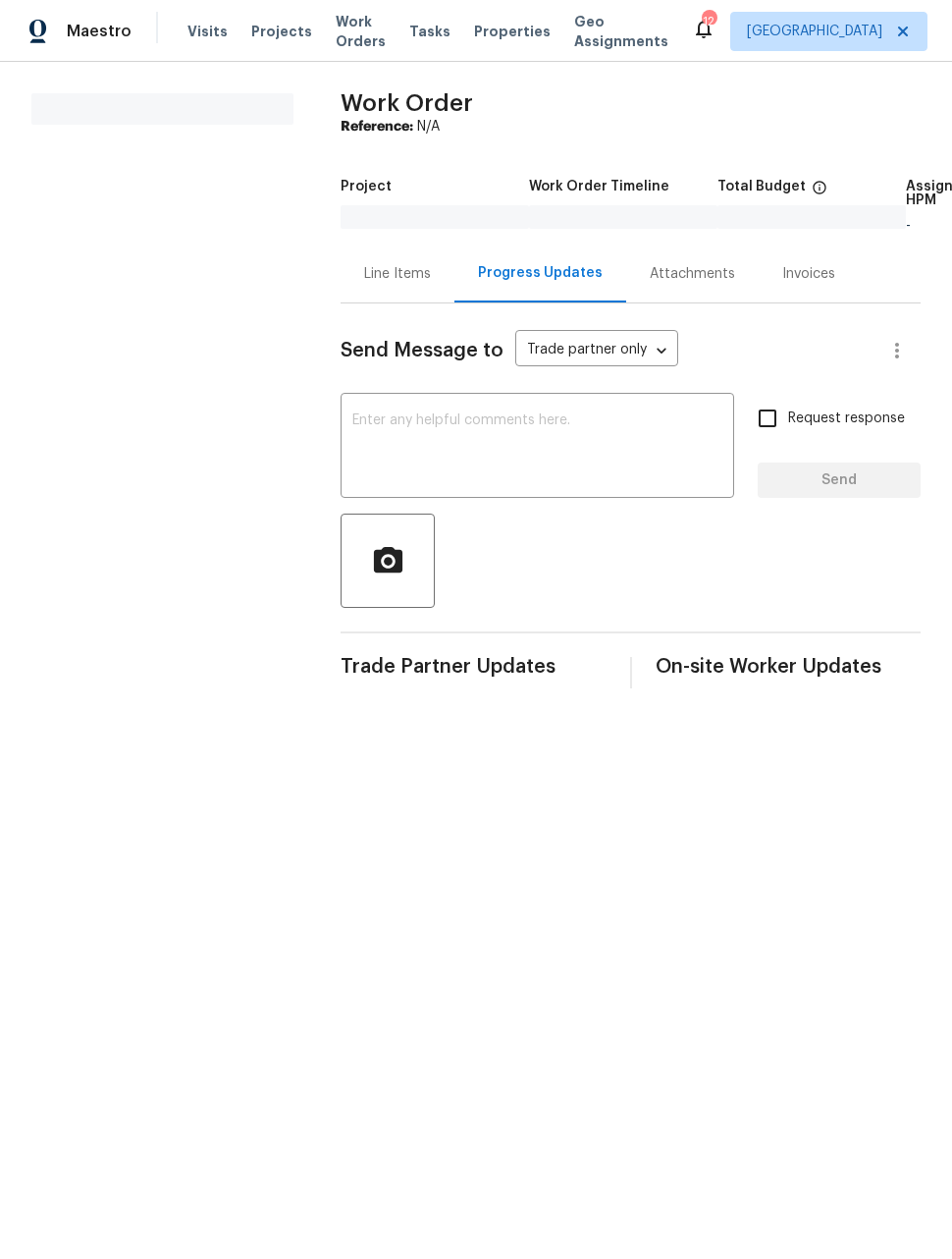
click at [458, 427] on textarea at bounding box center [537, 447] width 370 height 69
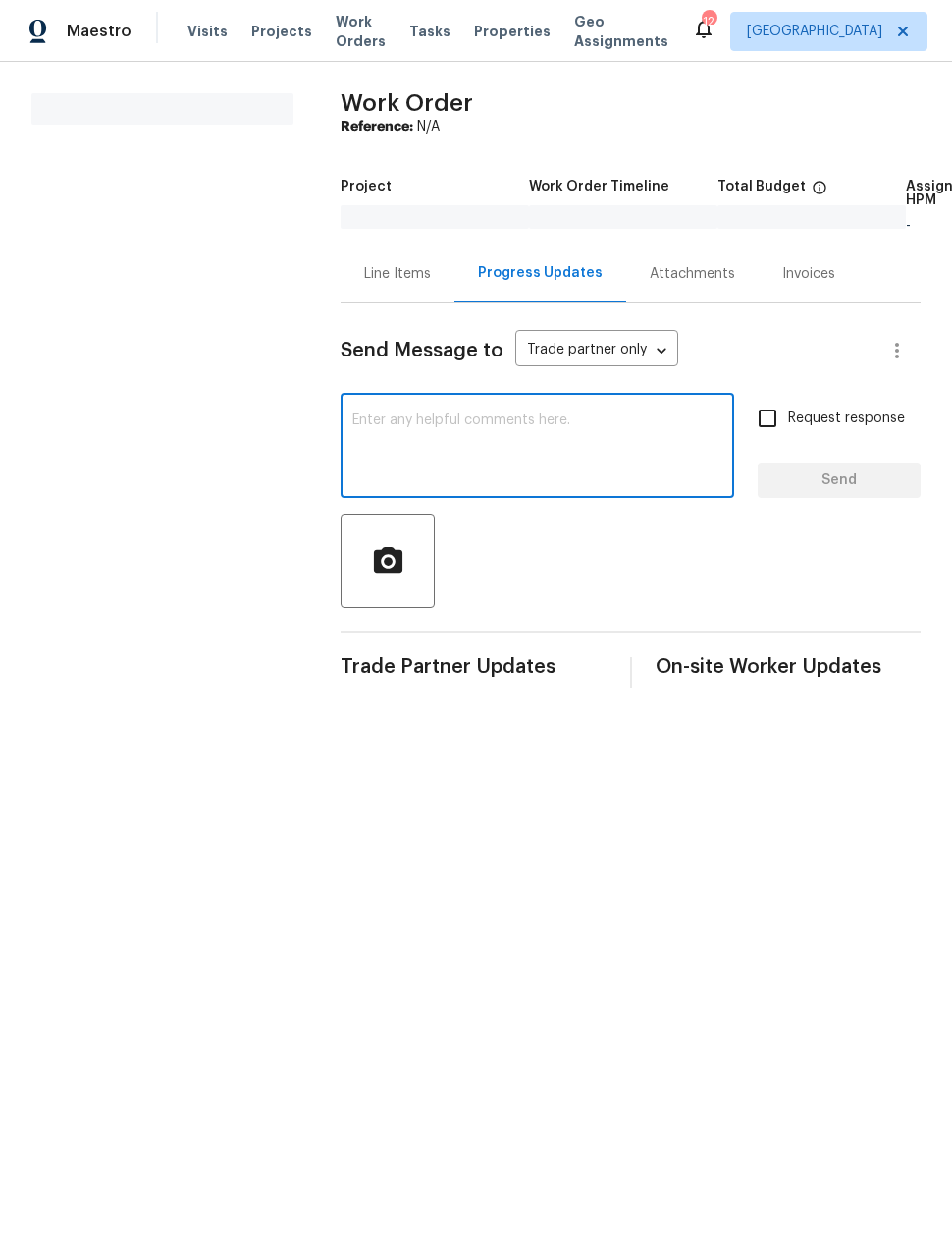
type textarea "P"
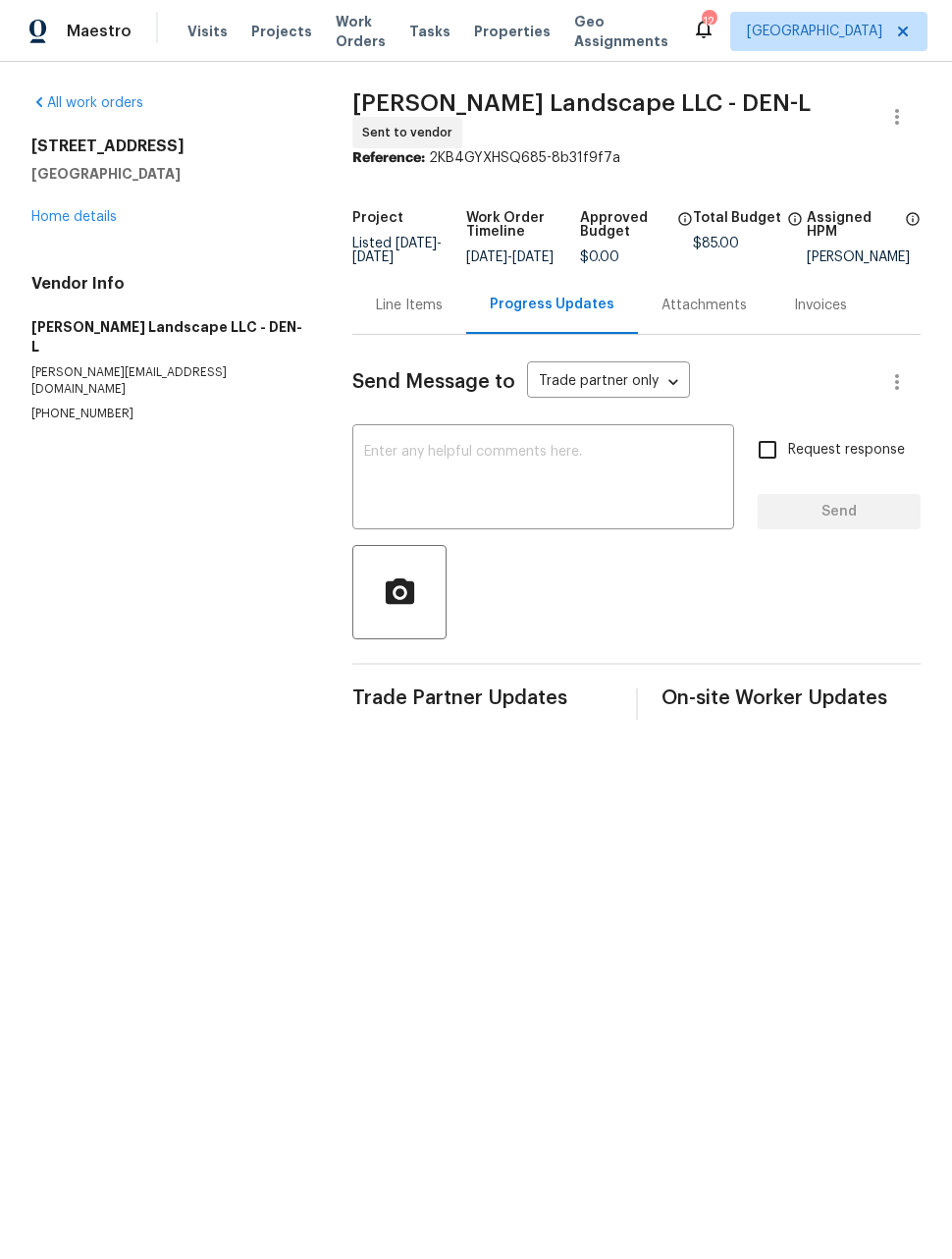
click at [583, 478] on textarea at bounding box center [543, 479] width 358 height 69
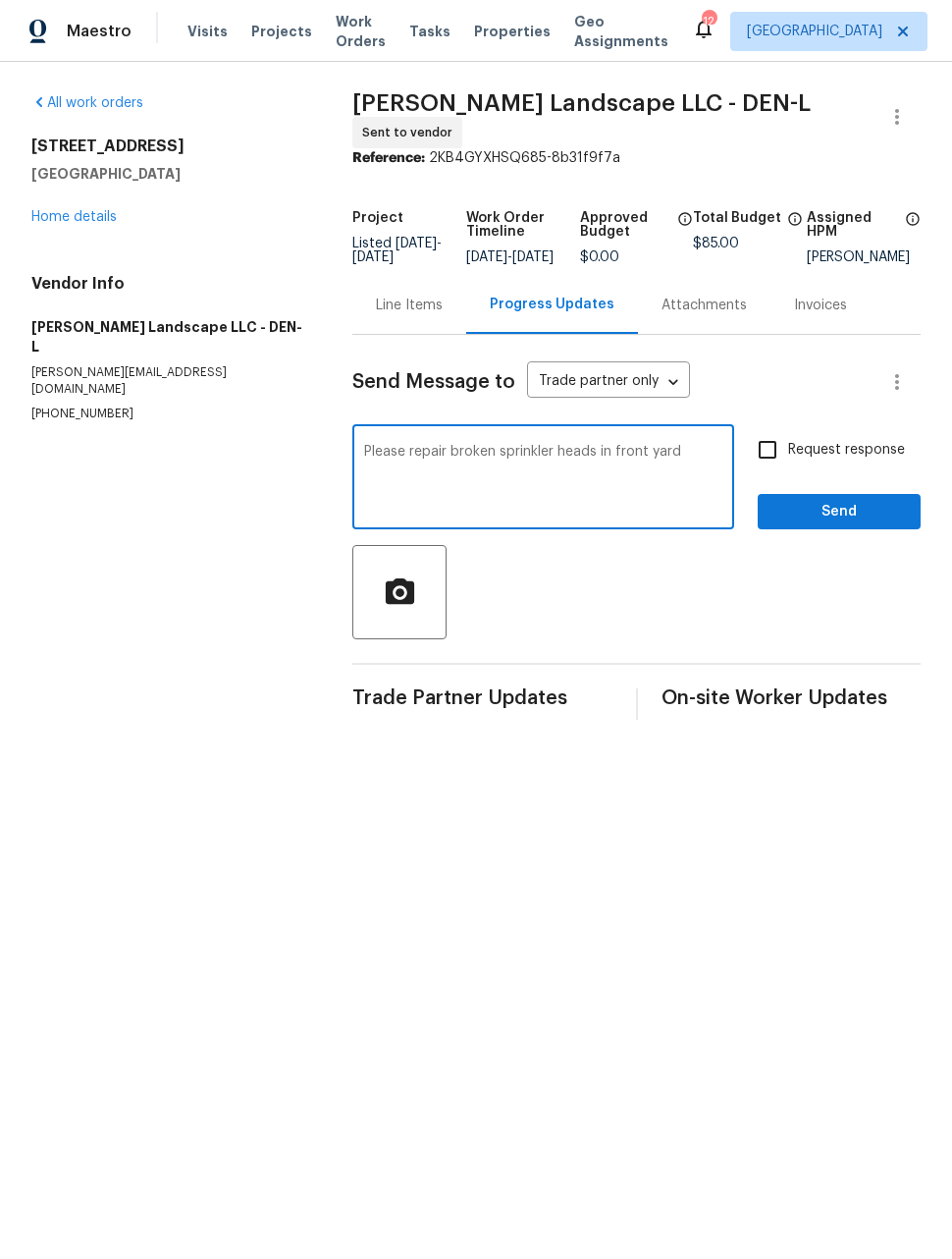
type textarea "Please repair broken sprinkler heads in front yard"
click at [880, 516] on span "Send" at bounding box center [839, 511] width 131 height 25
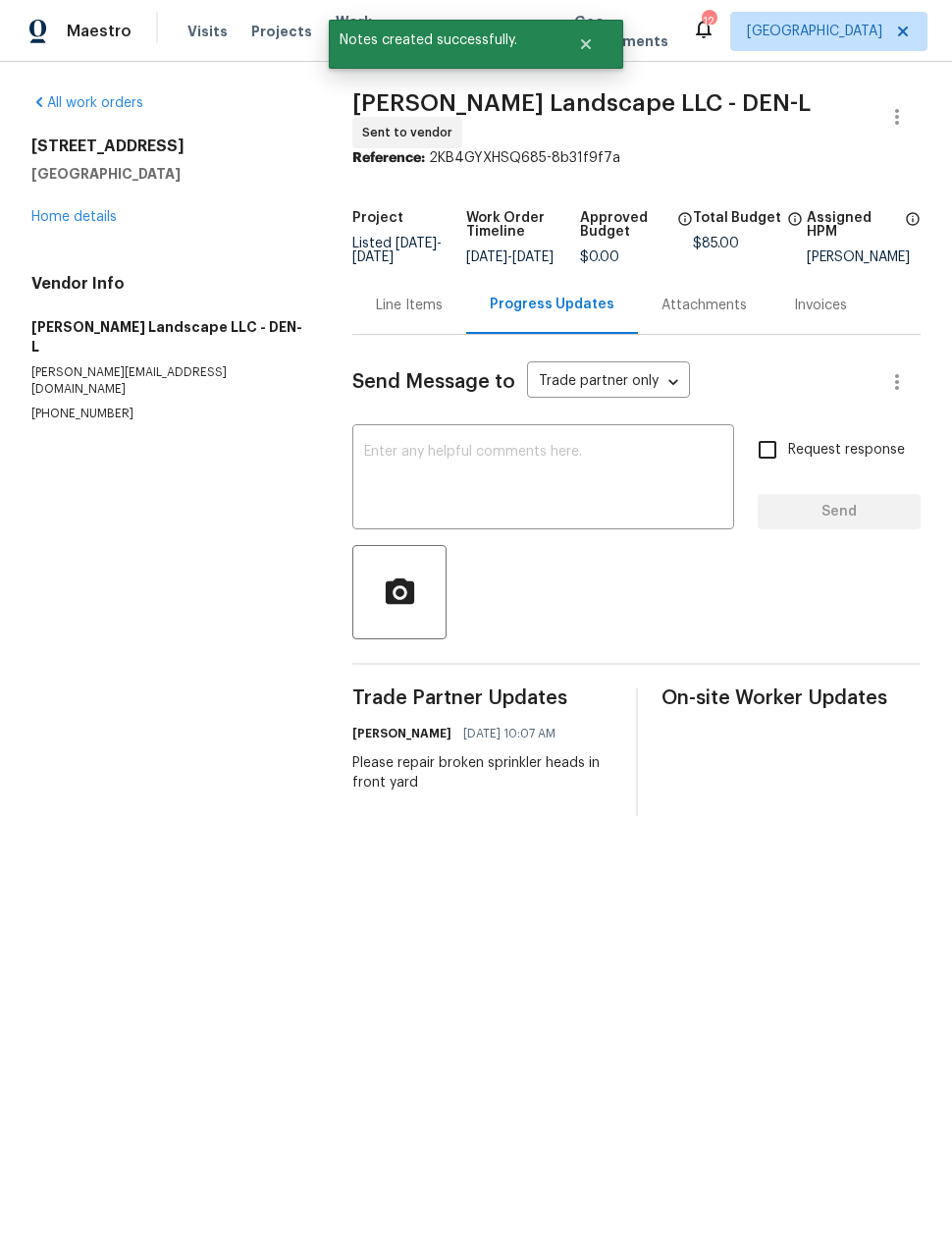
click at [79, 28] on span "Maestro" at bounding box center [98, 32] width 65 height 20
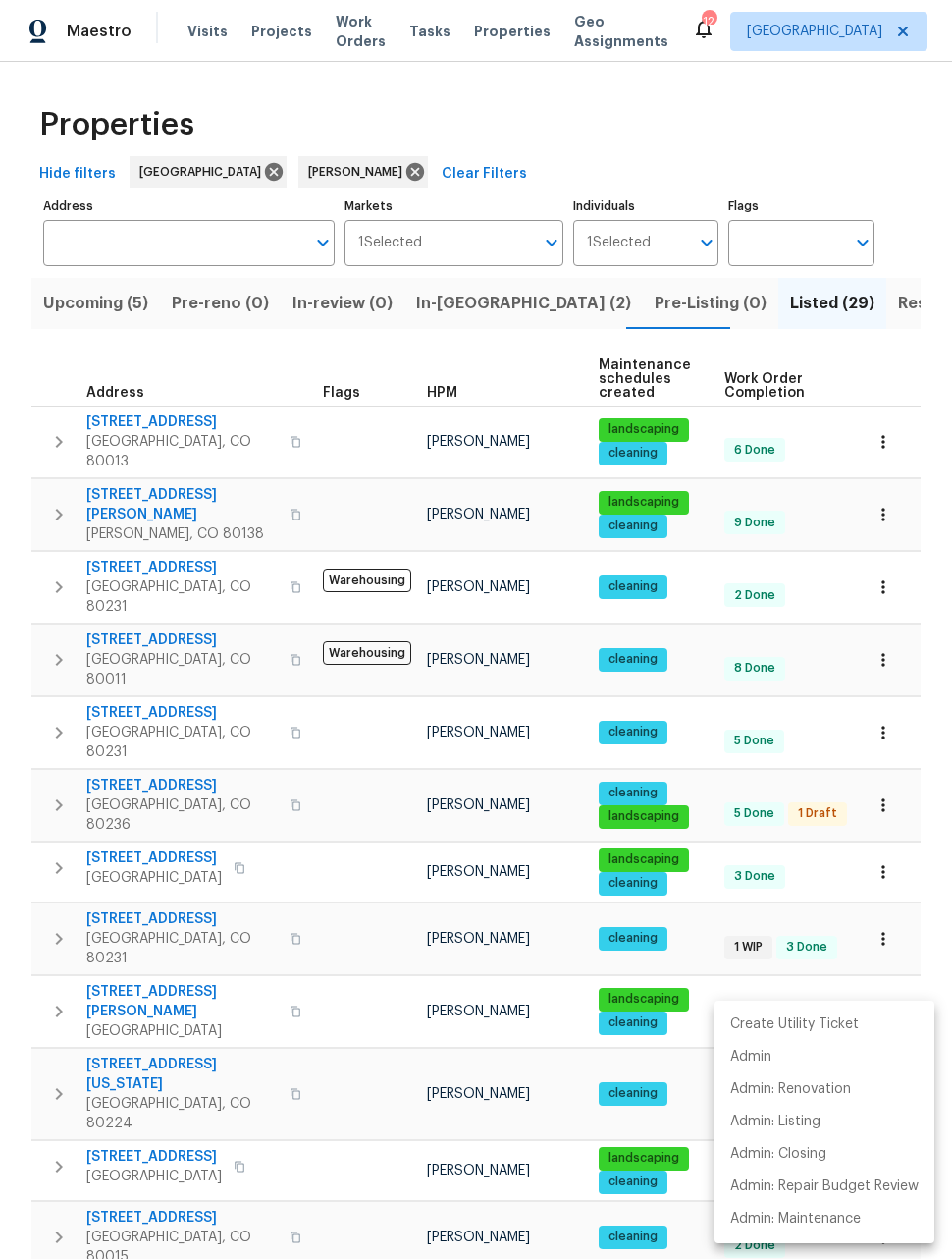
scroll to position [564, 0]
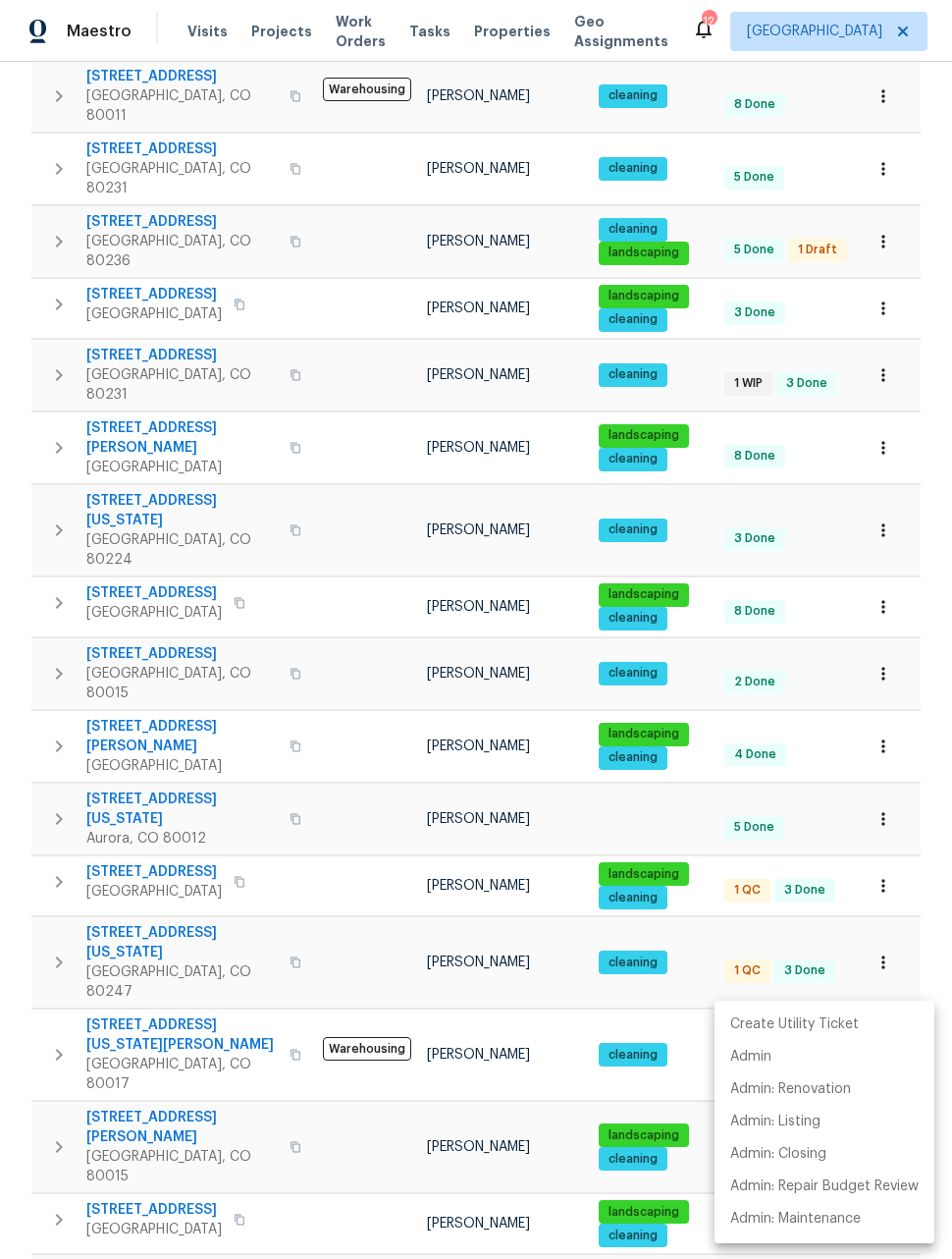
click at [307, 514] on div at bounding box center [476, 630] width 952 height 1259
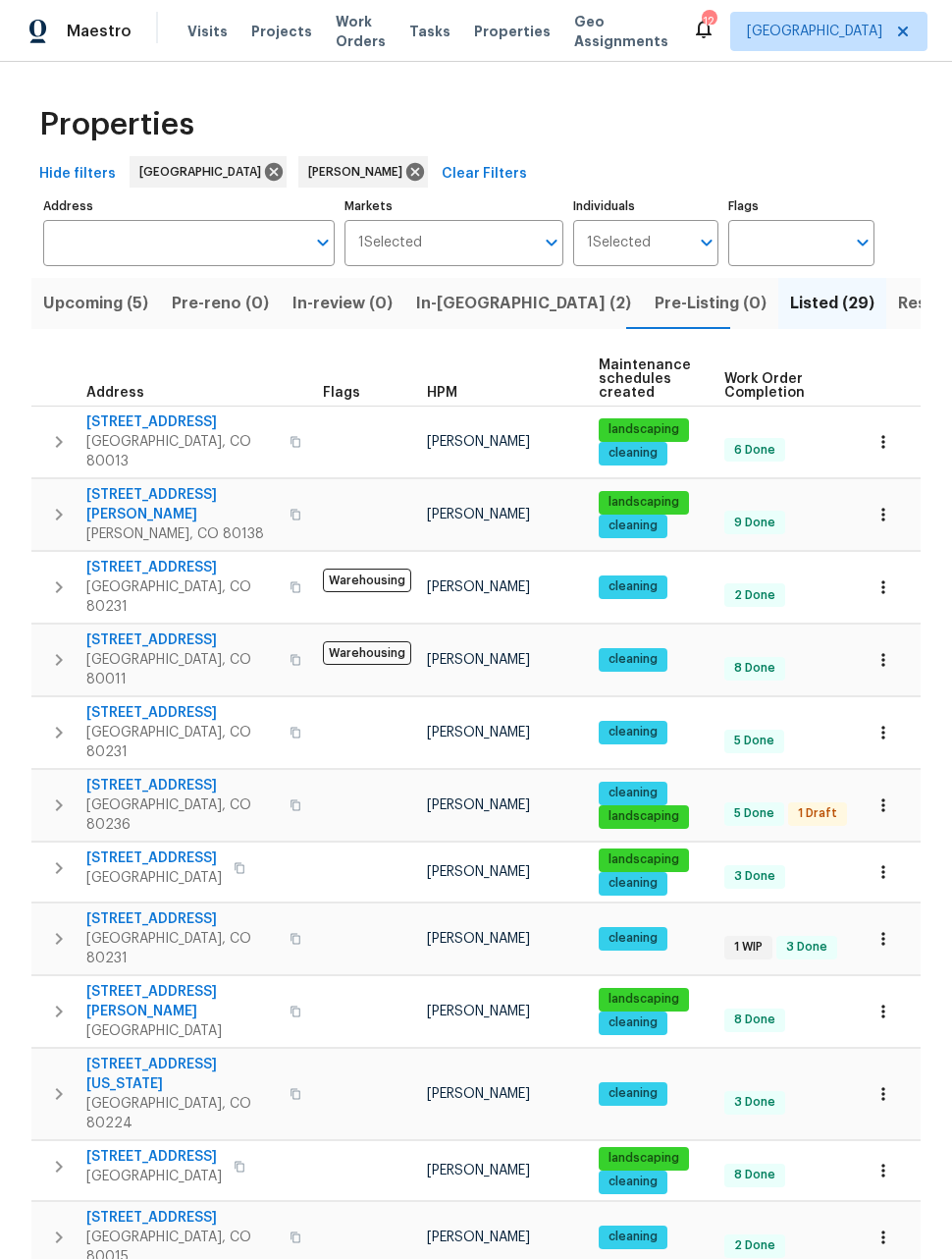
scroll to position [0, 0]
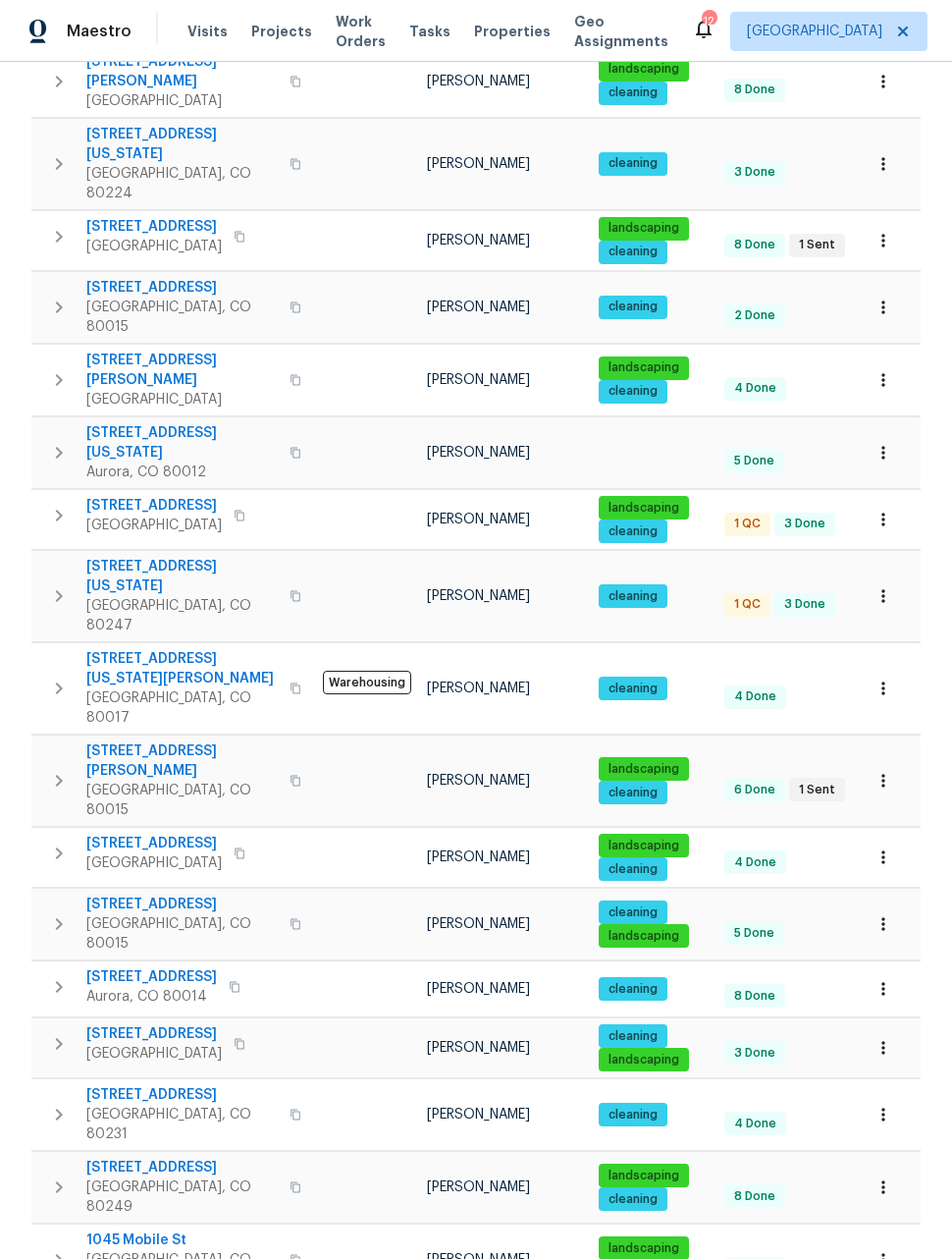
scroll to position [928, 0]
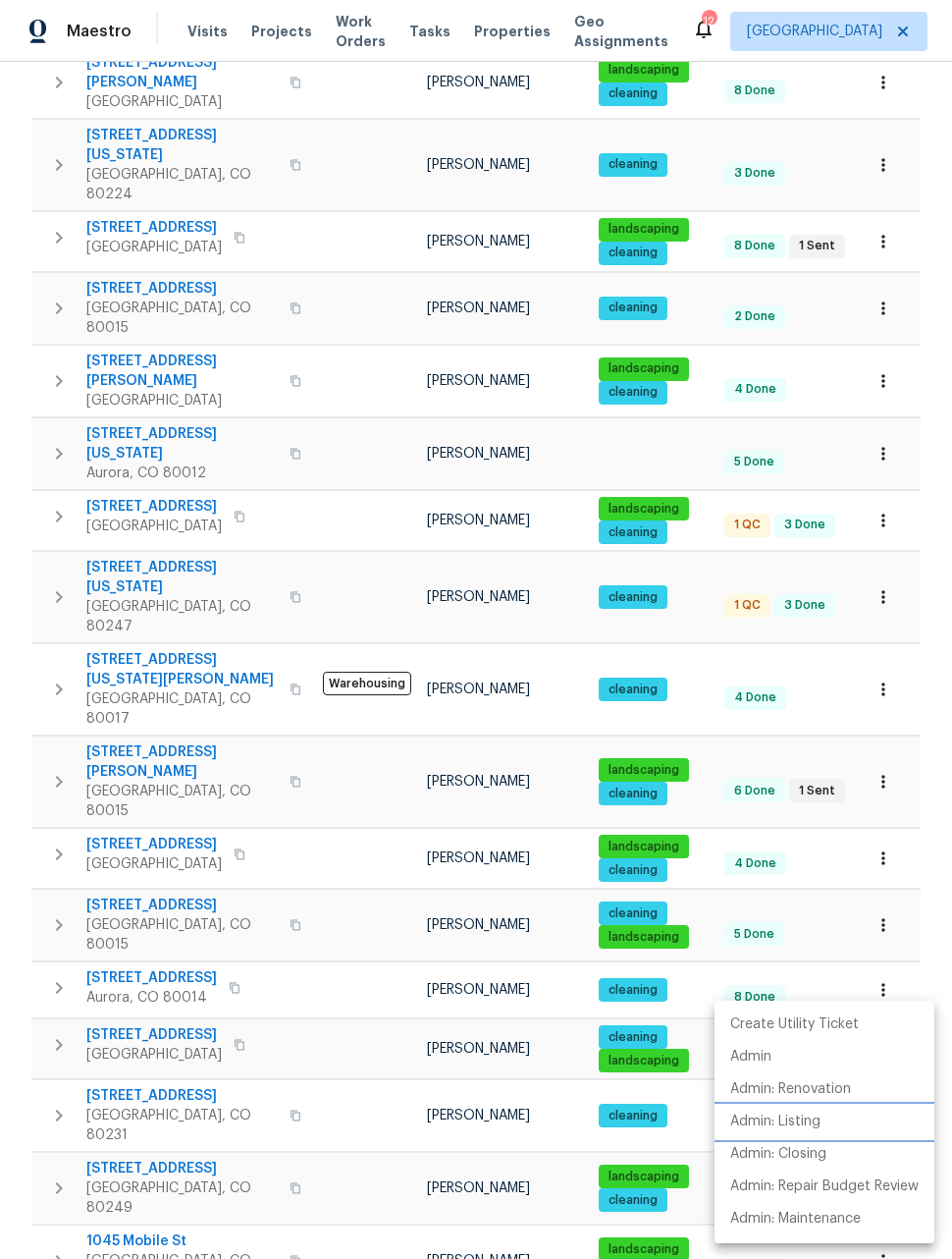
click at [804, 1126] on p "Admin: Listing" at bounding box center [775, 1121] width 90 height 21
click at [889, 349] on div at bounding box center [476, 630] width 952 height 1259
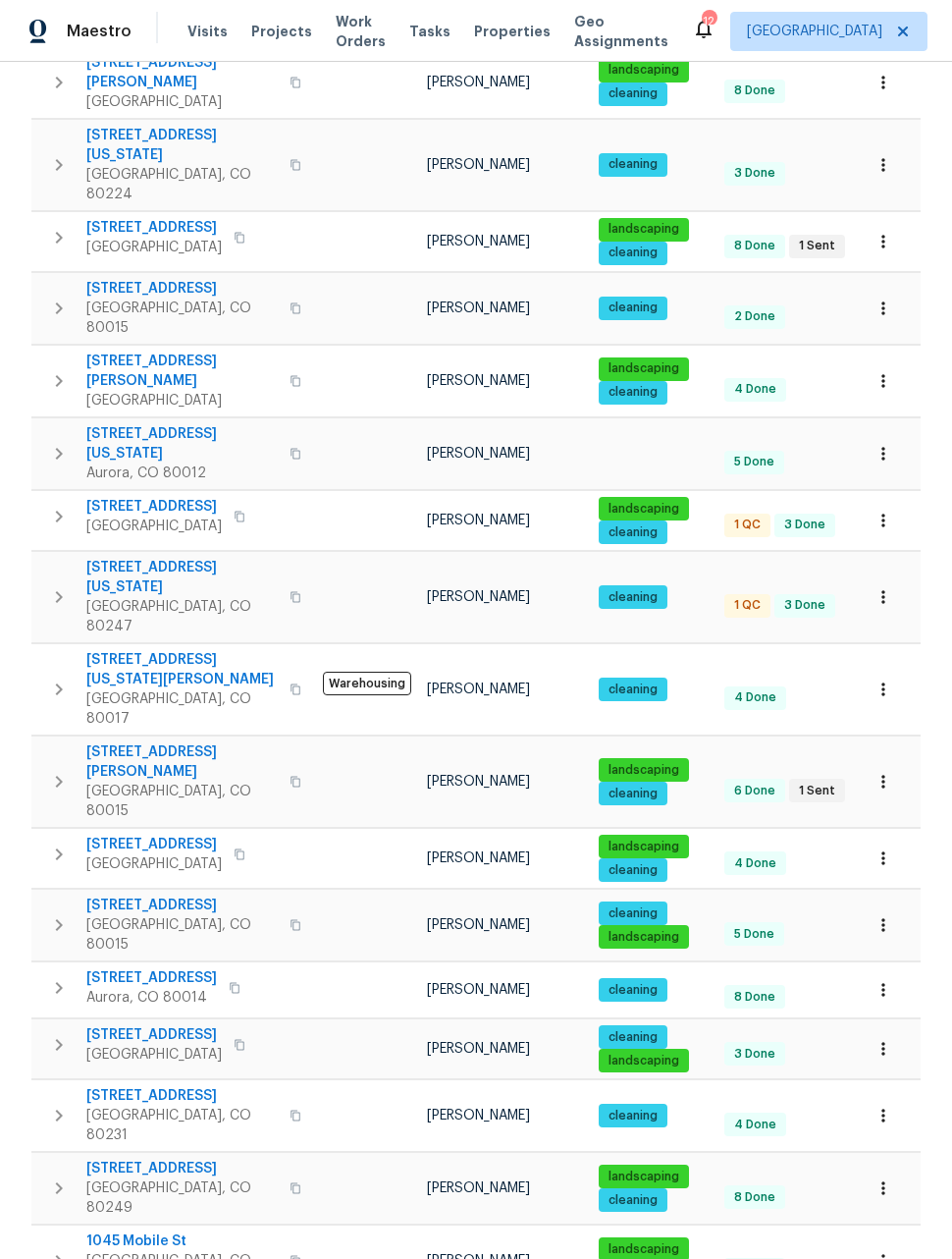
click at [884, 510] on icon "button" at bounding box center [884, 520] width 20 height 20
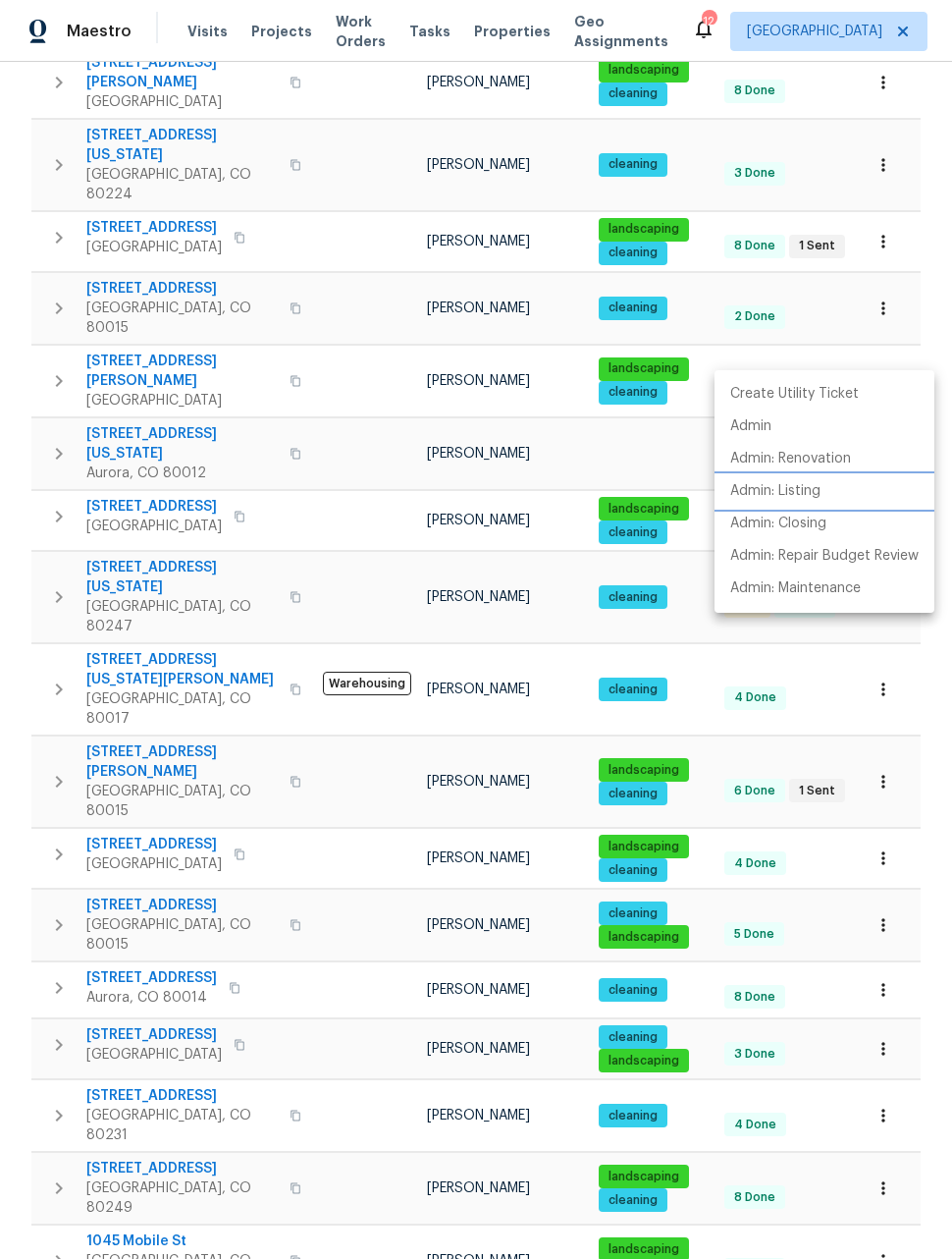
click at [799, 498] on p "Admin: Listing" at bounding box center [775, 490] width 90 height 21
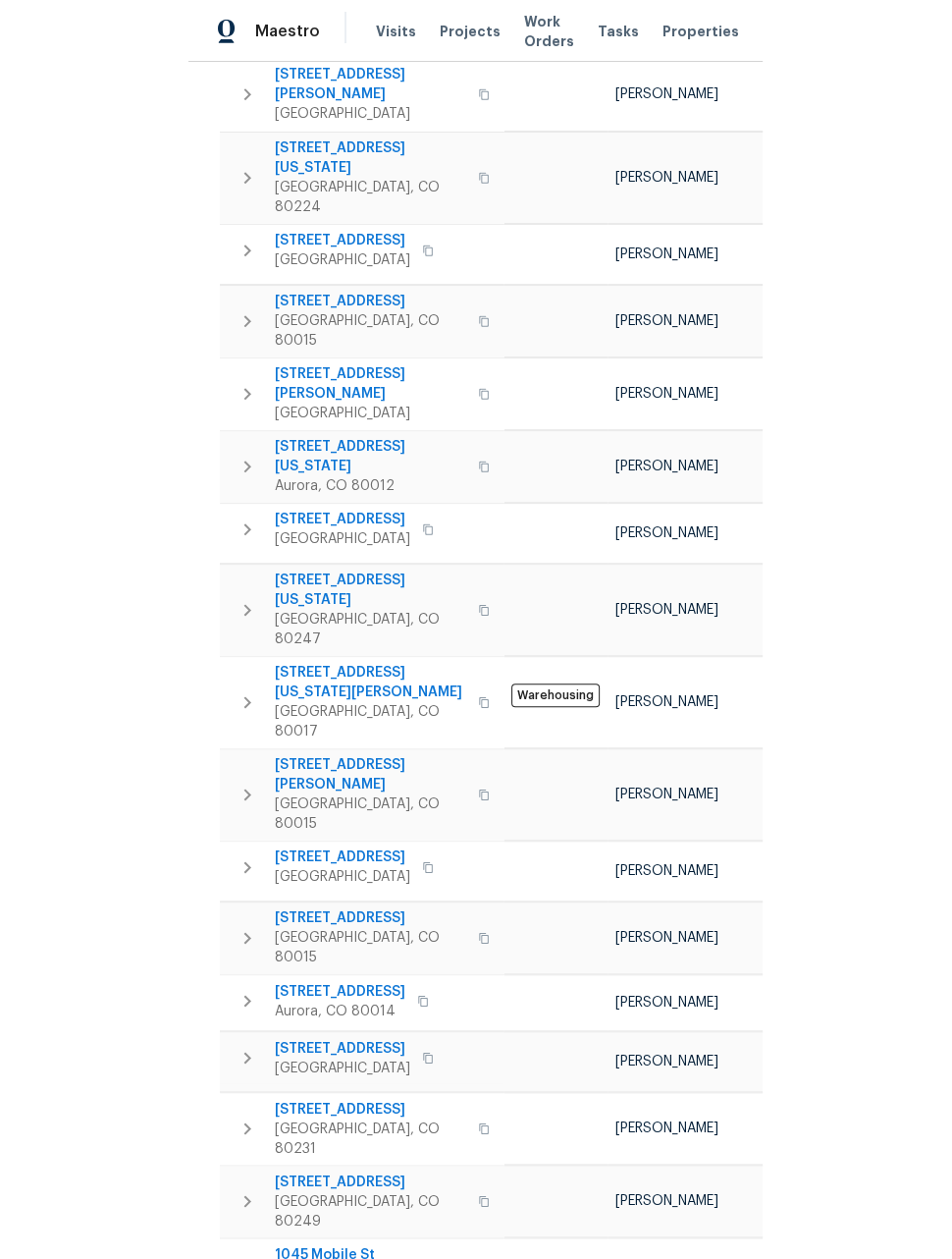
scroll to position [716, 0]
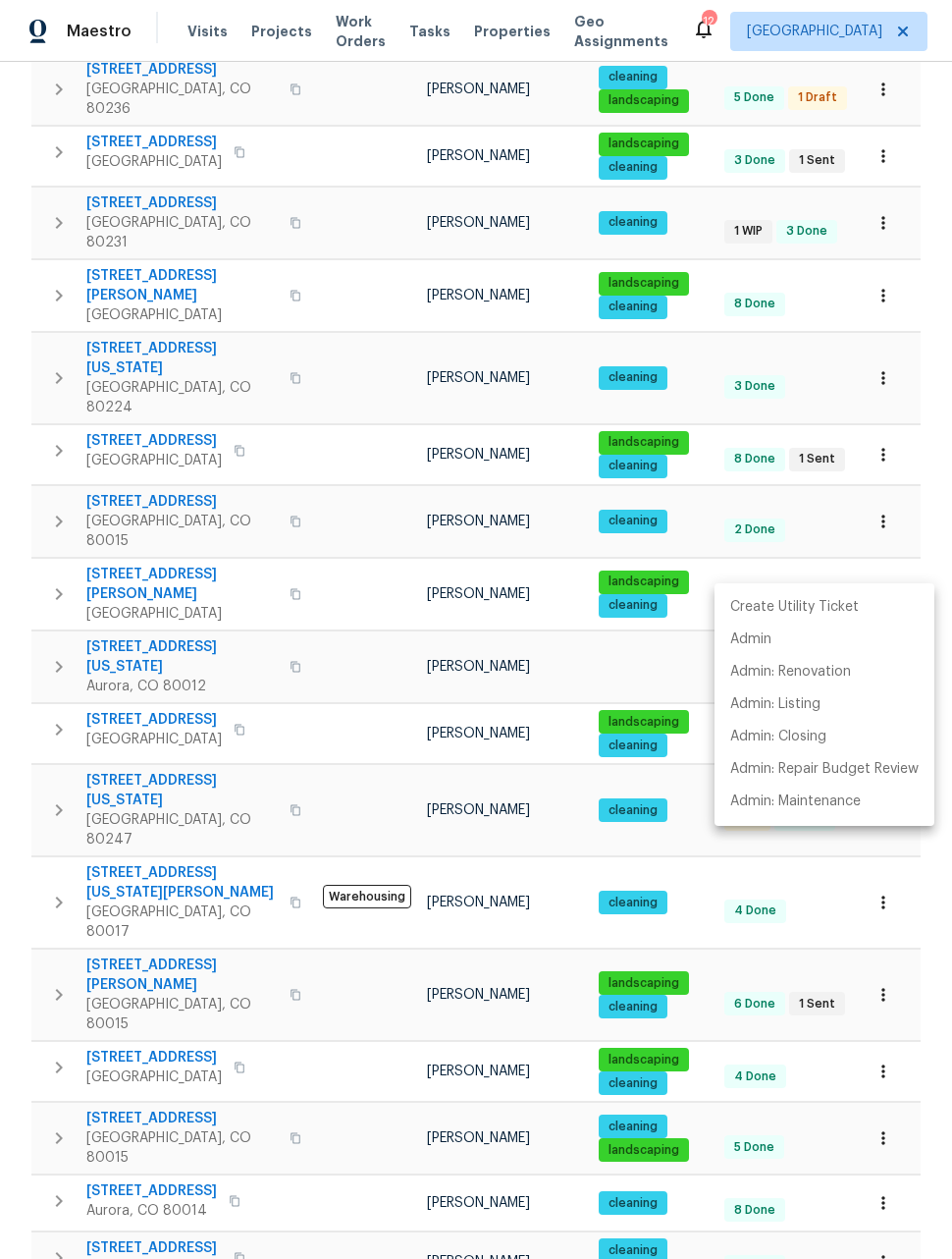
click at [884, 350] on div at bounding box center [476, 630] width 952 height 1259
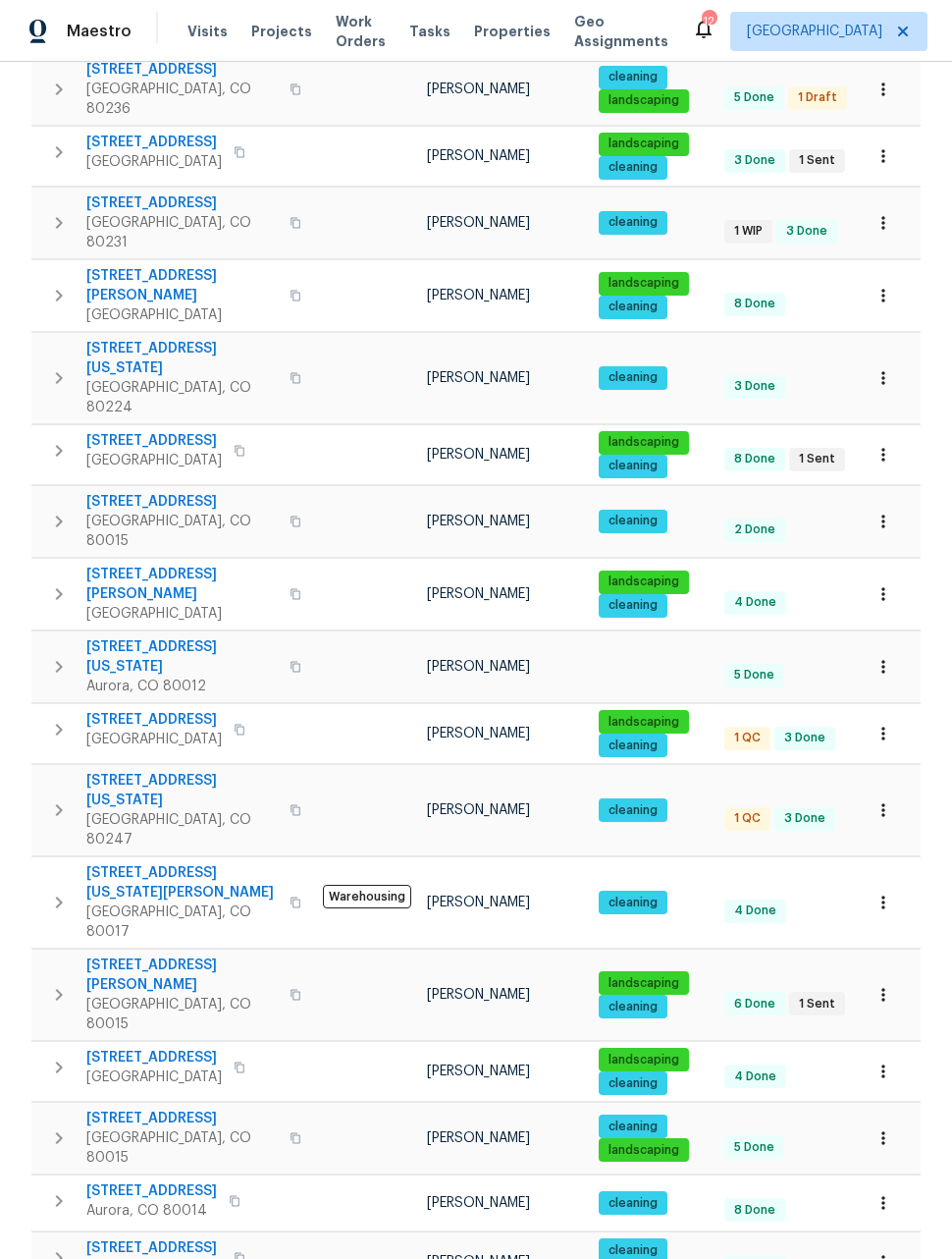
click at [878, 433] on button "button" at bounding box center [884, 455] width 44 height 44
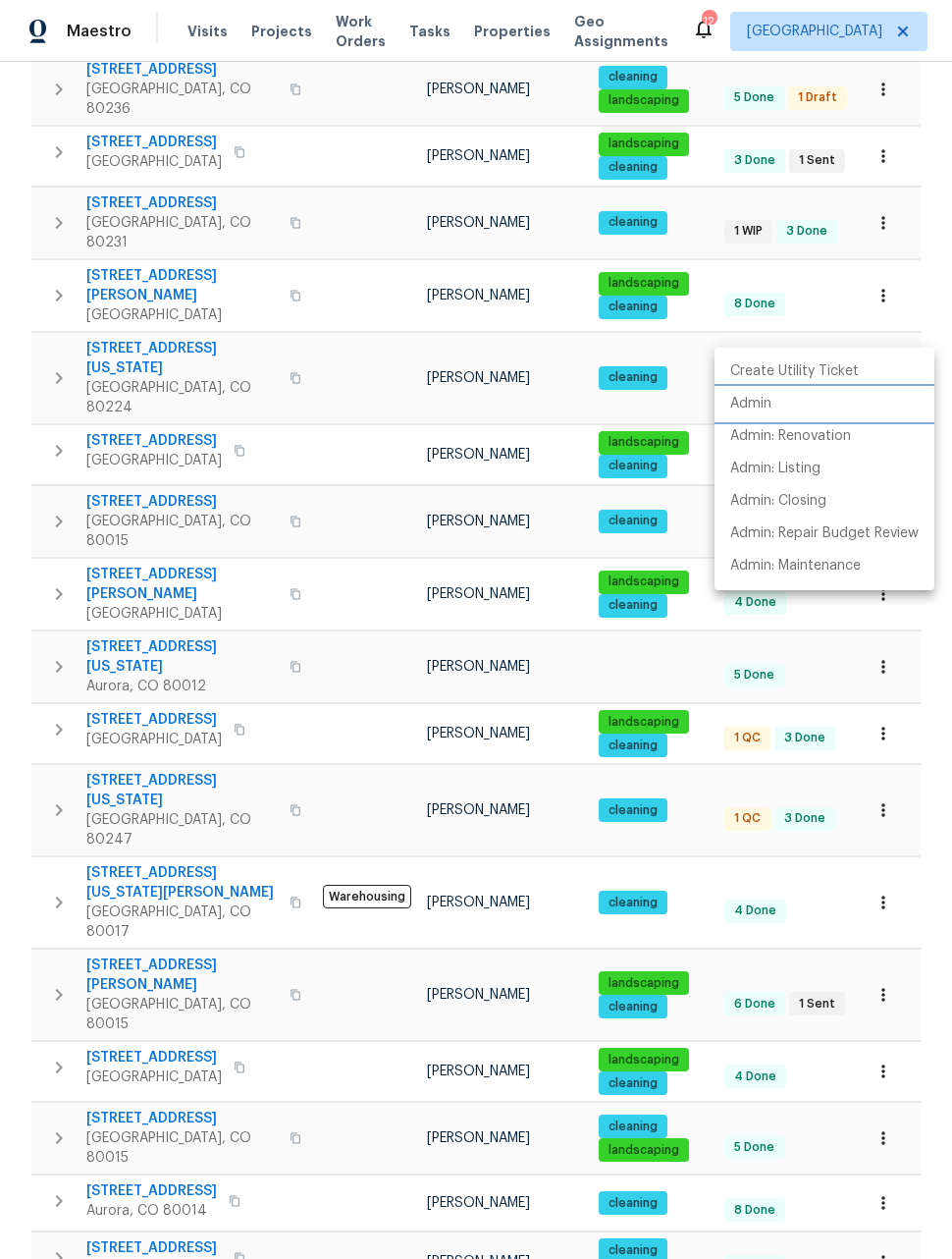
click at [756, 400] on p "Admin" at bounding box center [751, 403] width 42 height 21
